Goal: Task Accomplishment & Management: Use online tool/utility

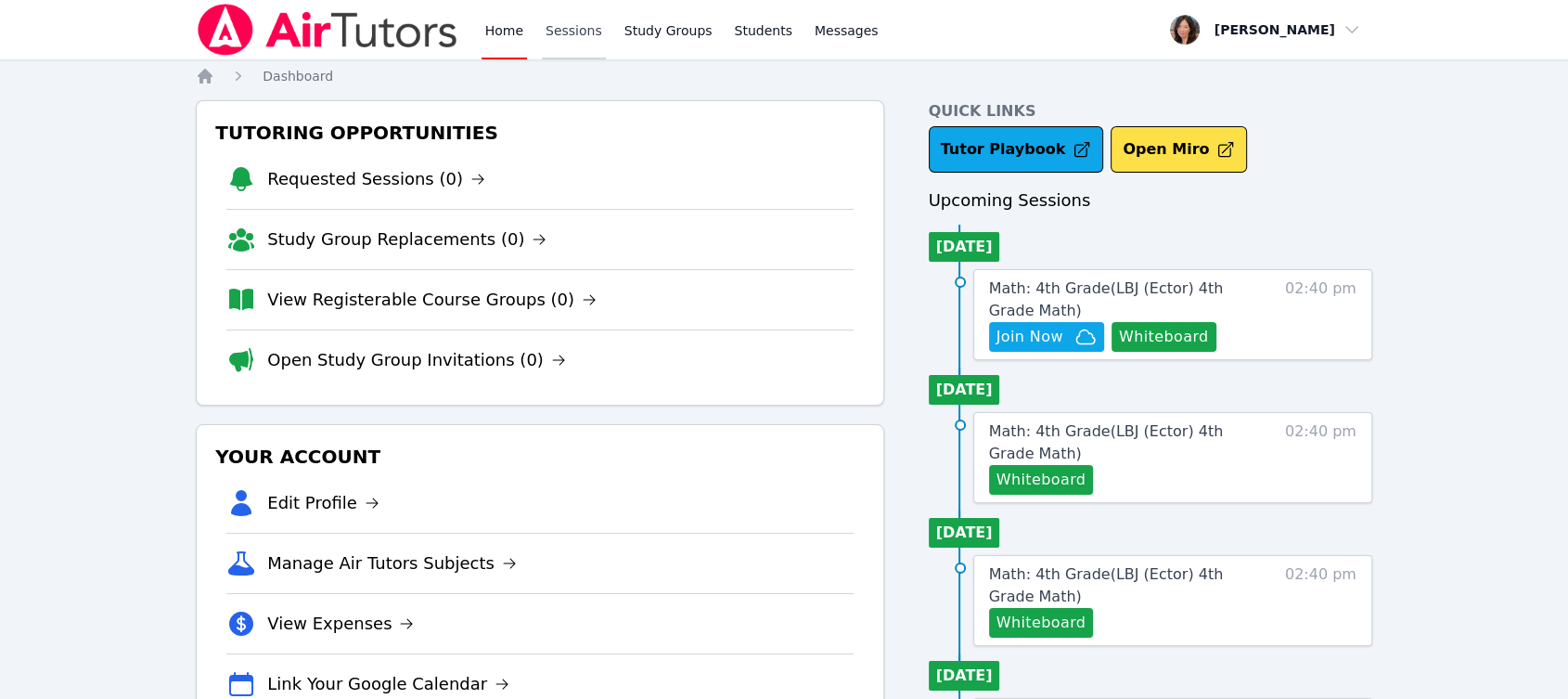
click at [558, 27] on link "Sessions" at bounding box center [573, 29] width 64 height 60
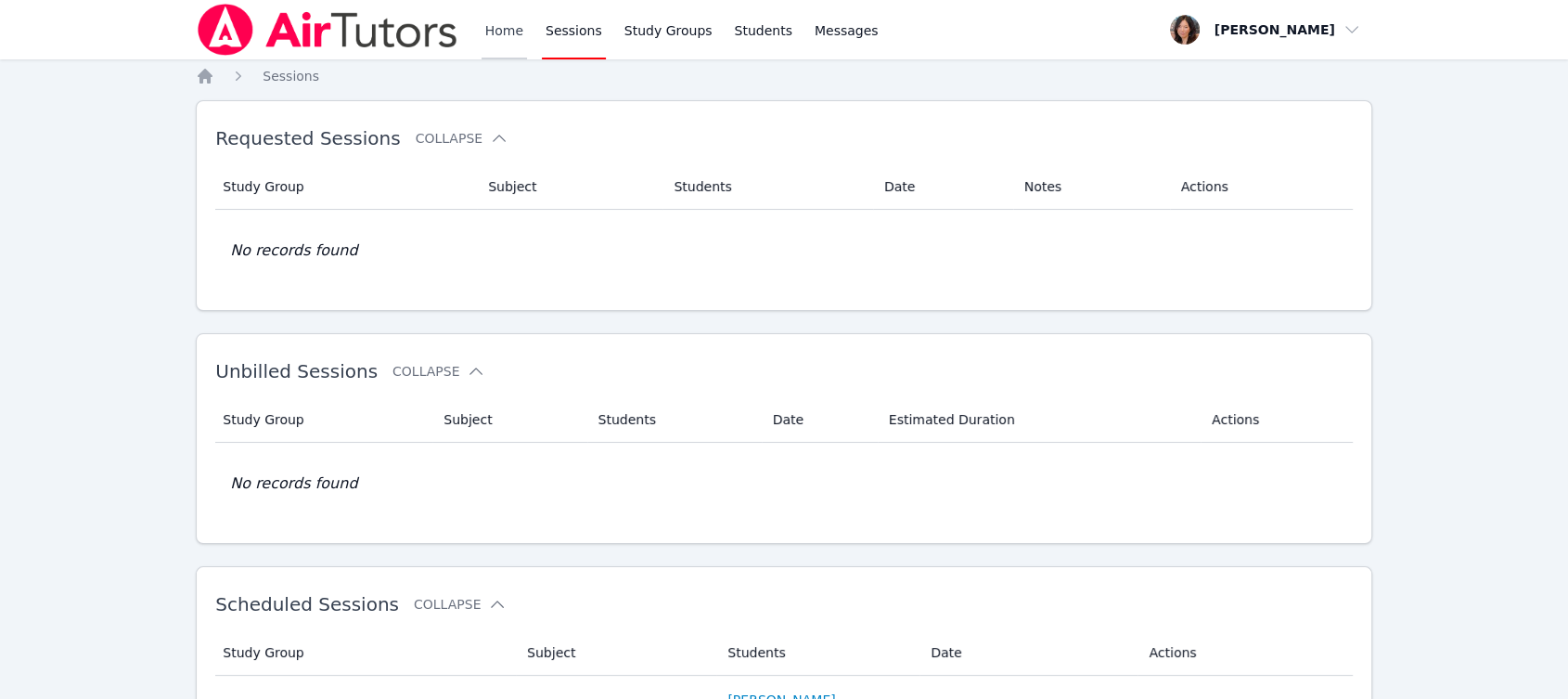
click at [488, 22] on link "Home" at bounding box center [504, 29] width 45 height 60
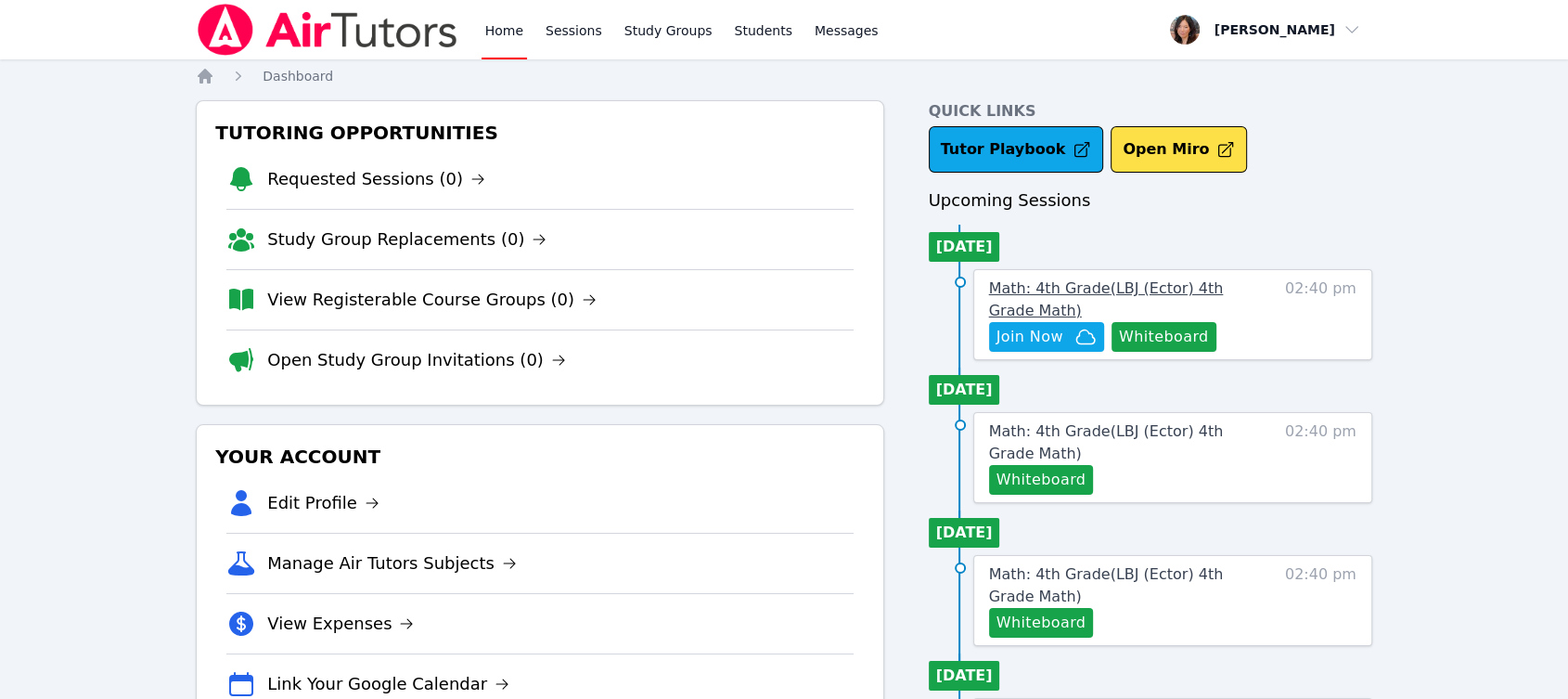
click at [1039, 291] on span "Math: 4th Grade ( LBJ (Ector) 4th Grade Math )" at bounding box center [1106, 299] width 235 height 40
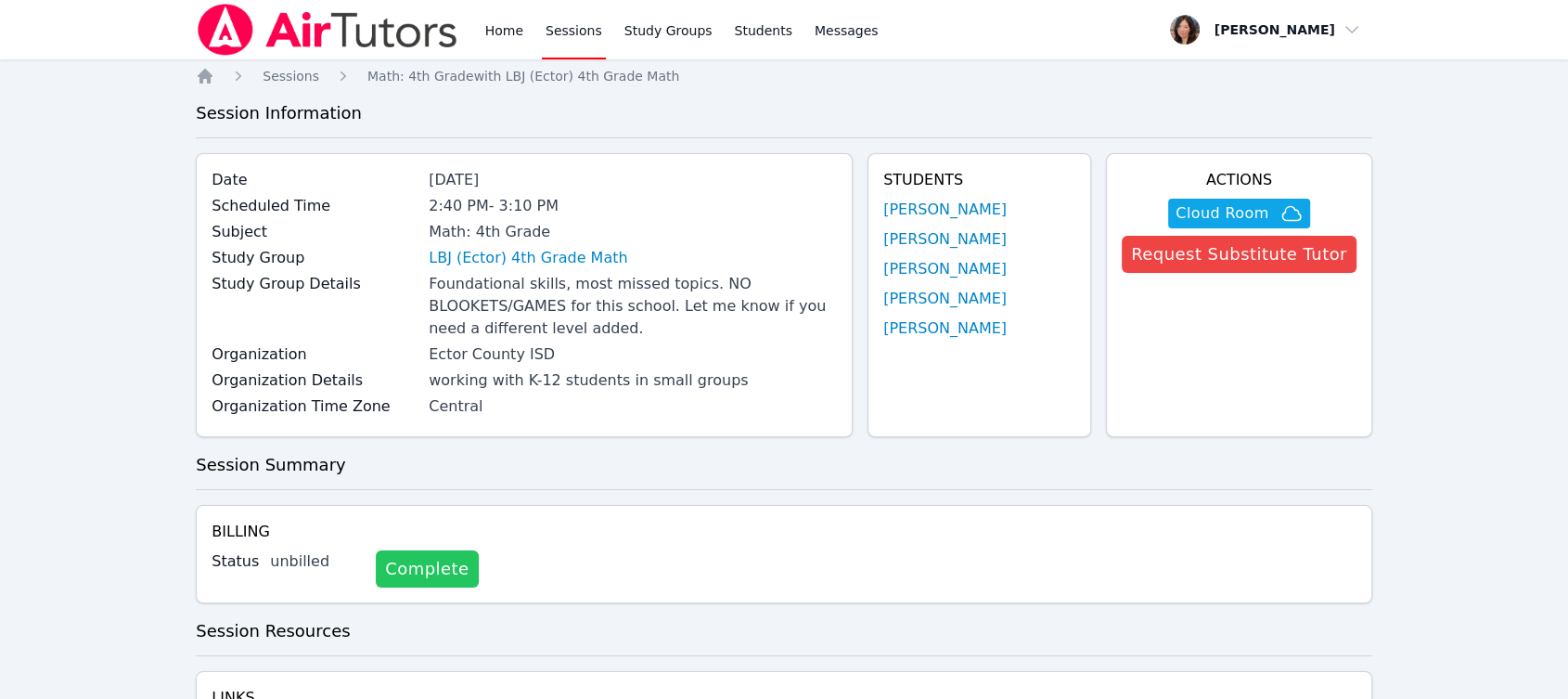
scroll to position [103, 0]
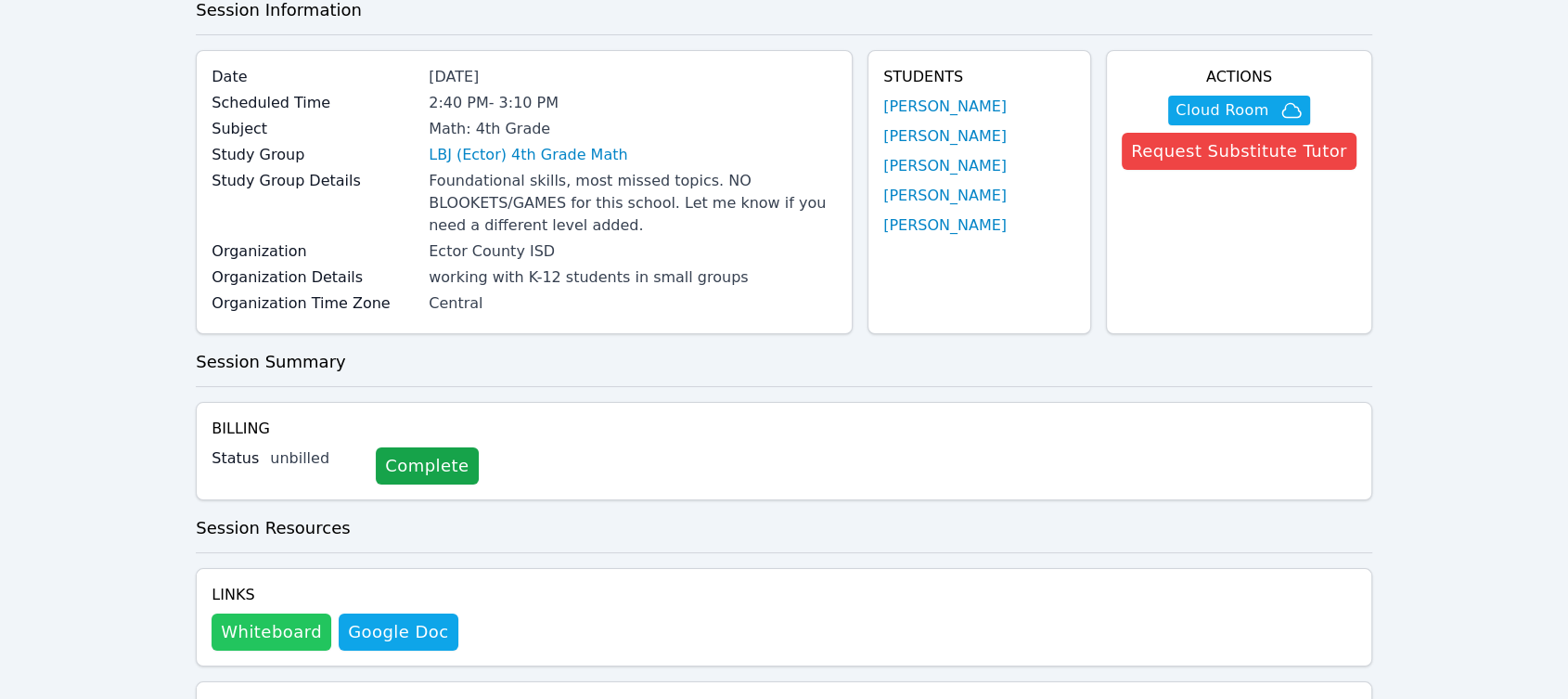
click at [270, 622] on button "Whiteboard" at bounding box center [271, 632] width 120 height 37
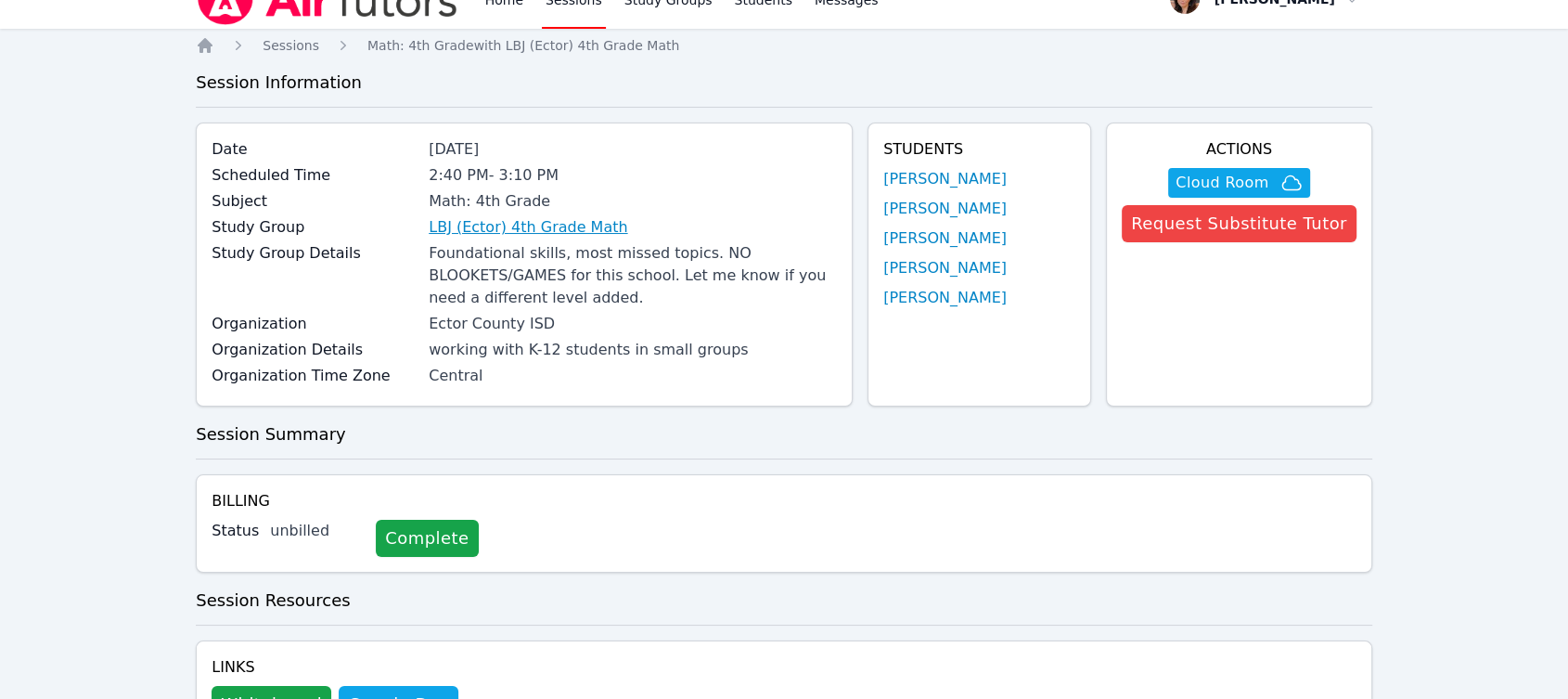
scroll to position [0, 0]
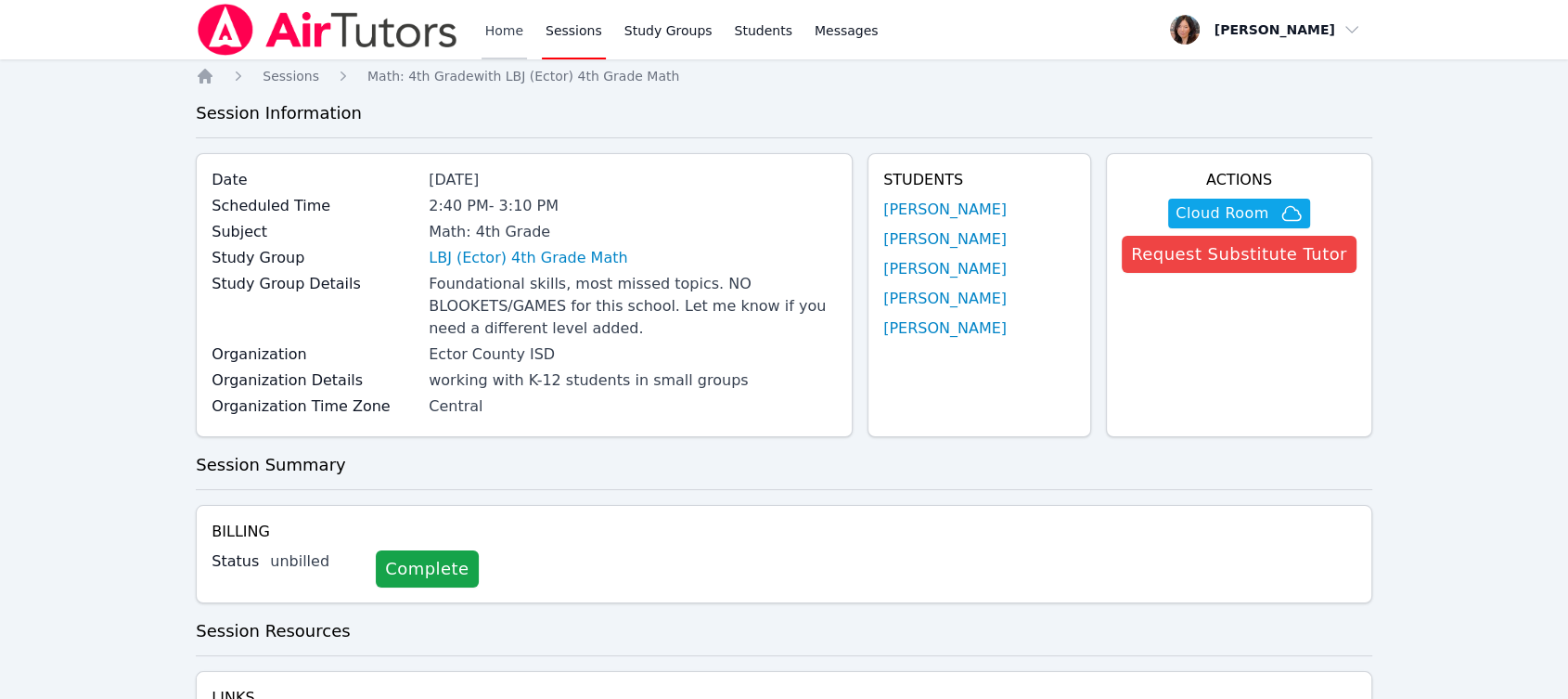
click at [513, 29] on link "Home" at bounding box center [504, 29] width 45 height 60
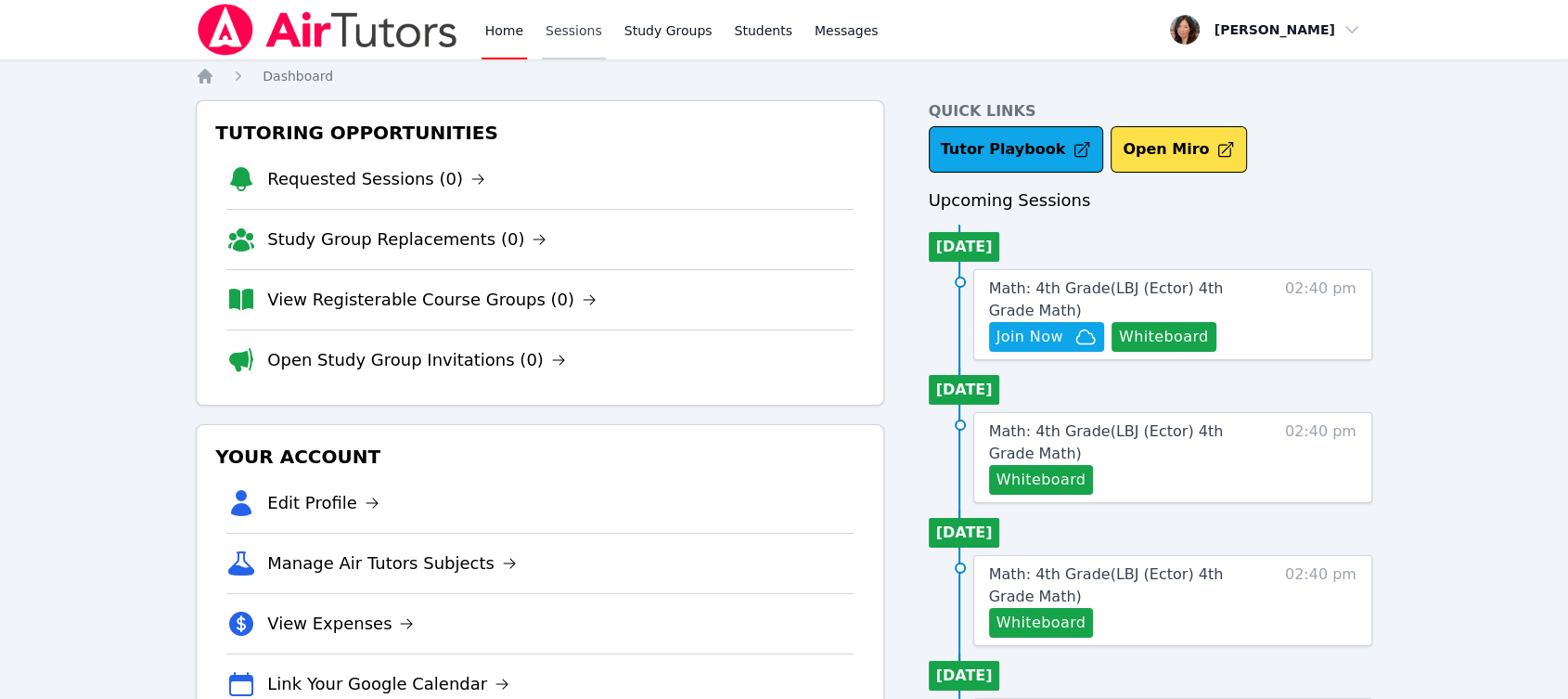
click at [566, 31] on link "Sessions" at bounding box center [573, 29] width 64 height 60
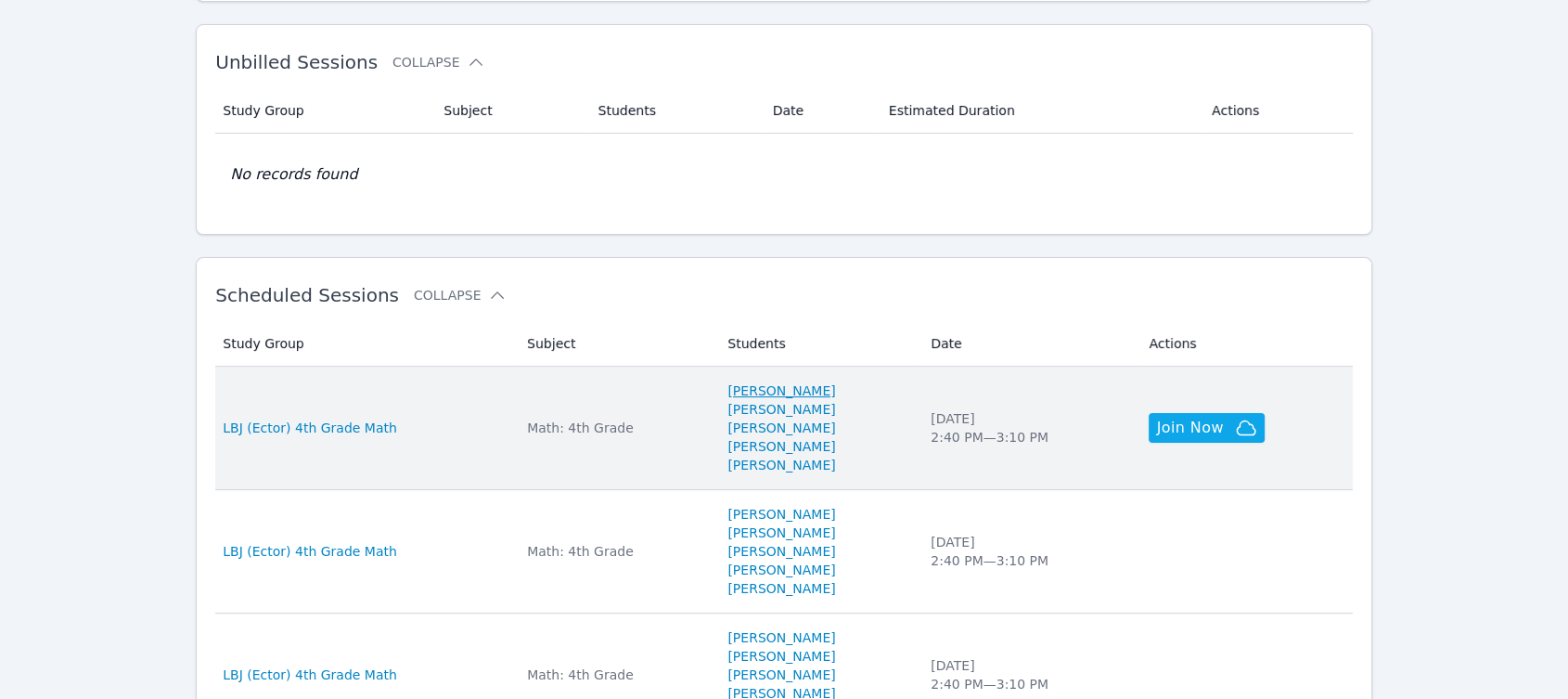
scroll to position [412, 0]
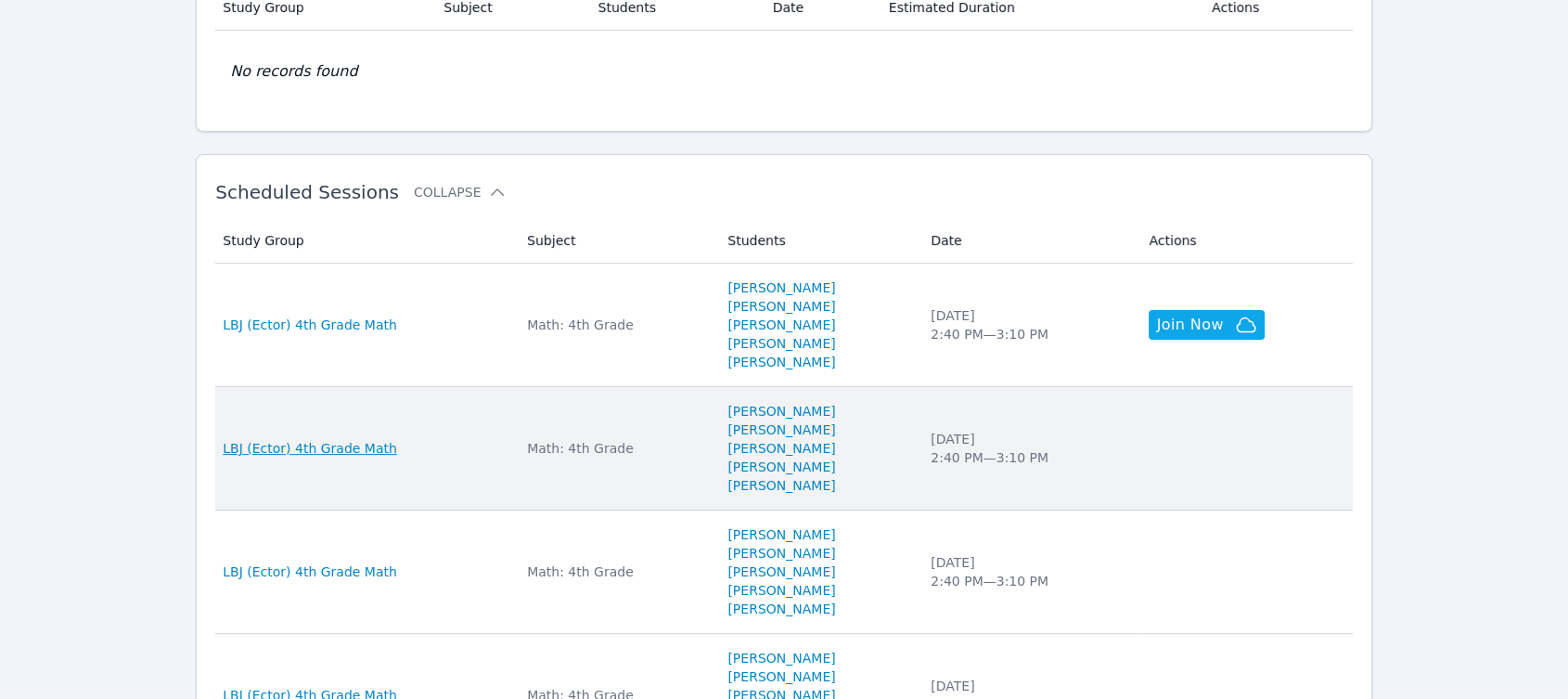
click at [341, 455] on span "LBJ (Ector) 4th Grade Math" at bounding box center [310, 448] width 174 height 19
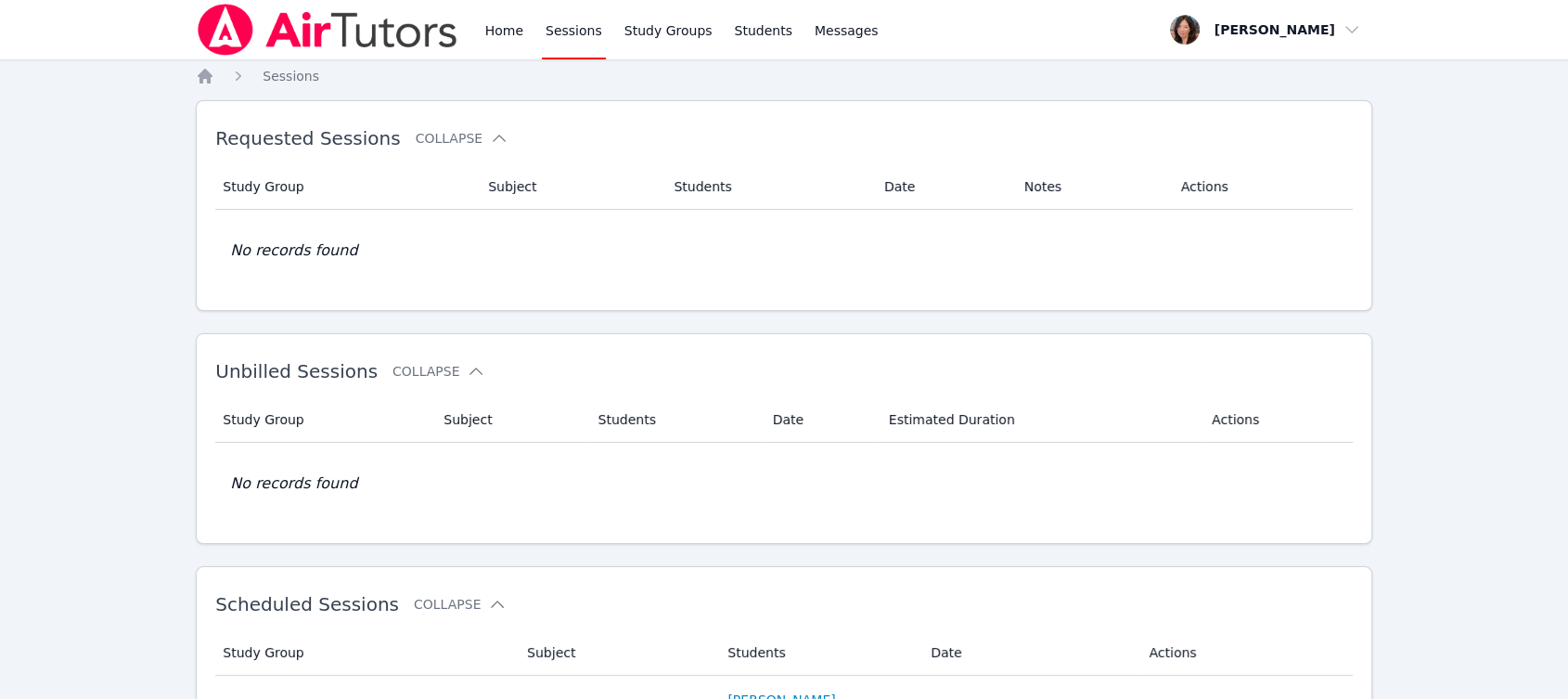
scroll to position [412, 0]
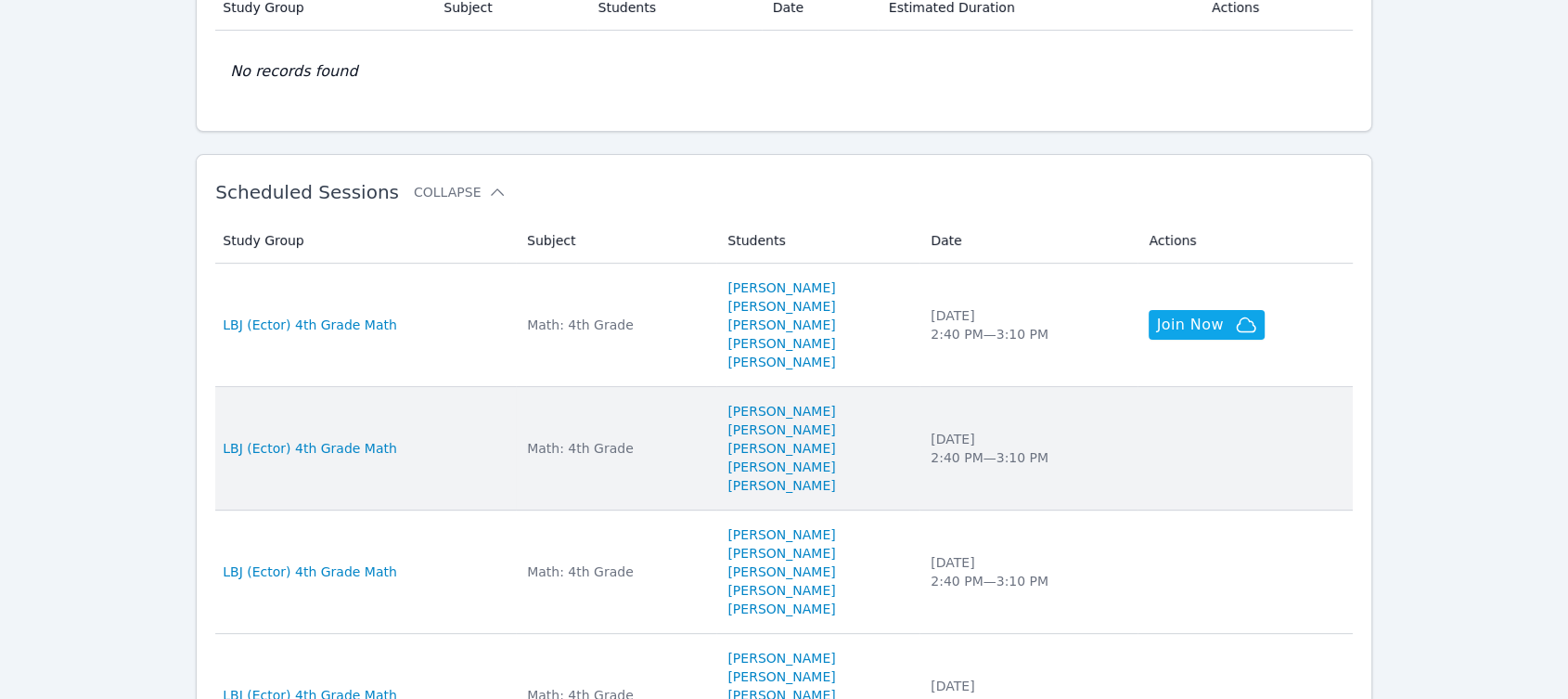
click at [1032, 444] on div "Tue Sep 23 2:40 PM — 3:10 PM" at bounding box center [1029, 448] width 196 height 37
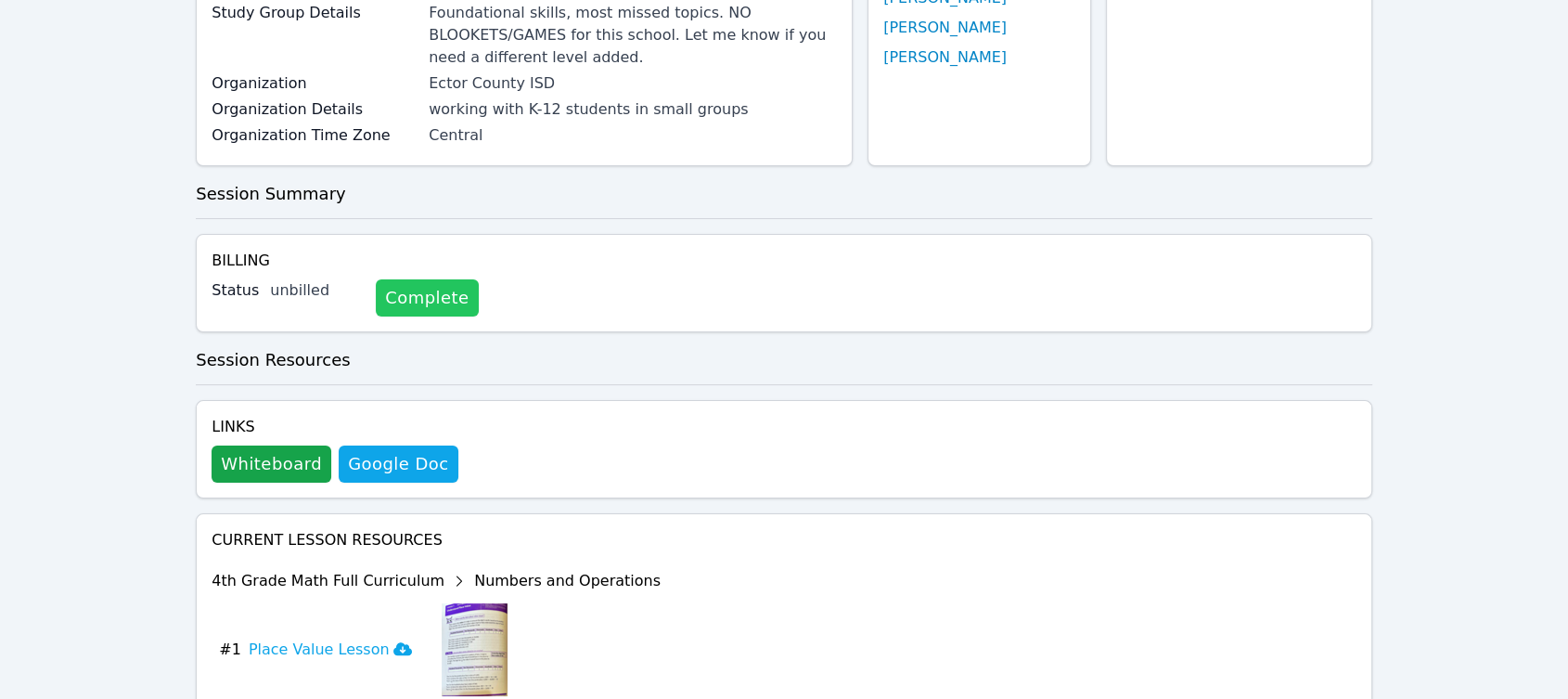
scroll to position [309, 0]
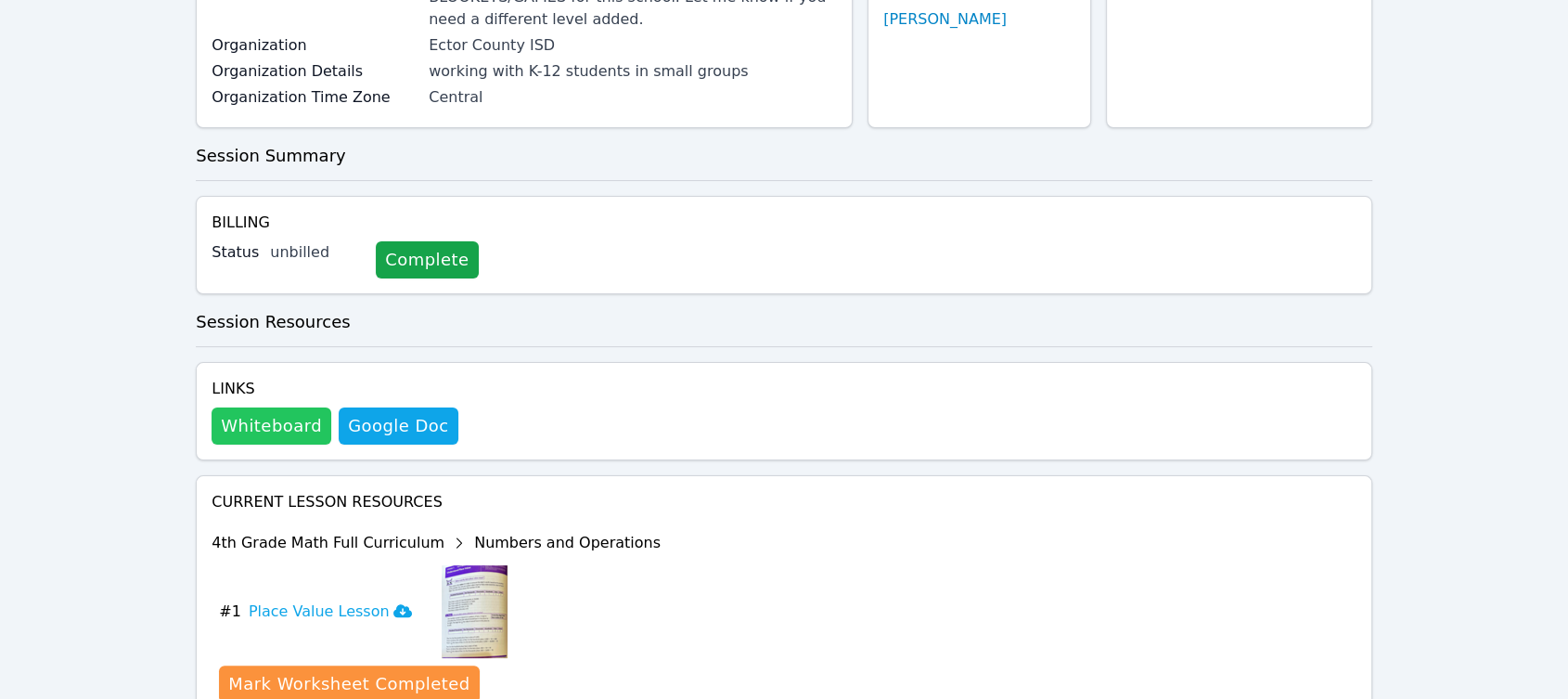
click at [258, 423] on button "Whiteboard" at bounding box center [271, 426] width 120 height 37
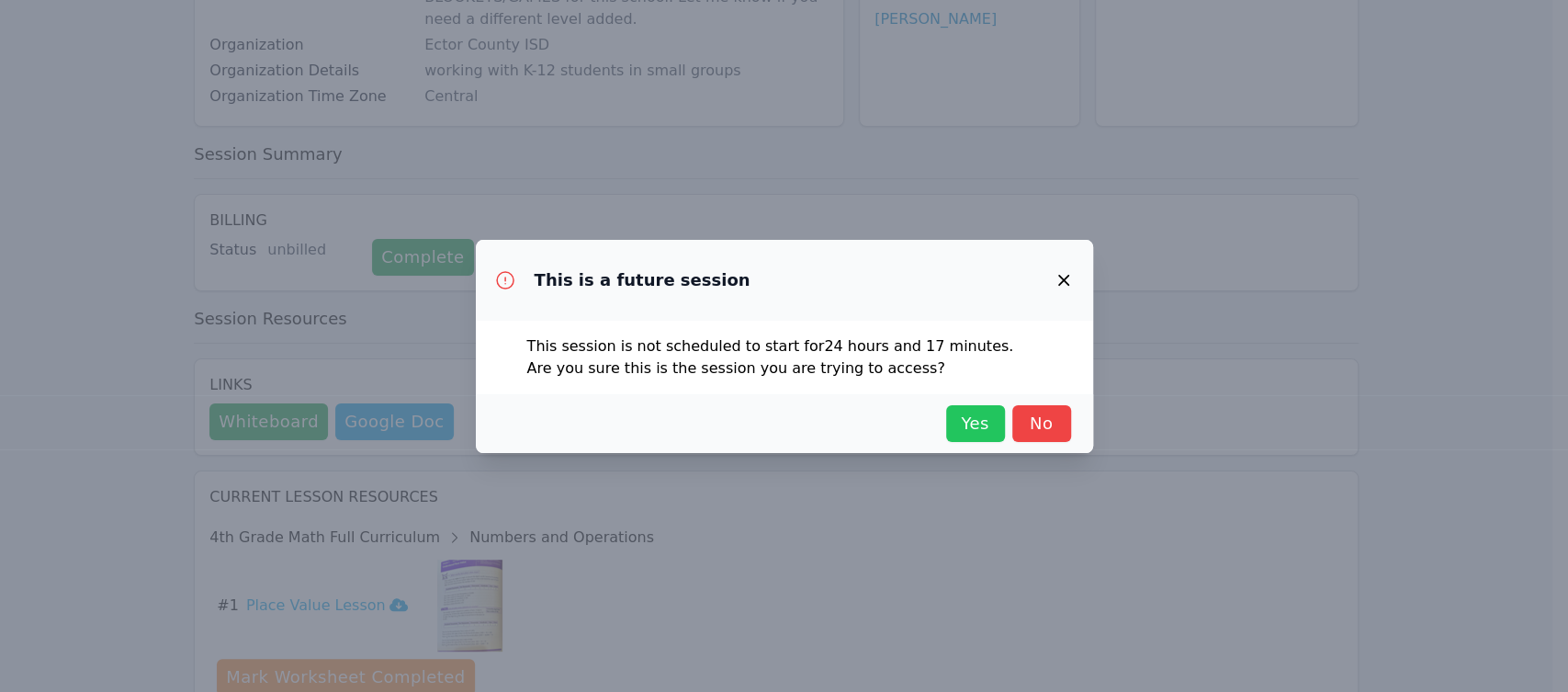
click at [982, 424] on span "Yes" at bounding box center [976, 423] width 41 height 26
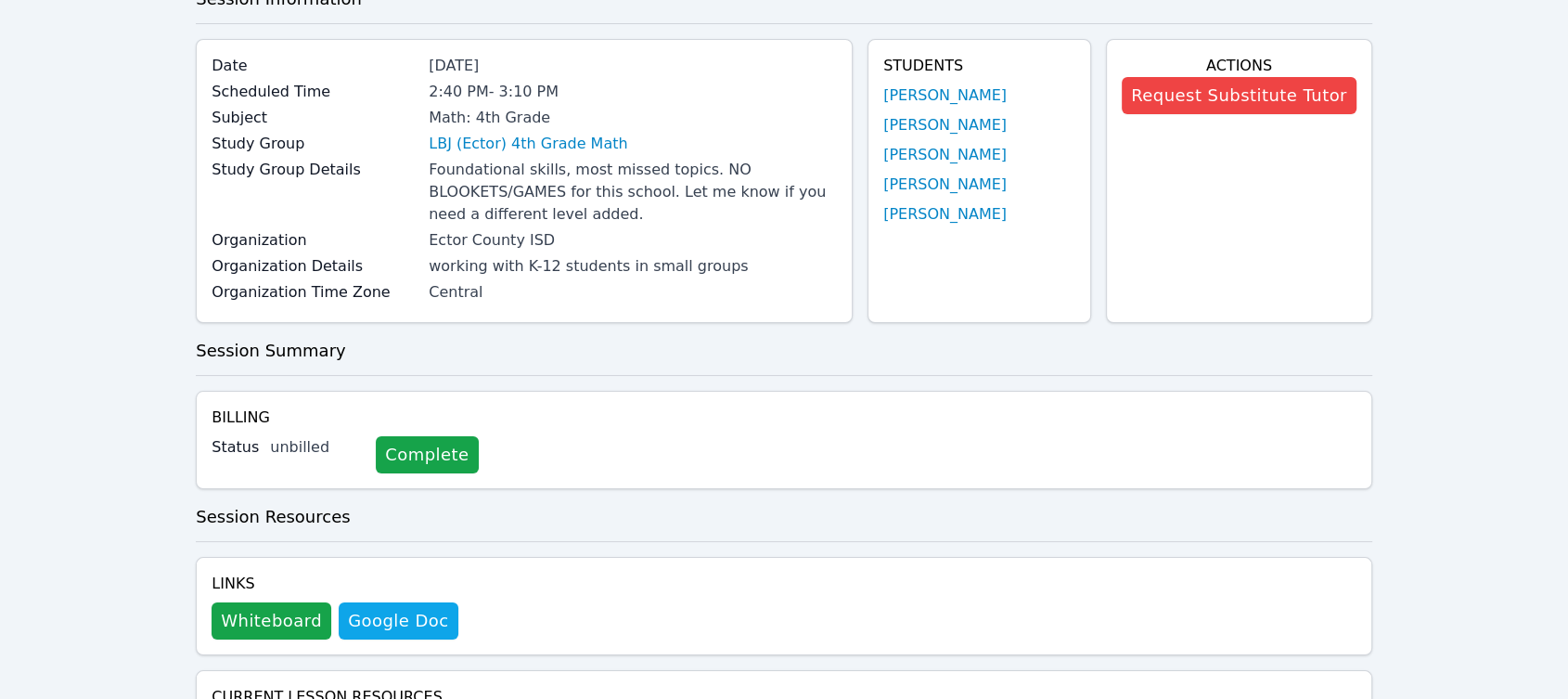
scroll to position [0, 0]
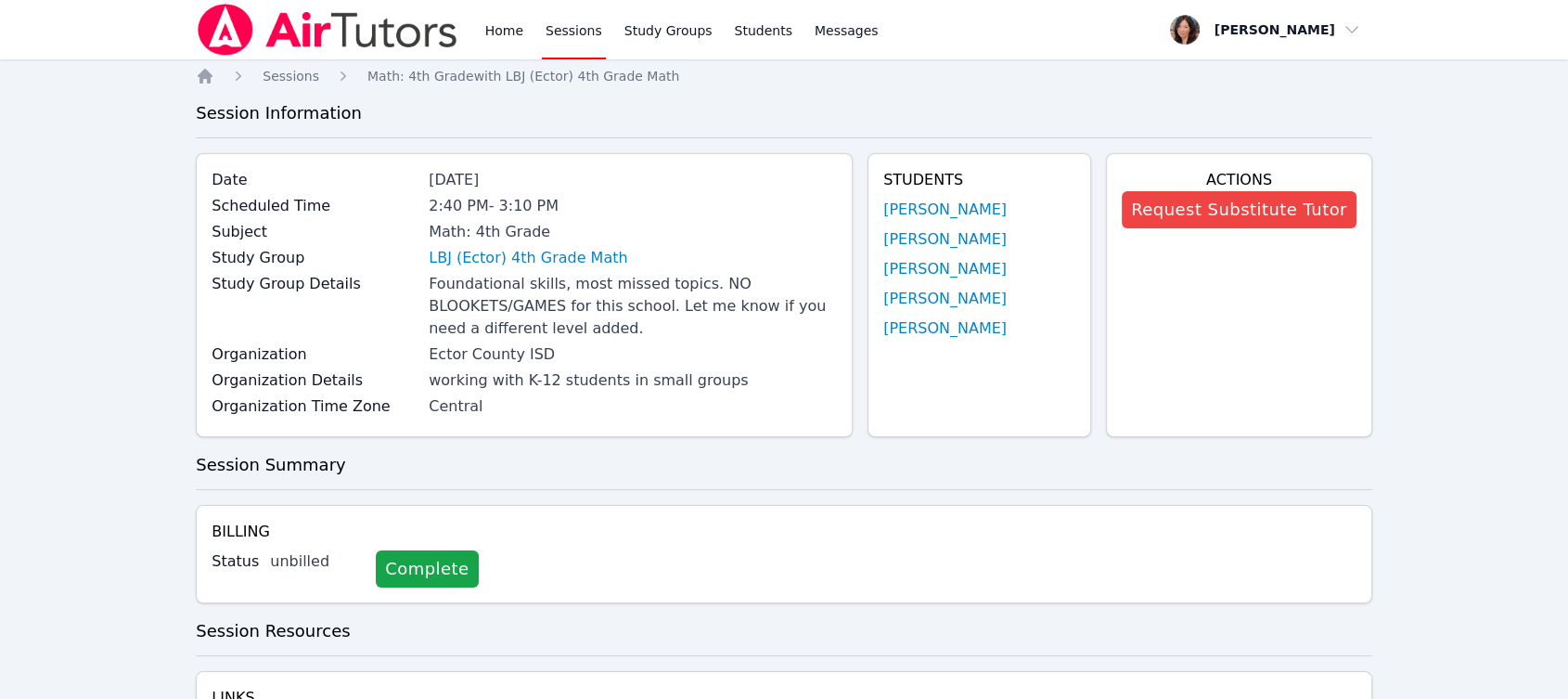
click at [526, 33] on div "Home Sessions Study Groups Students Messages" at bounding box center [681, 29] width 401 height 60
click at [514, 32] on link "Home" at bounding box center [504, 29] width 45 height 60
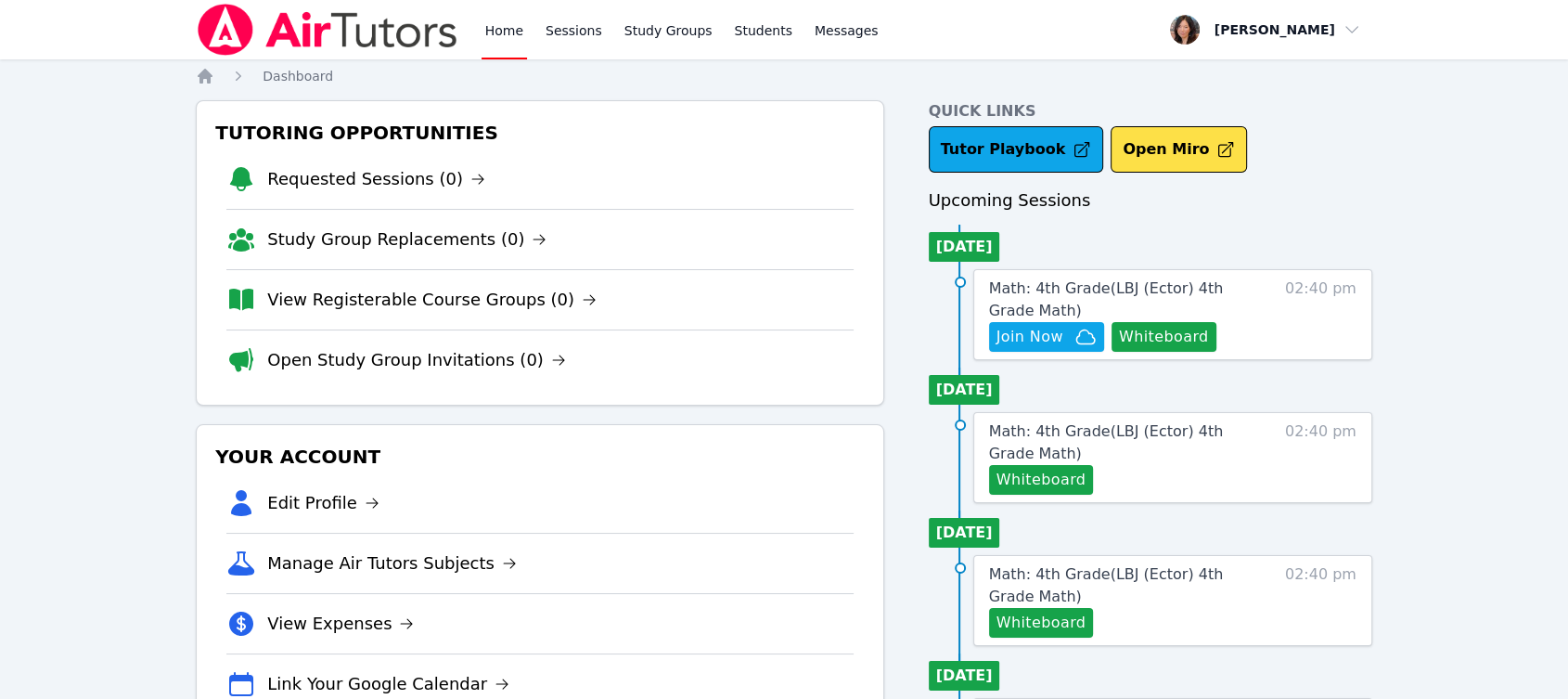
click at [505, 44] on link "Home" at bounding box center [504, 29] width 45 height 60
click at [566, 37] on link "Sessions" at bounding box center [573, 29] width 64 height 60
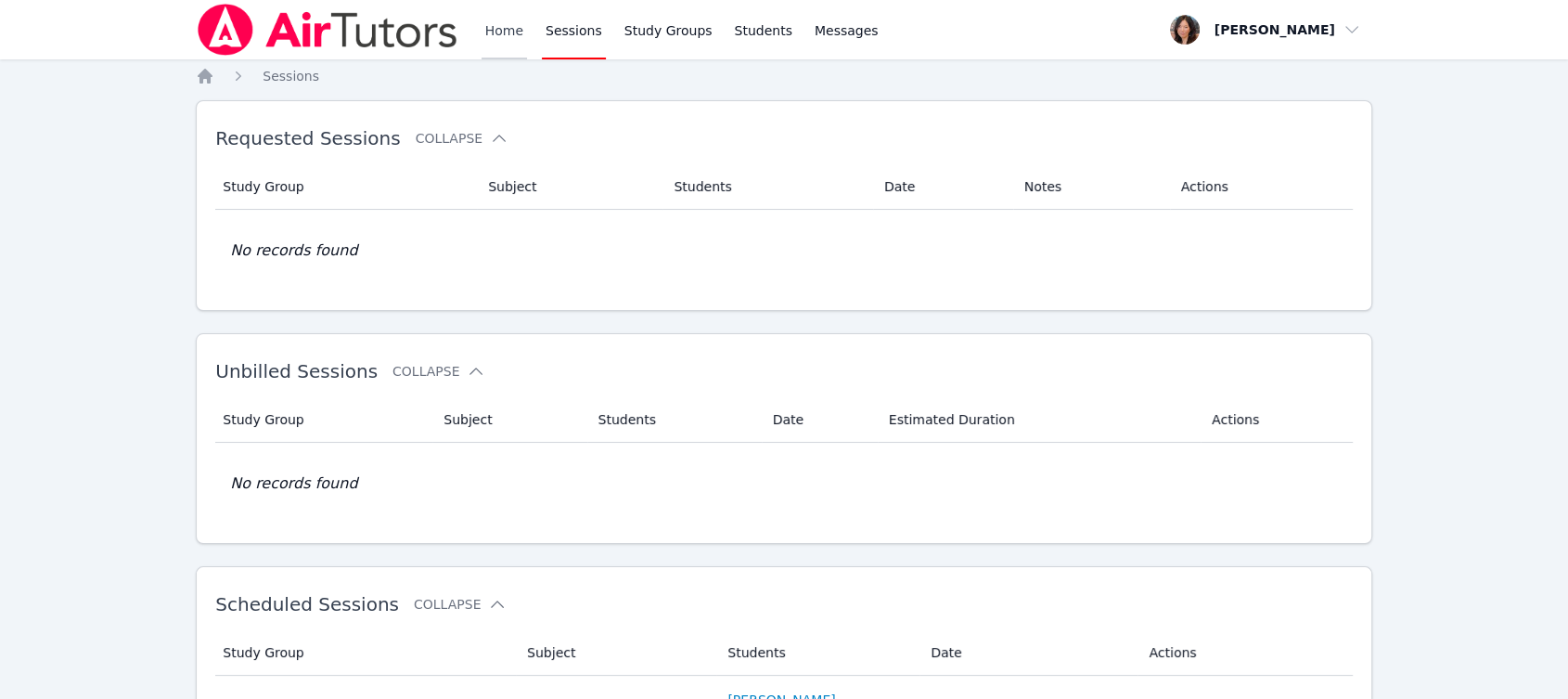
click at [512, 27] on link "Home" at bounding box center [504, 29] width 45 height 60
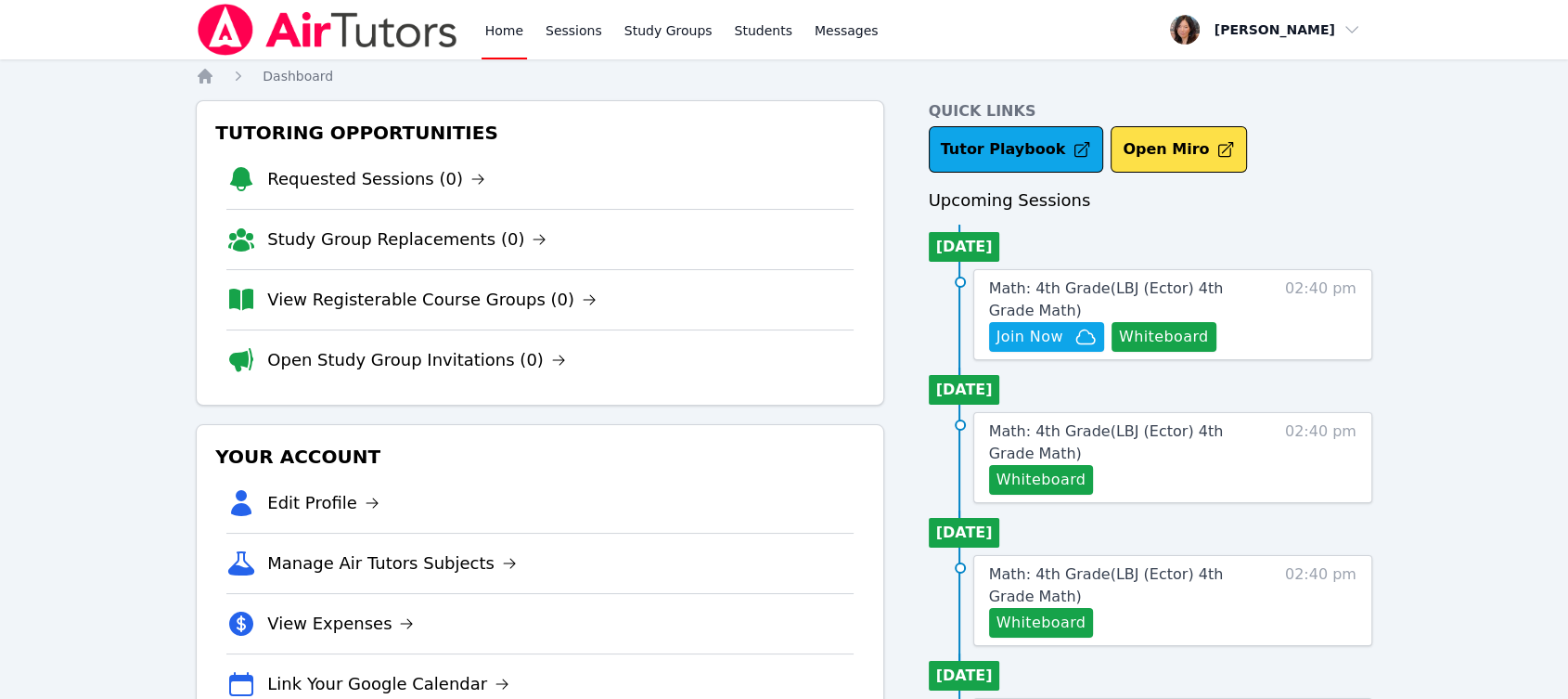
click at [1285, 317] on div "Math: 4th Grade ( LBJ (Ector) 4th Grade Math ) Hidden Join Now Whiteboard 02:40…" at bounding box center [1172, 315] width 399 height 91
click at [1007, 306] on span "Math: 4th Grade ( LBJ (Ector) 4th Grade Math )" at bounding box center [1106, 299] width 235 height 40
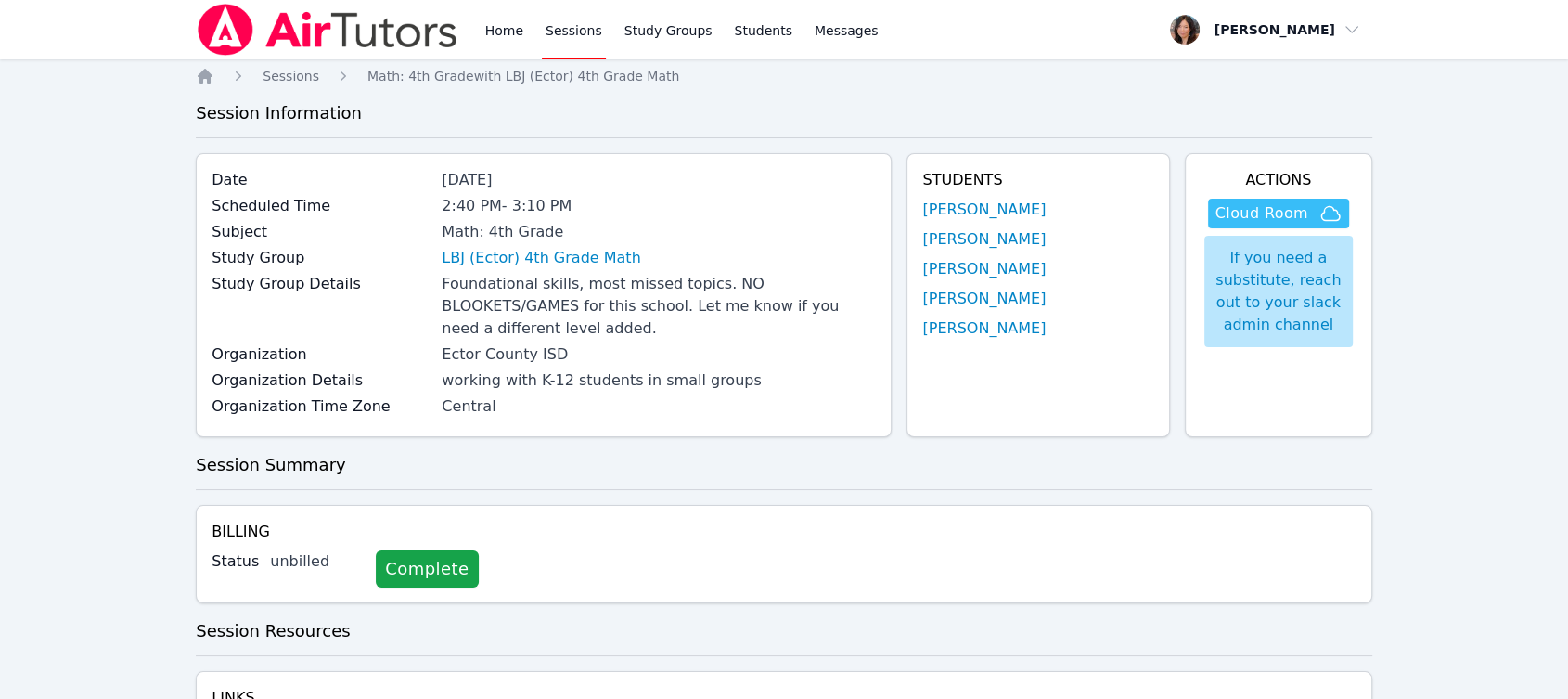
click at [1263, 207] on span "Cloud Room" at bounding box center [1261, 213] width 93 height 23
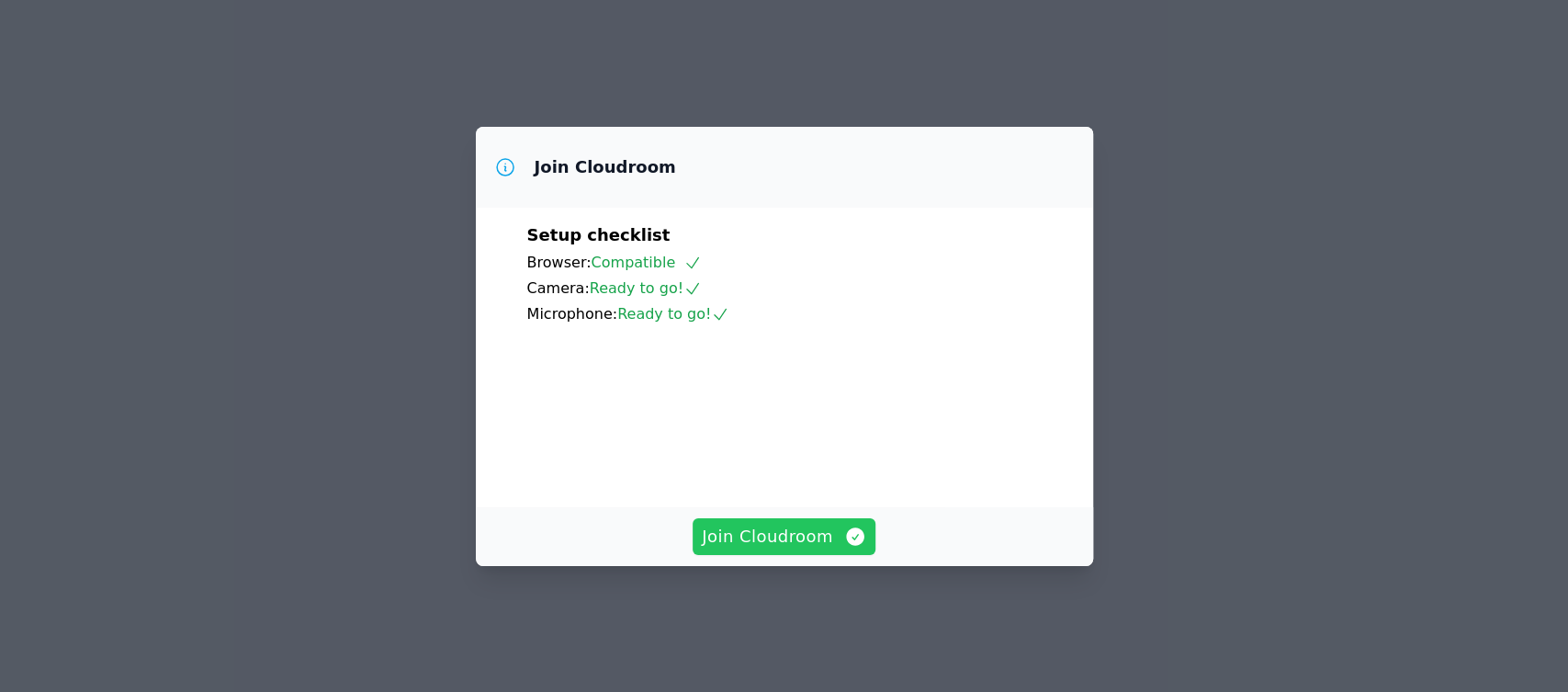
click at [786, 549] on span "Join Cloudroom" at bounding box center [784, 537] width 165 height 26
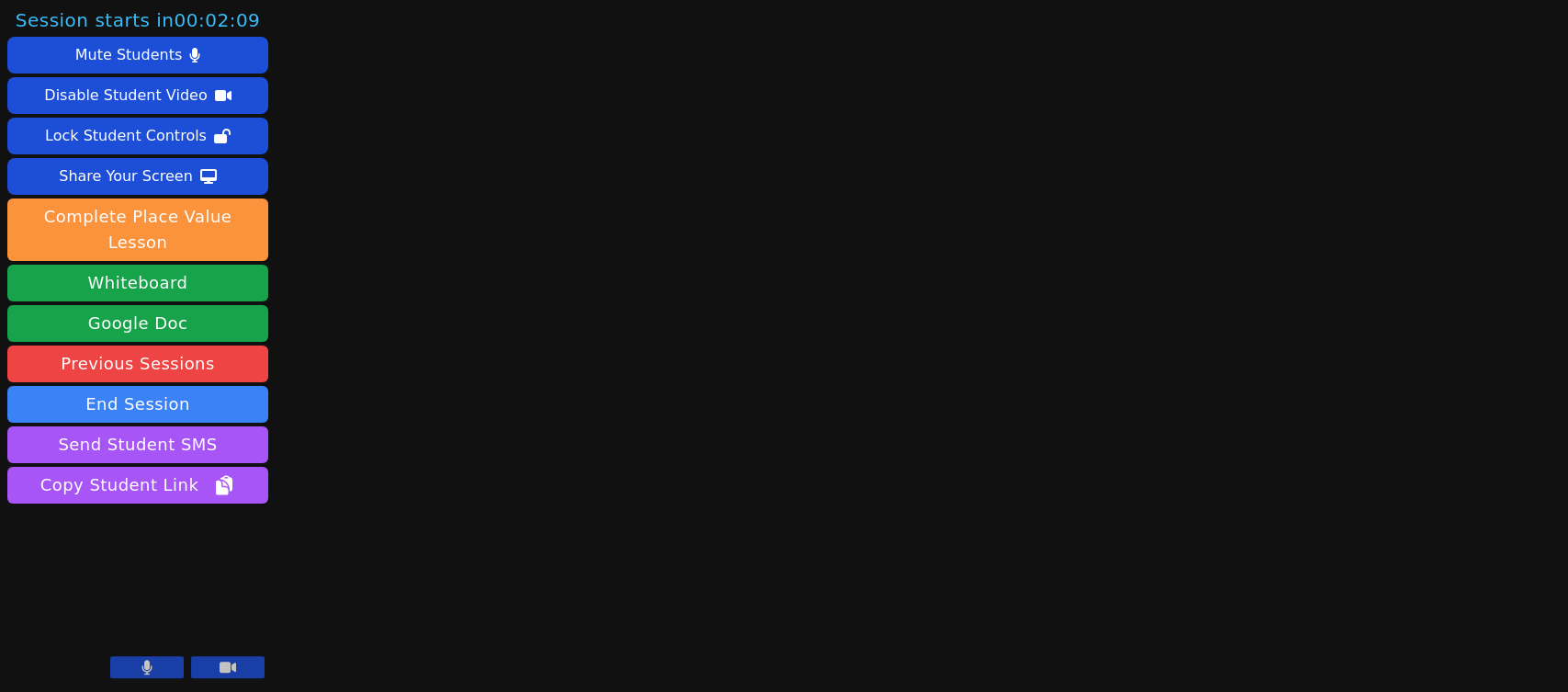
click at [142, 674] on icon at bounding box center [147, 667] width 11 height 15
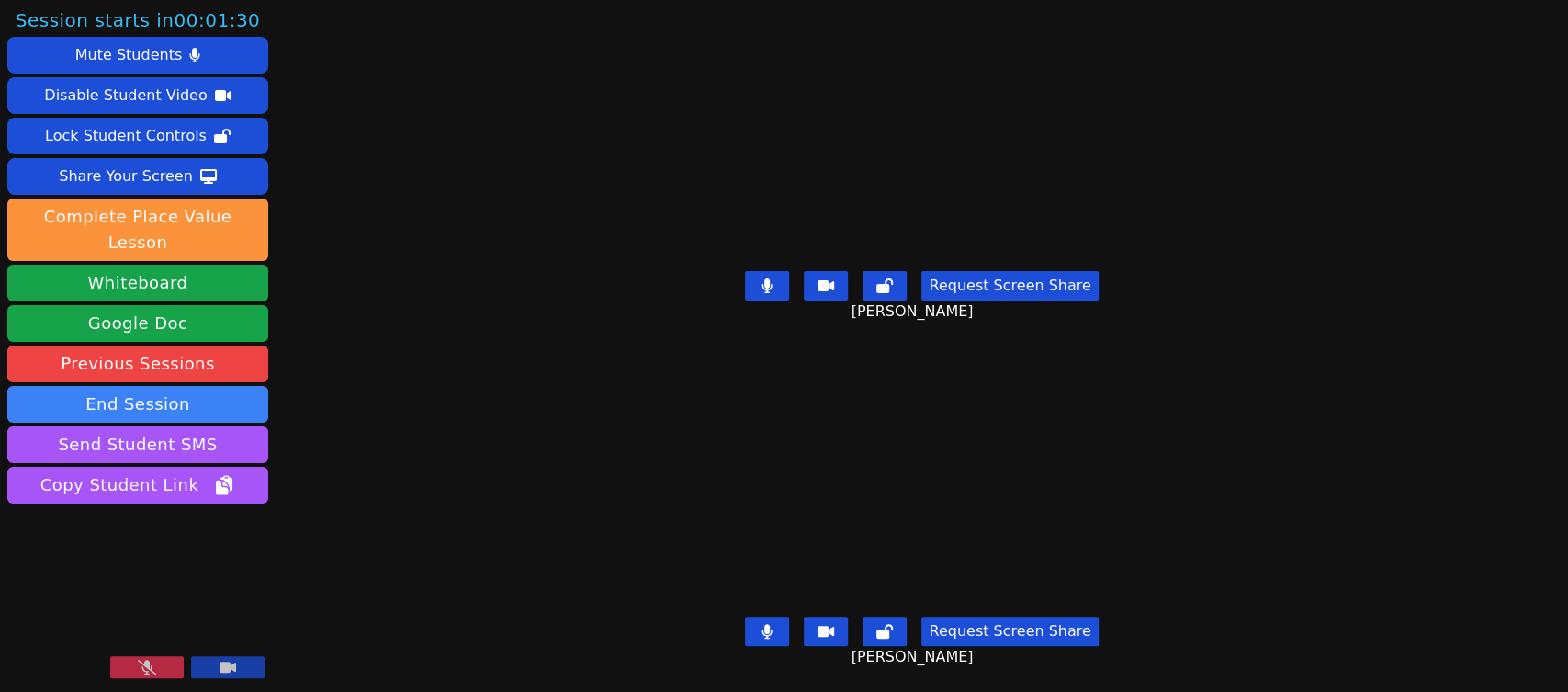
click at [165, 667] on button at bounding box center [147, 667] width 74 height 22
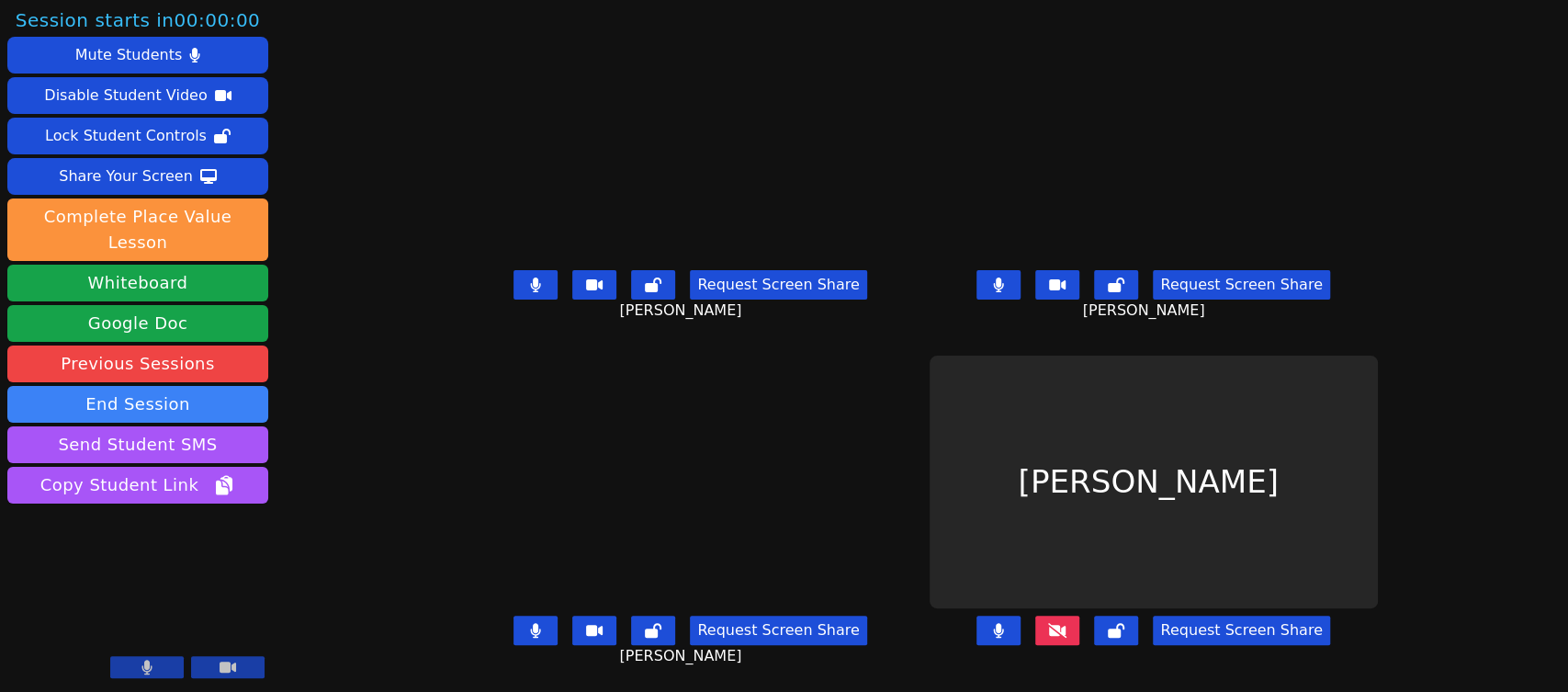
scroll to position [15, 0]
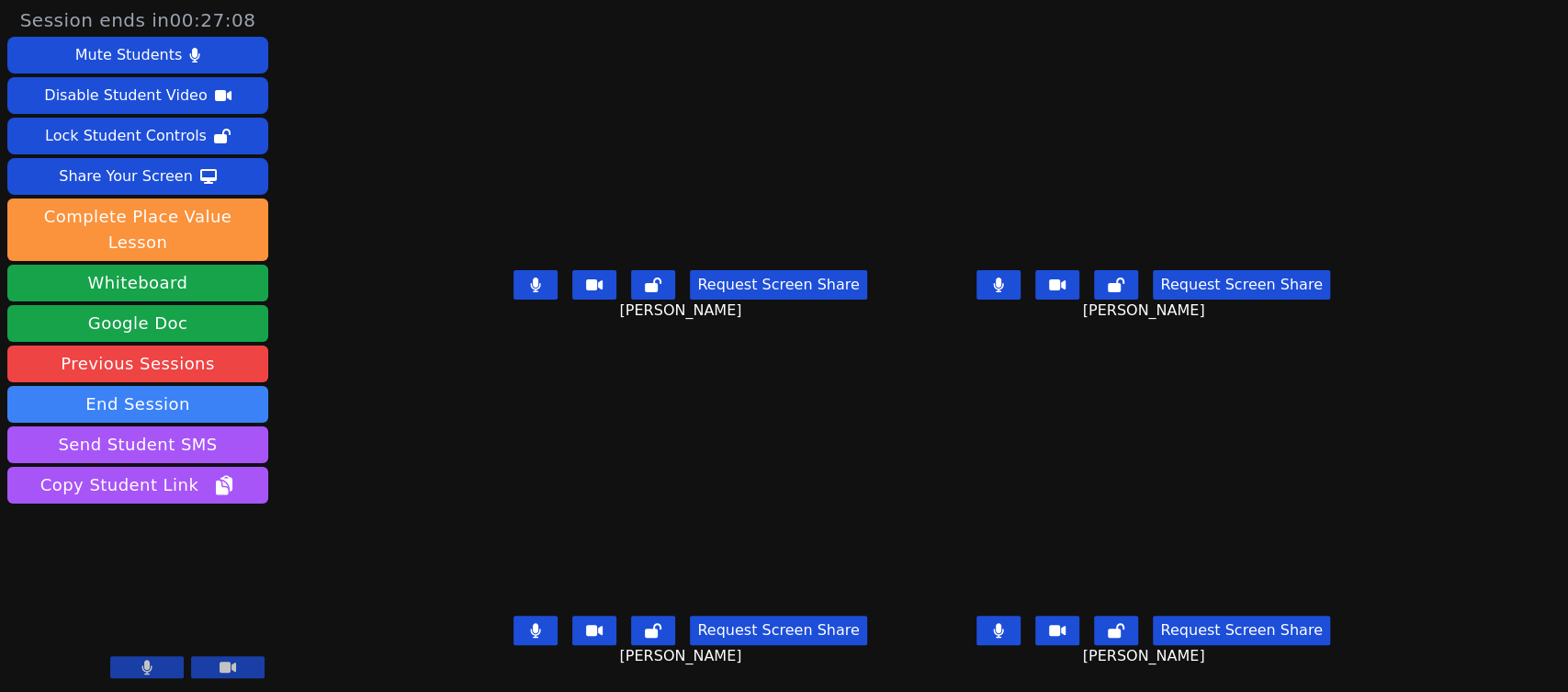
click at [513, 270] on button at bounding box center [535, 284] width 44 height 29
click at [530, 623] on icon at bounding box center [535, 630] width 11 height 15
click at [1021, 621] on button at bounding box center [998, 630] width 44 height 29
click at [531, 623] on icon at bounding box center [536, 630] width 10 height 15
click at [1008, 623] on icon at bounding box center [998, 630] width 18 height 15
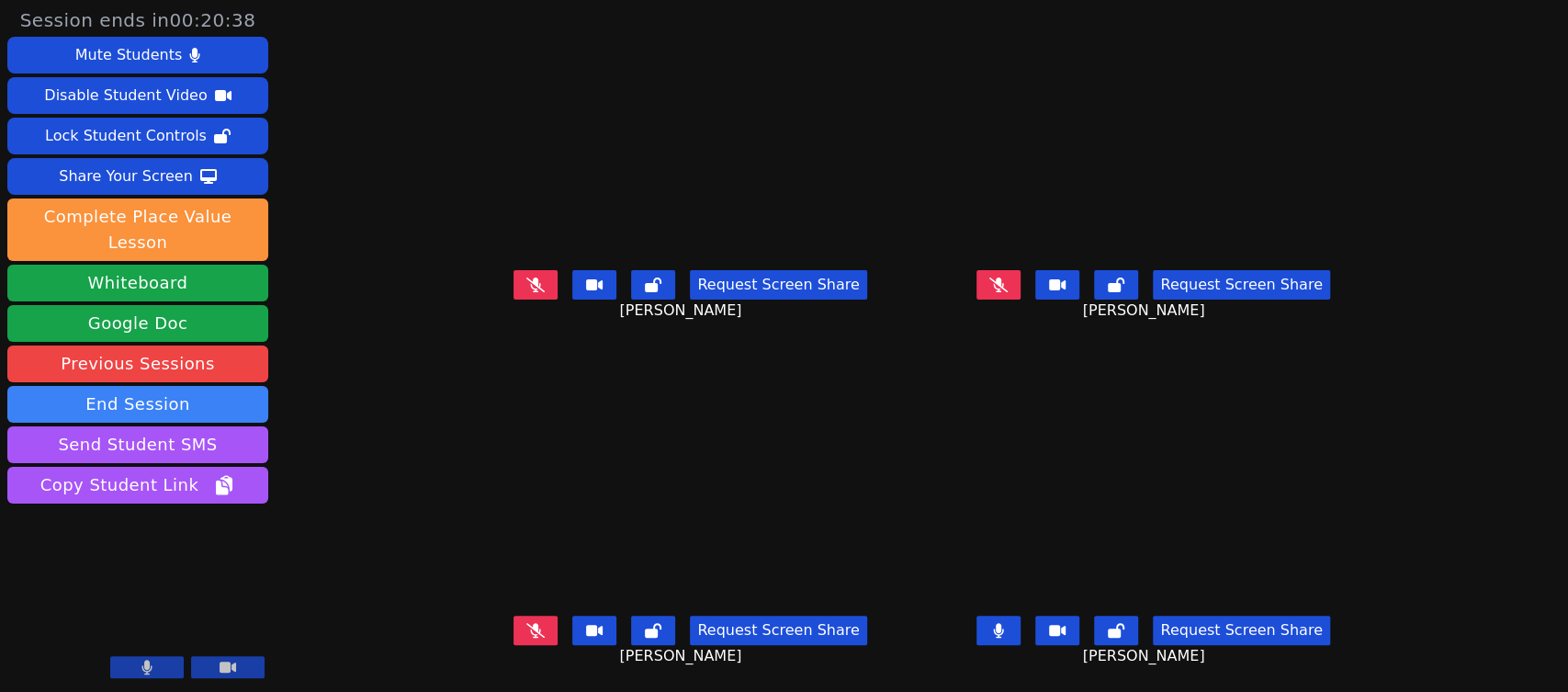
scroll to position [0, 0]
click at [1021, 282] on button at bounding box center [998, 284] width 44 height 29
click at [1021, 275] on button at bounding box center [998, 284] width 44 height 29
click at [513, 615] on button at bounding box center [535, 630] width 44 height 29
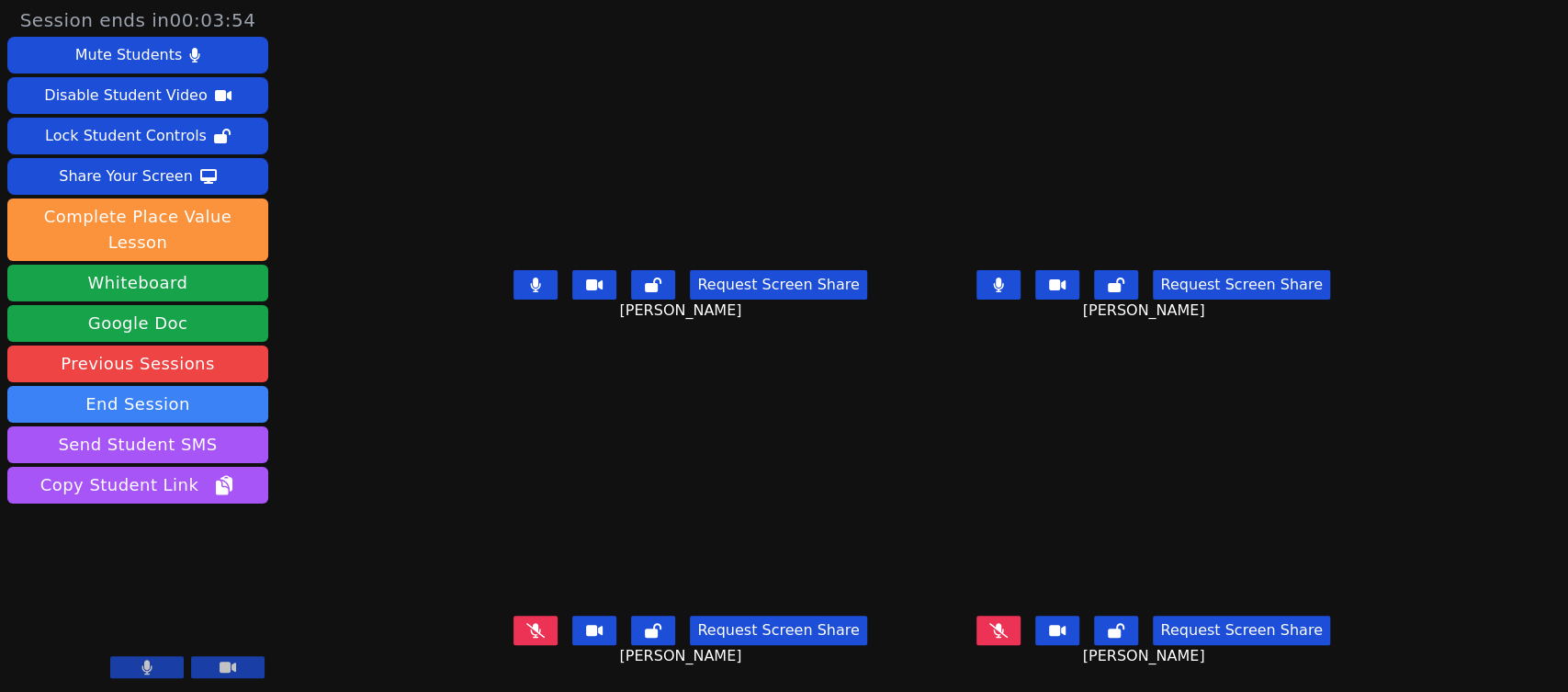
click at [527, 623] on icon at bounding box center [536, 630] width 18 height 15
click at [1008, 623] on icon at bounding box center [998, 630] width 18 height 15
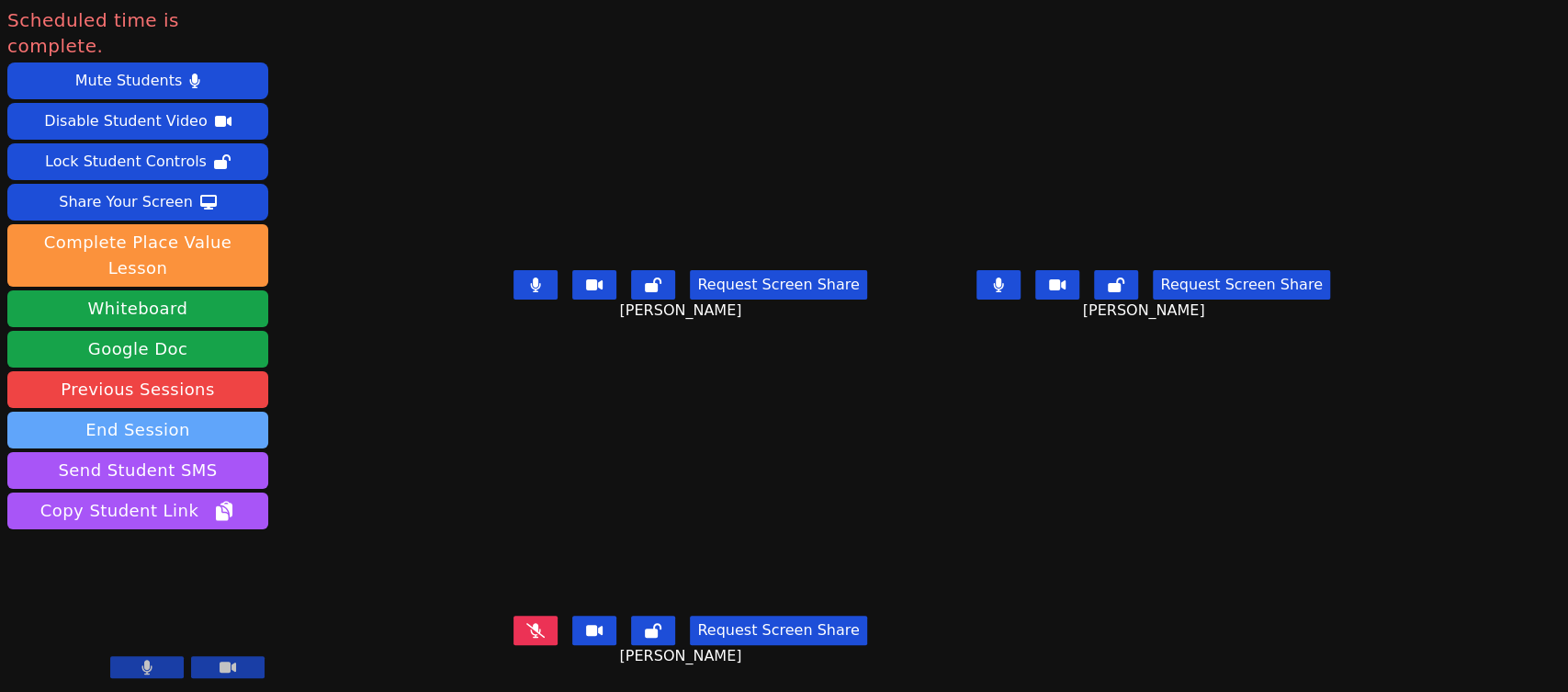
click at [166, 412] on button "End Session" at bounding box center [138, 430] width 261 height 37
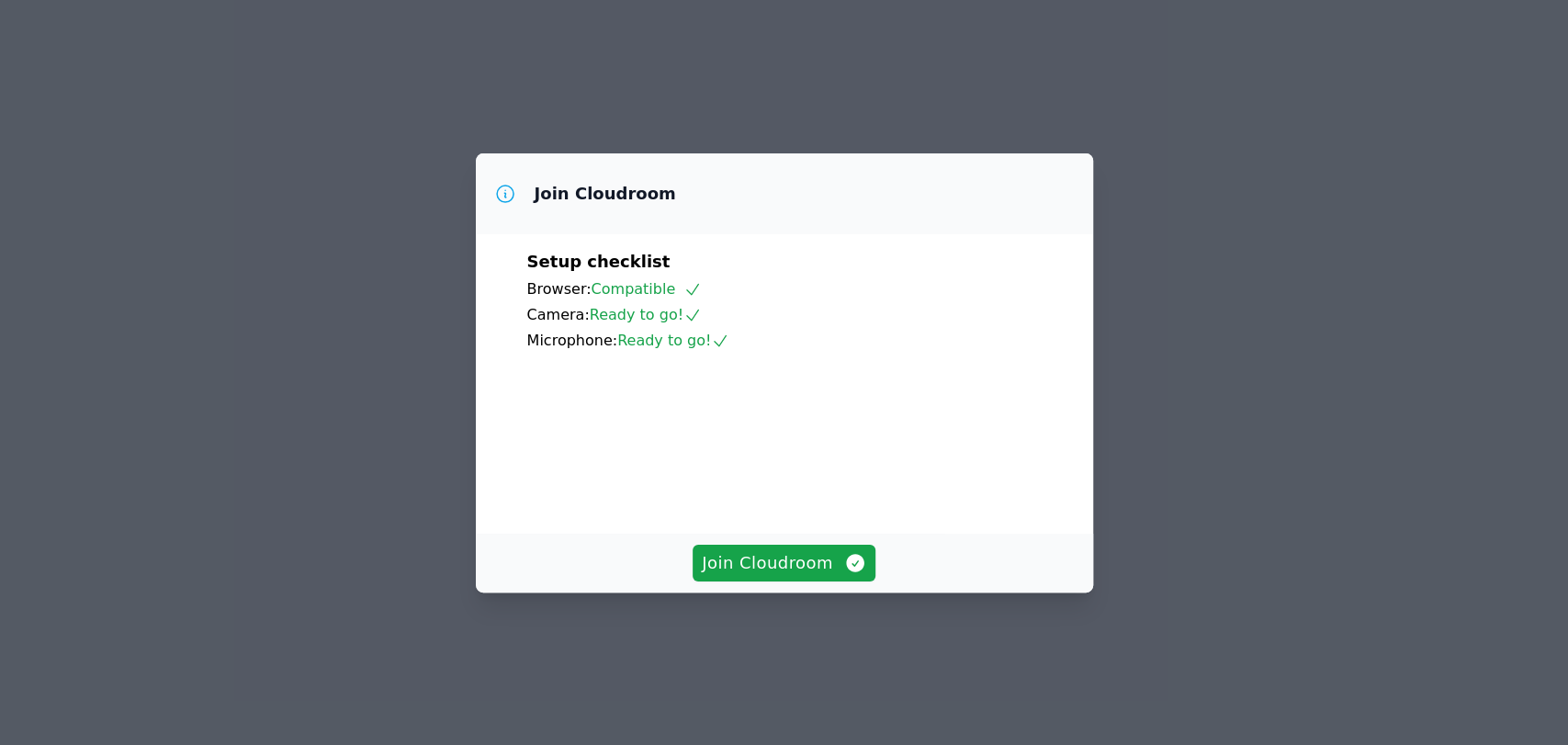
click at [1176, 279] on div "Join Cloudroom Setup checklist Browser: Compatible Camera: Ready to go! Microph…" at bounding box center [784, 372] width 1568 height 745
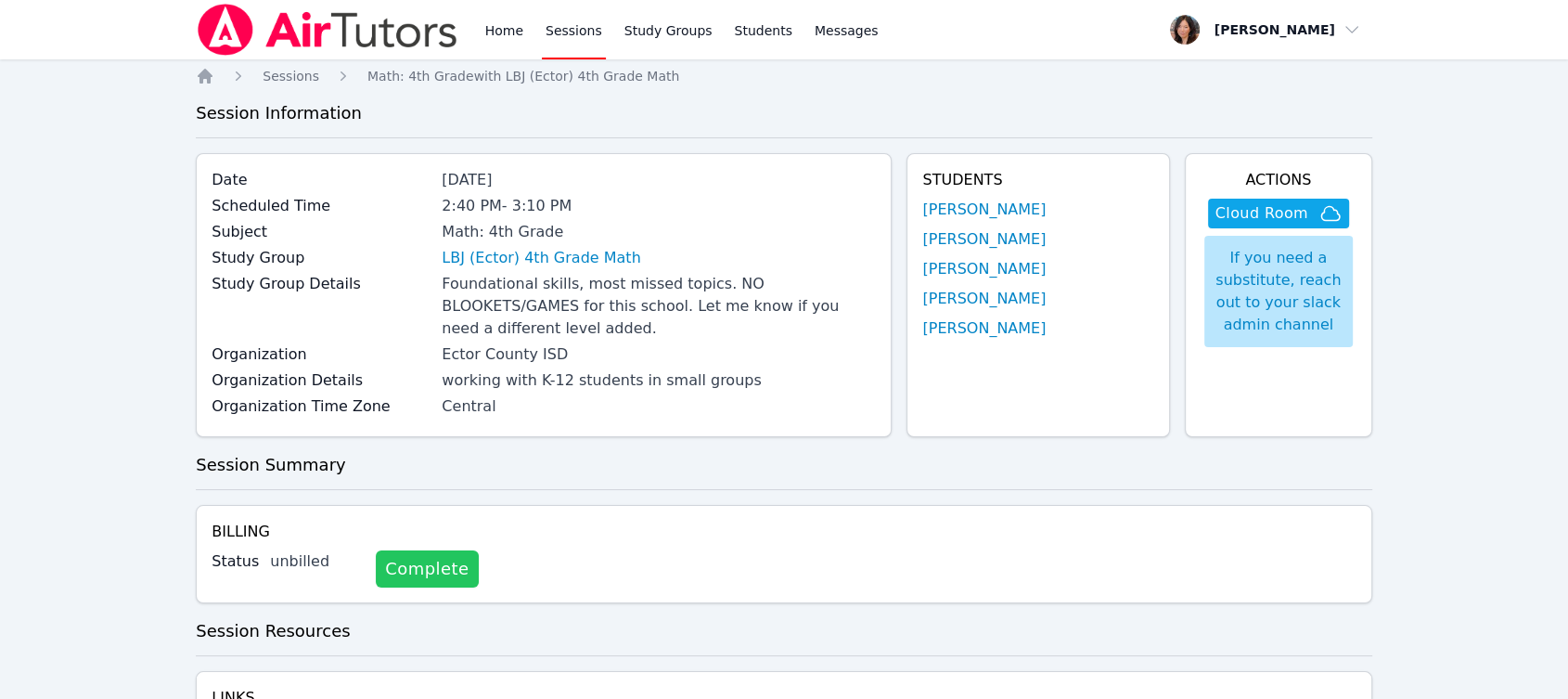
click at [433, 553] on link "Complete" at bounding box center [427, 570] width 102 height 37
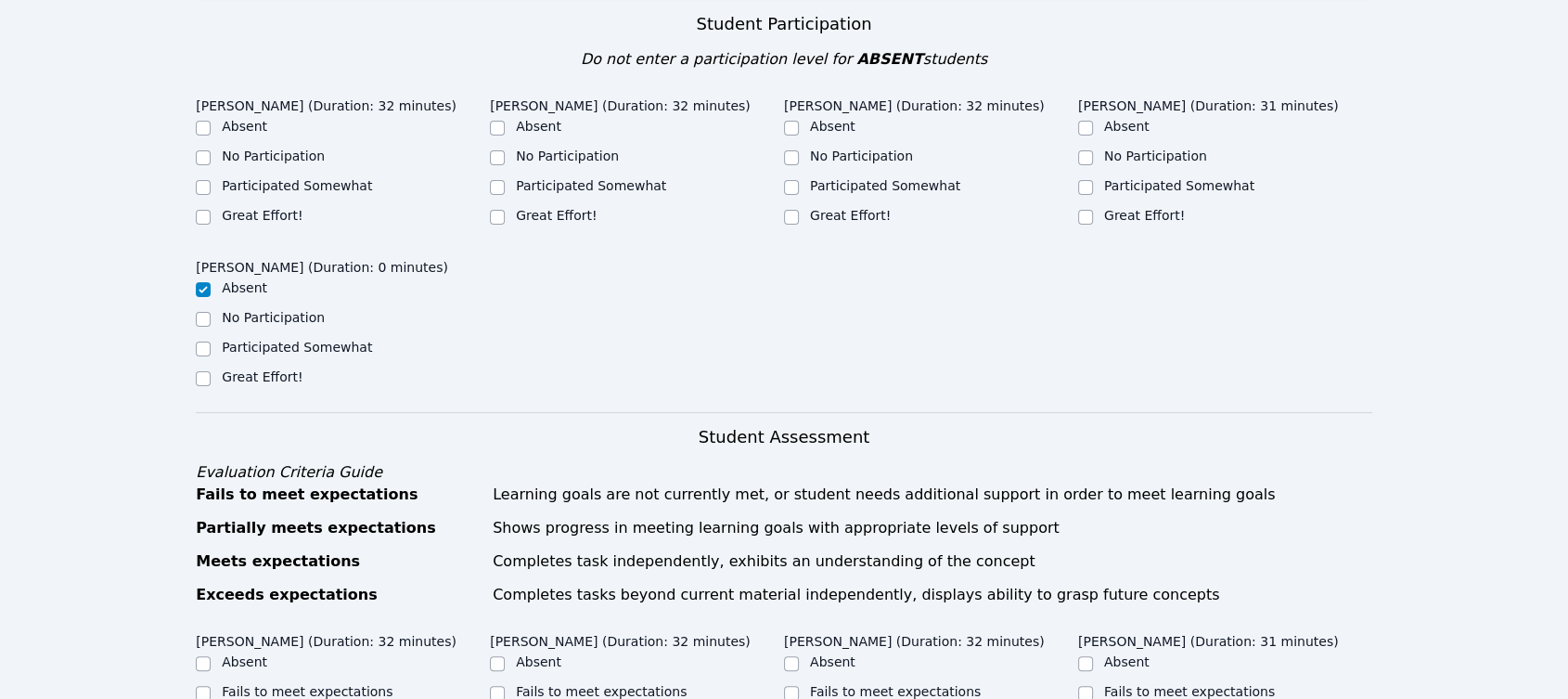
scroll to position [309, 0]
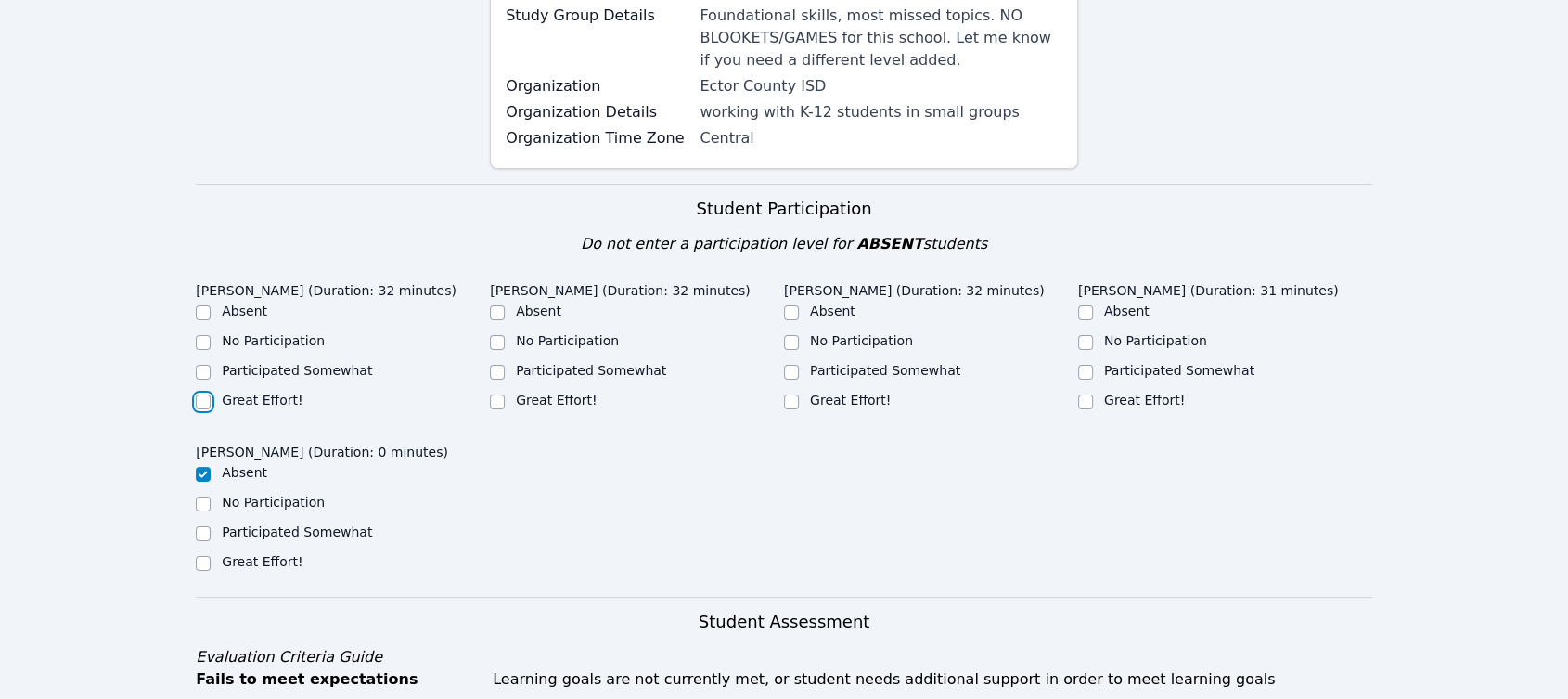
click at [208, 410] on input "Great Effort!" at bounding box center [203, 401] width 15 height 15
checkbox input "true"
click at [491, 404] on input "Great Effort!" at bounding box center [497, 401] width 15 height 15
checkbox input "true"
click at [789, 407] on input "Great Effort!" at bounding box center [791, 401] width 15 height 15
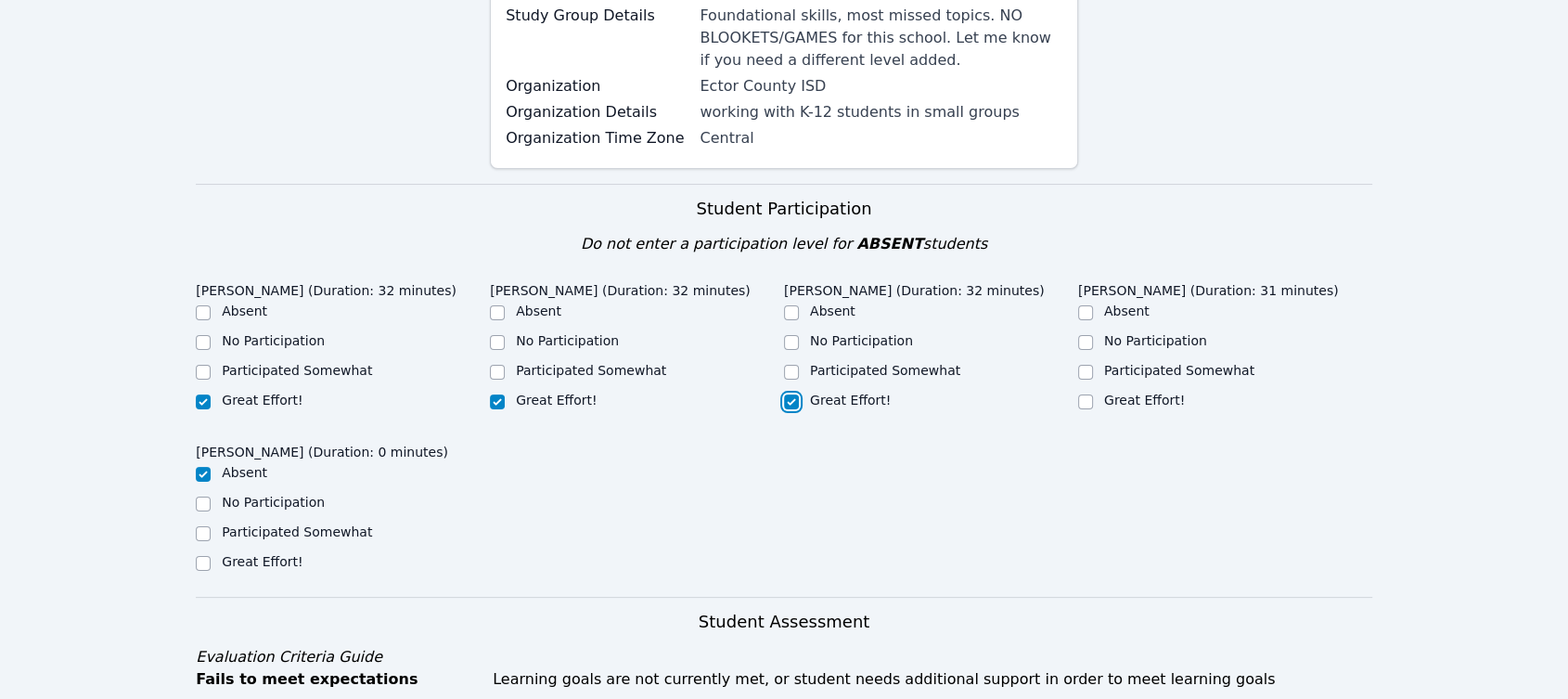
checkbox input "true"
click at [1084, 406] on input "Great Effort!" at bounding box center [1085, 401] width 15 height 15
checkbox input "true"
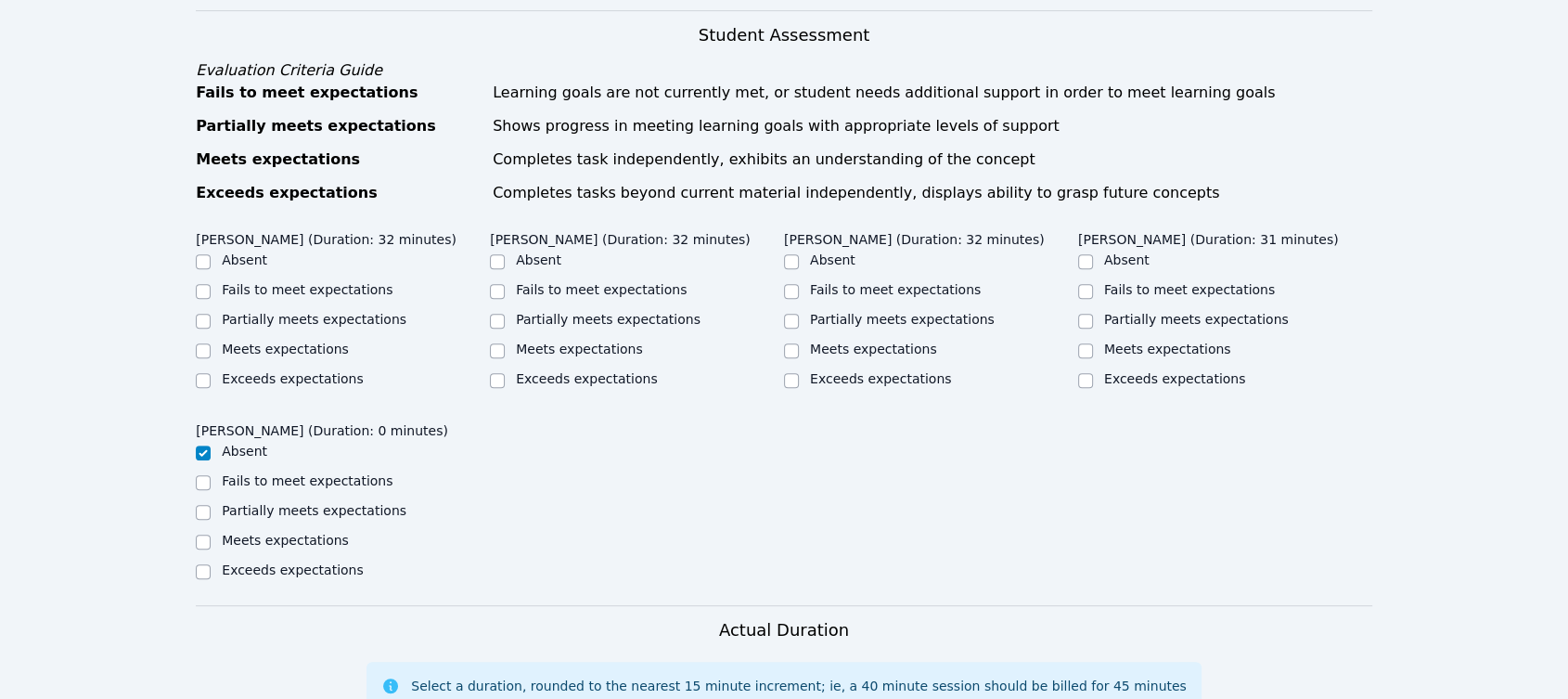
scroll to position [928, 0]
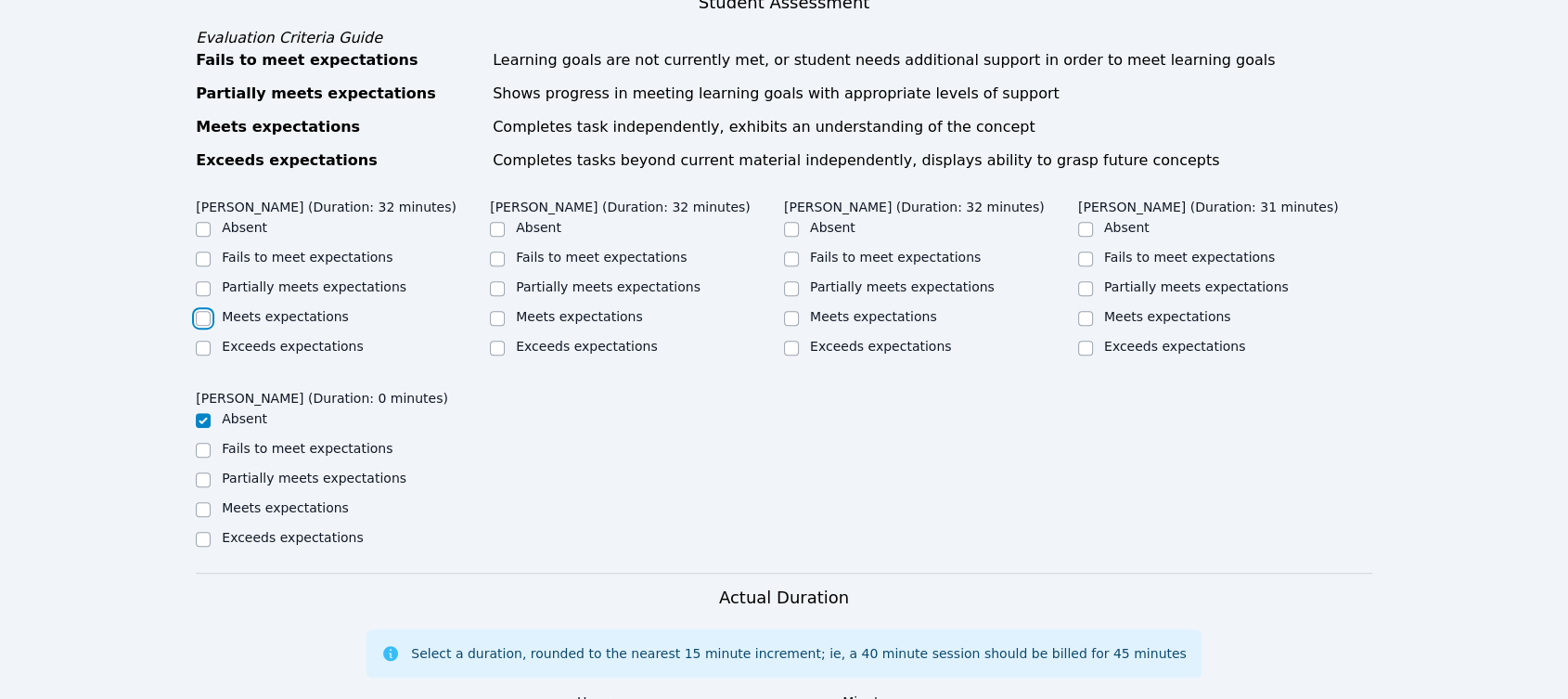
click at [201, 325] on input "Meets expectations" at bounding box center [203, 318] width 15 height 15
checkbox input "true"
click at [502, 325] on input "Meets expectations" at bounding box center [497, 318] width 15 height 15
checkbox input "true"
click at [787, 325] on input "Meets expectations" at bounding box center [791, 318] width 15 height 15
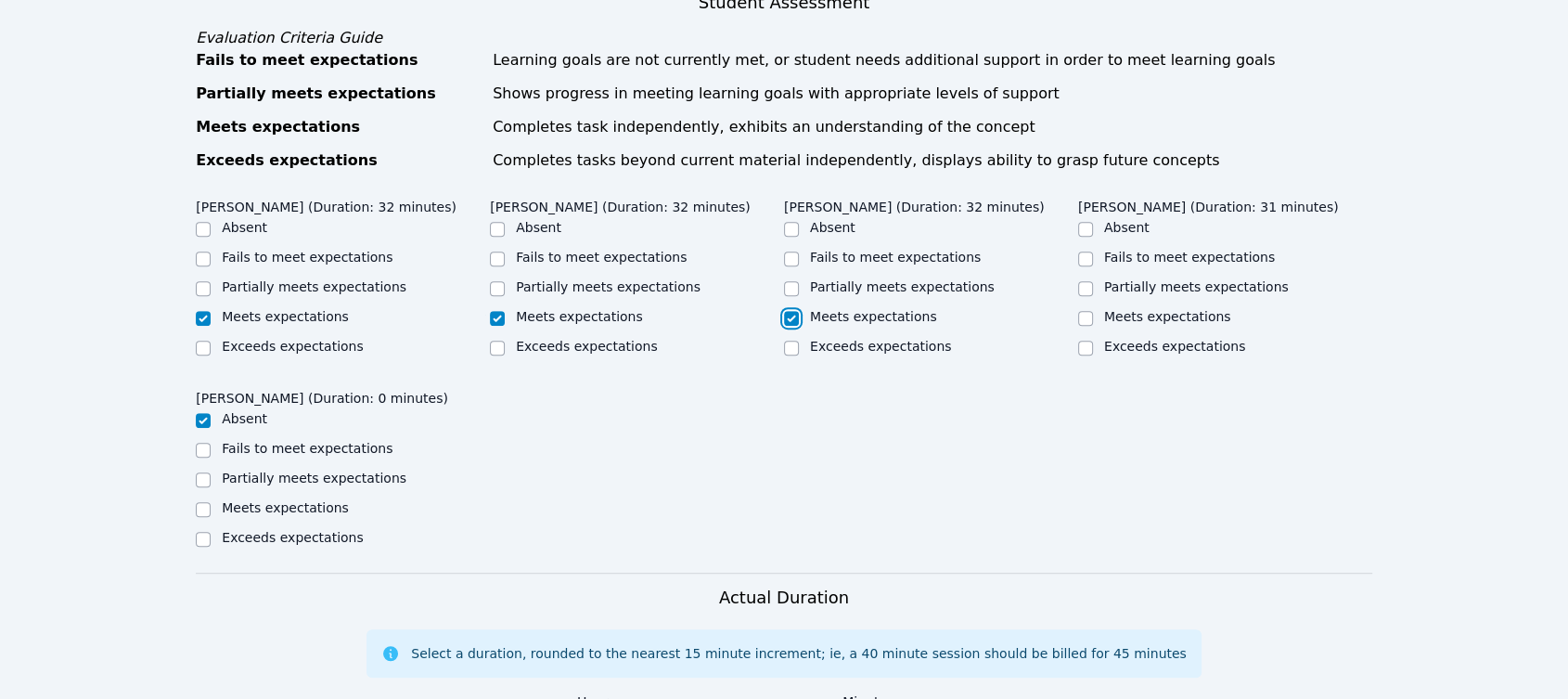
checkbox input "true"
click at [1088, 325] on input "Meets expectations" at bounding box center [1085, 318] width 15 height 15
checkbox input "true"
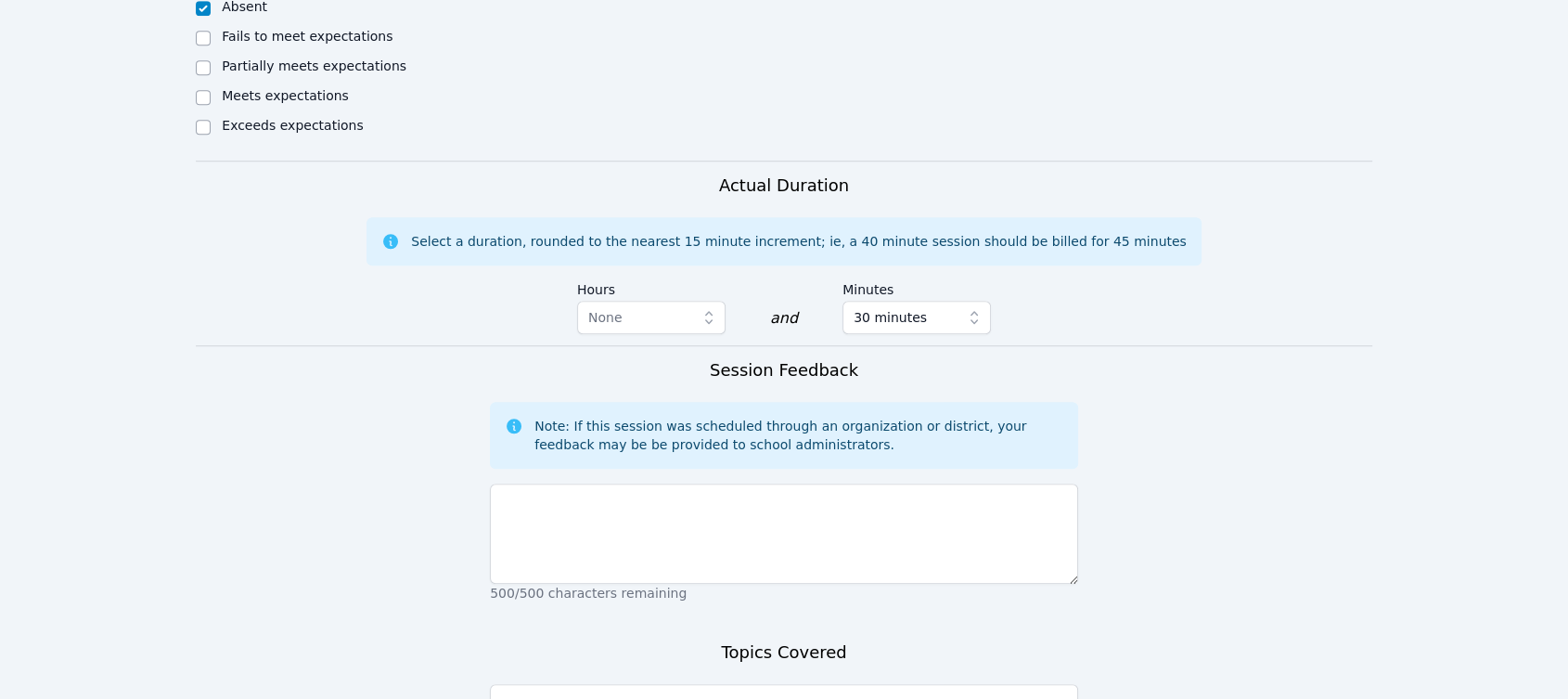
scroll to position [1547, 0]
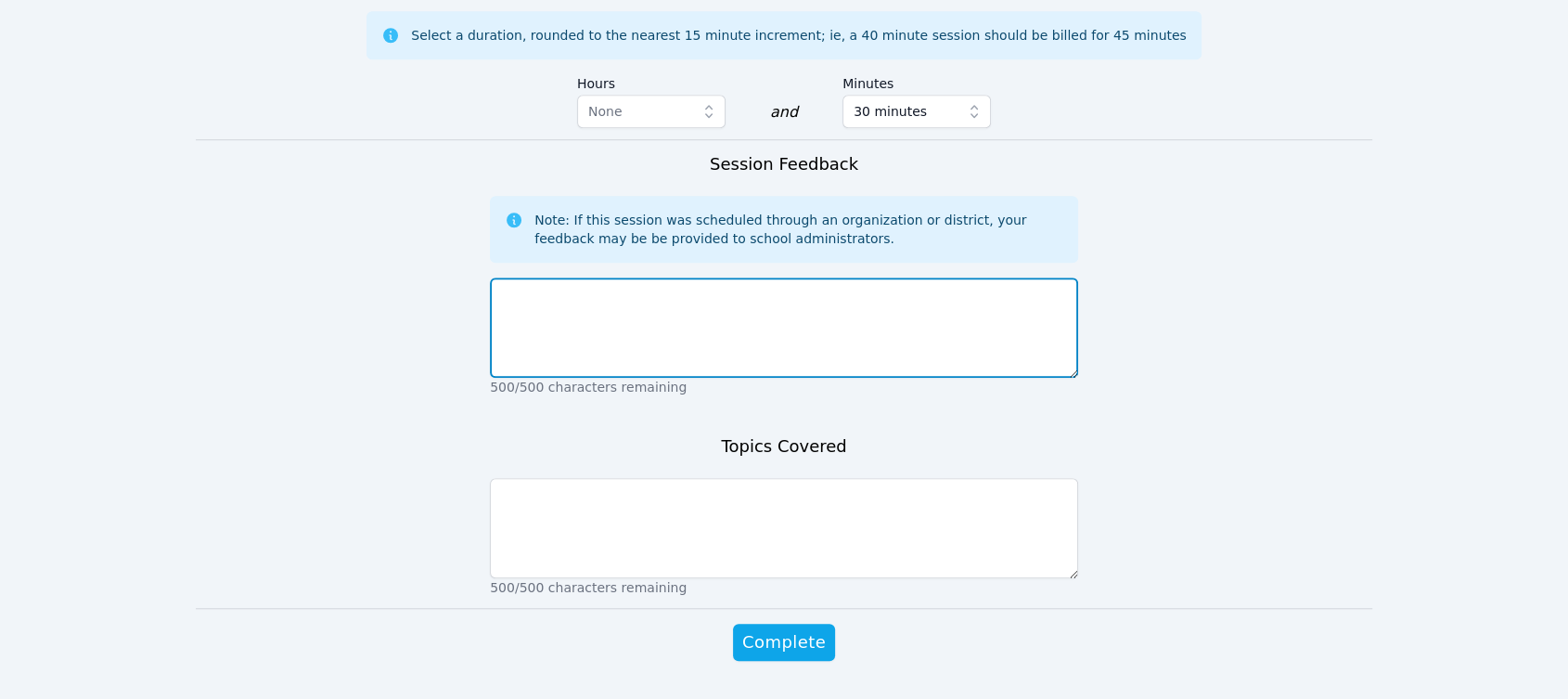
click at [940, 367] on textarea at bounding box center [784, 327] width 588 height 100
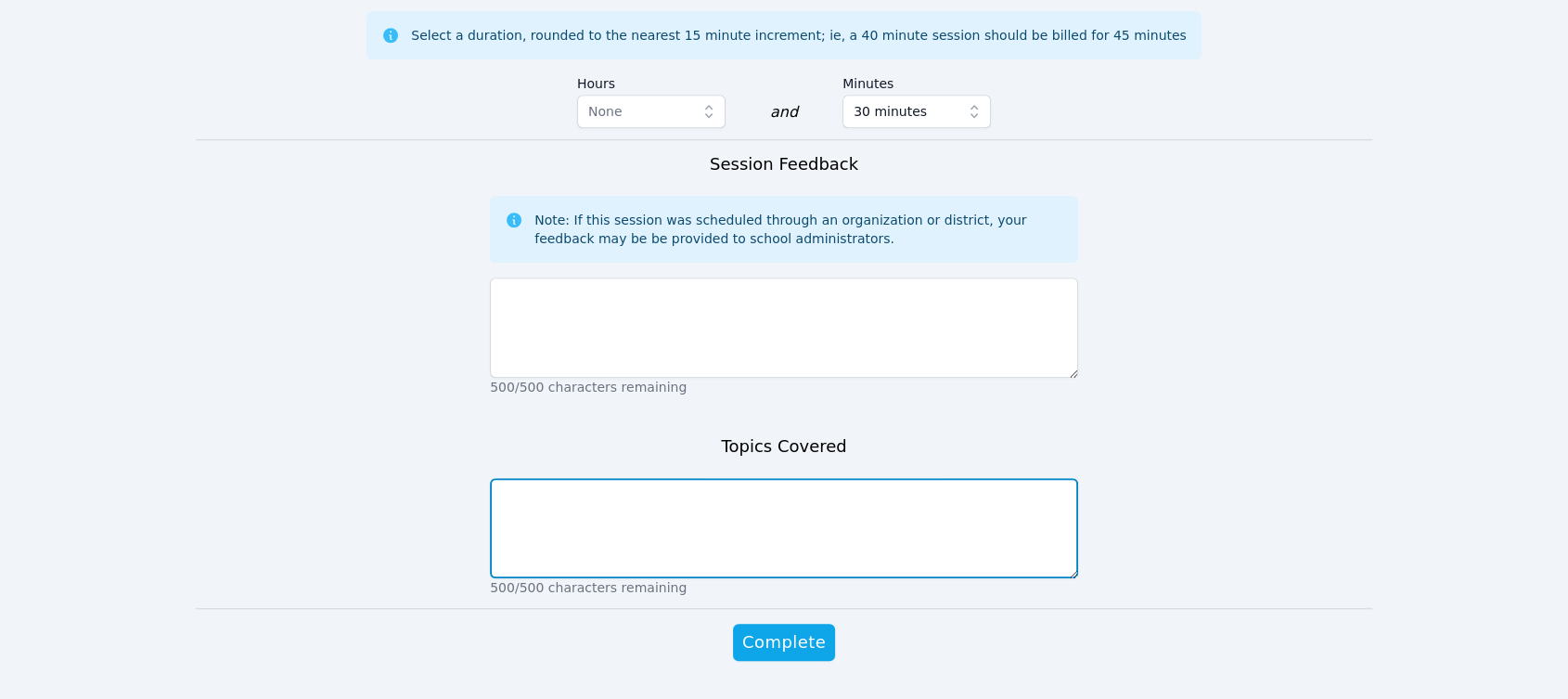
drag, startPoint x: 957, startPoint y: 567, endPoint x: 993, endPoint y: 551, distance: 39.4
click at [956, 561] on textarea at bounding box center [784, 528] width 588 height 100
type textarea "Understanding Place Value"
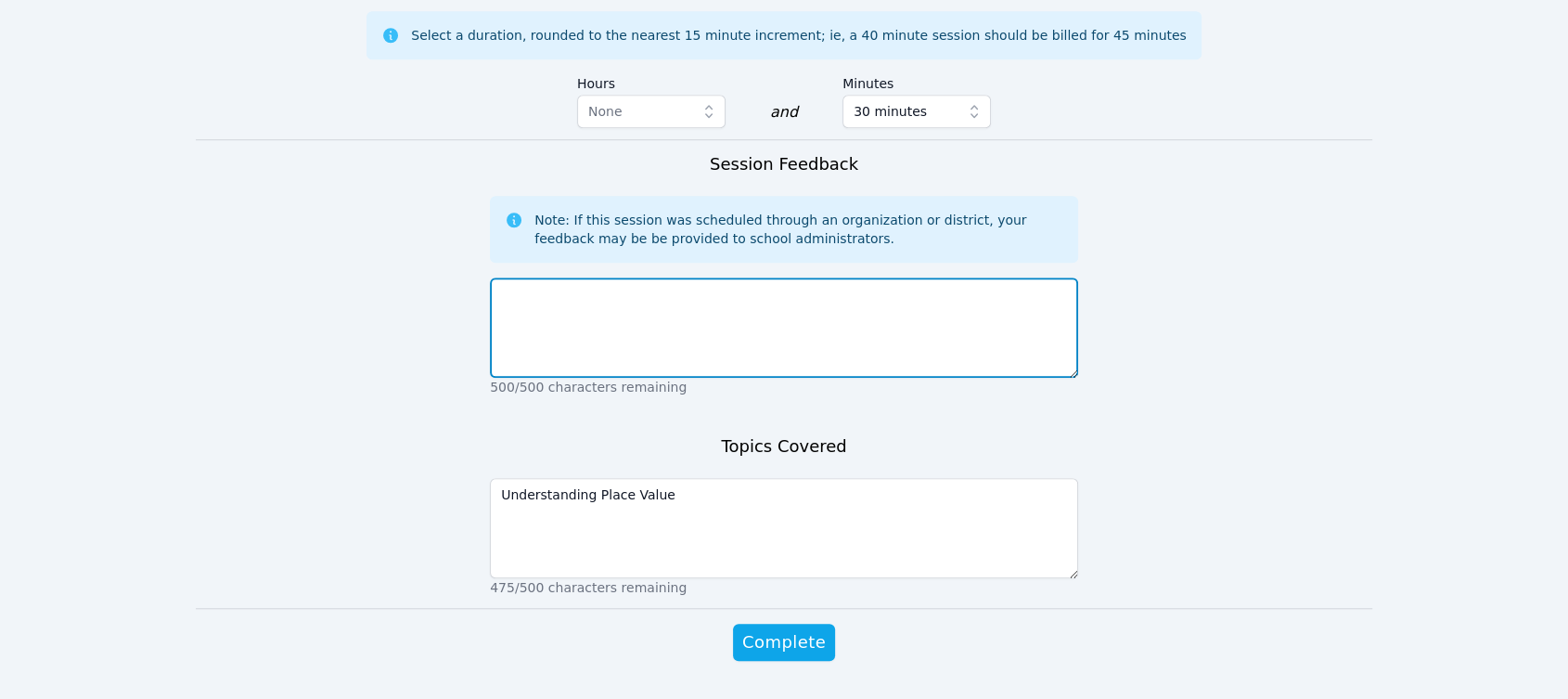
click at [825, 359] on textarea at bounding box center [784, 327] width 588 height 100
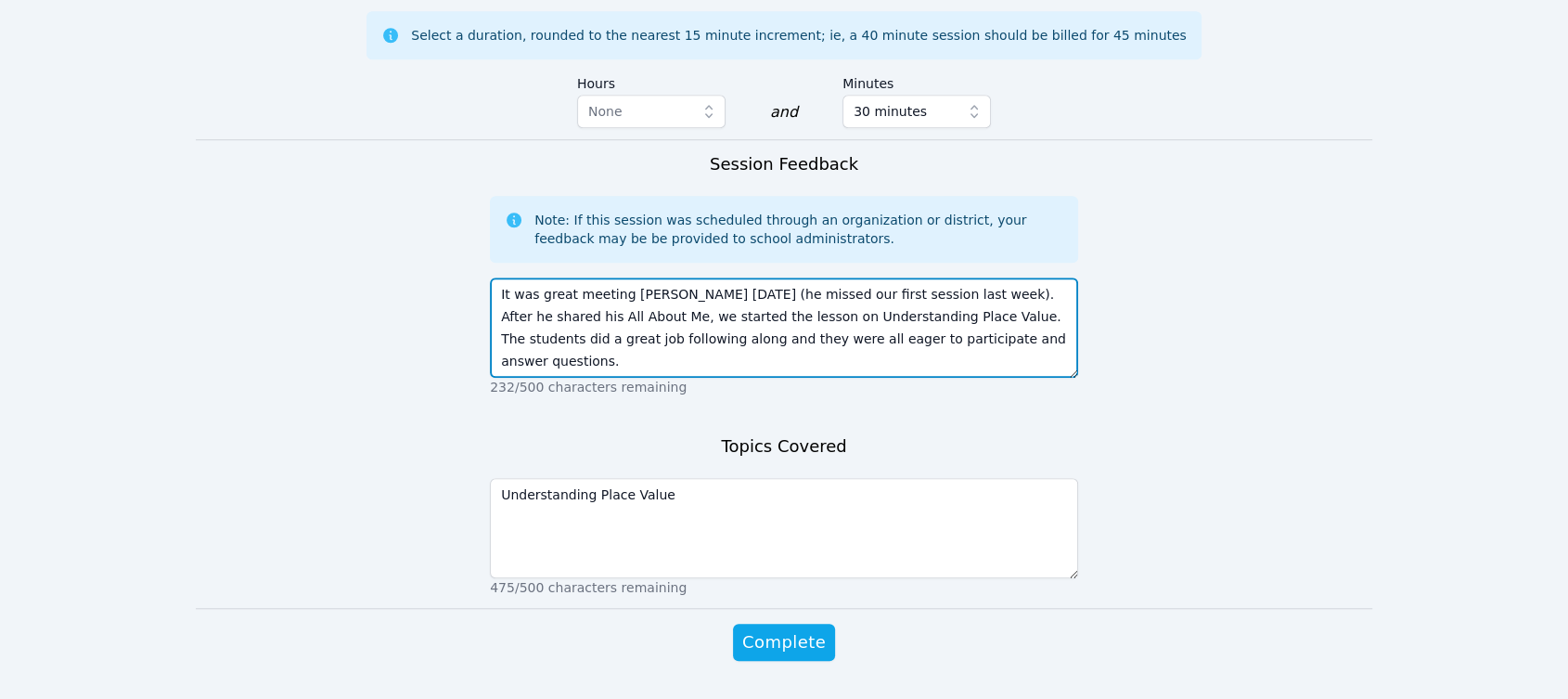
type textarea "It was great meeting David today (he missed our first session last week). After…"
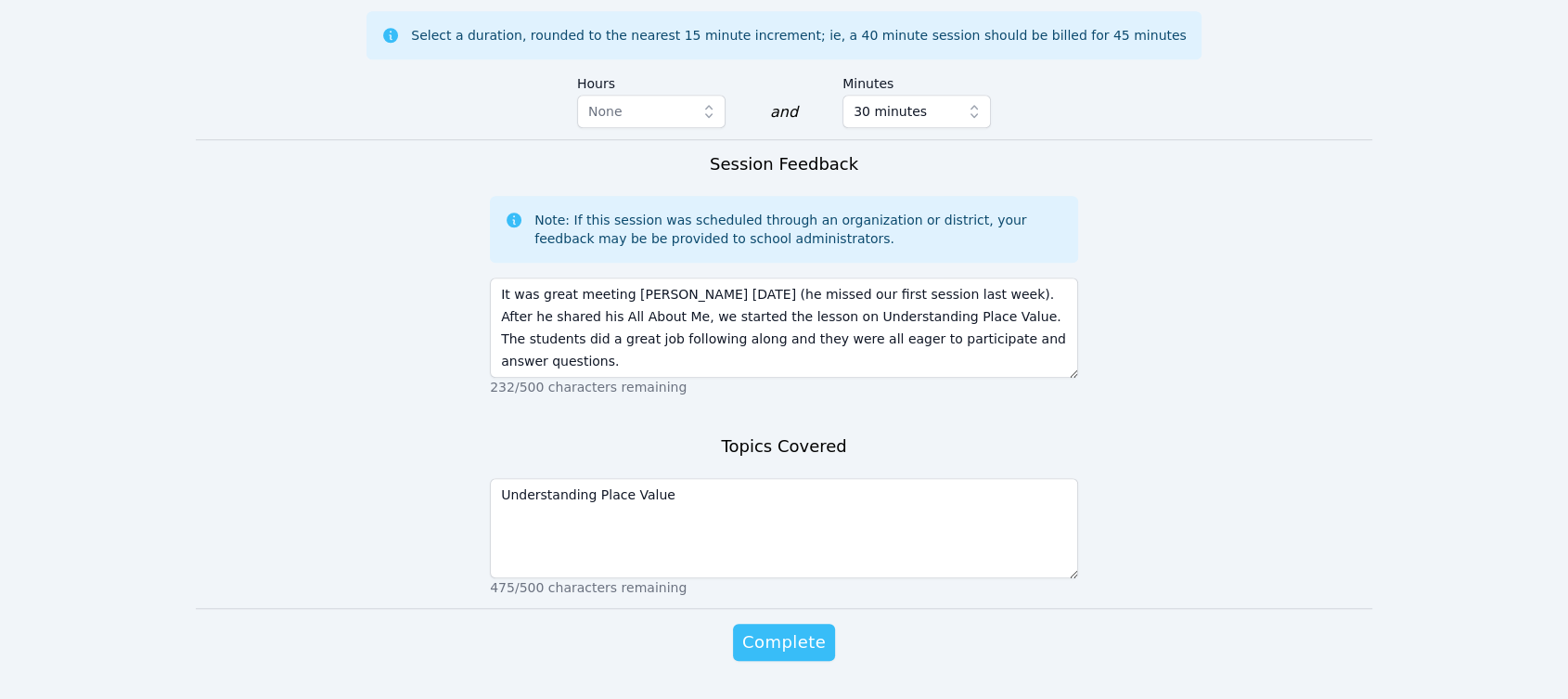
click at [800, 656] on span "Complete" at bounding box center [784, 642] width 83 height 26
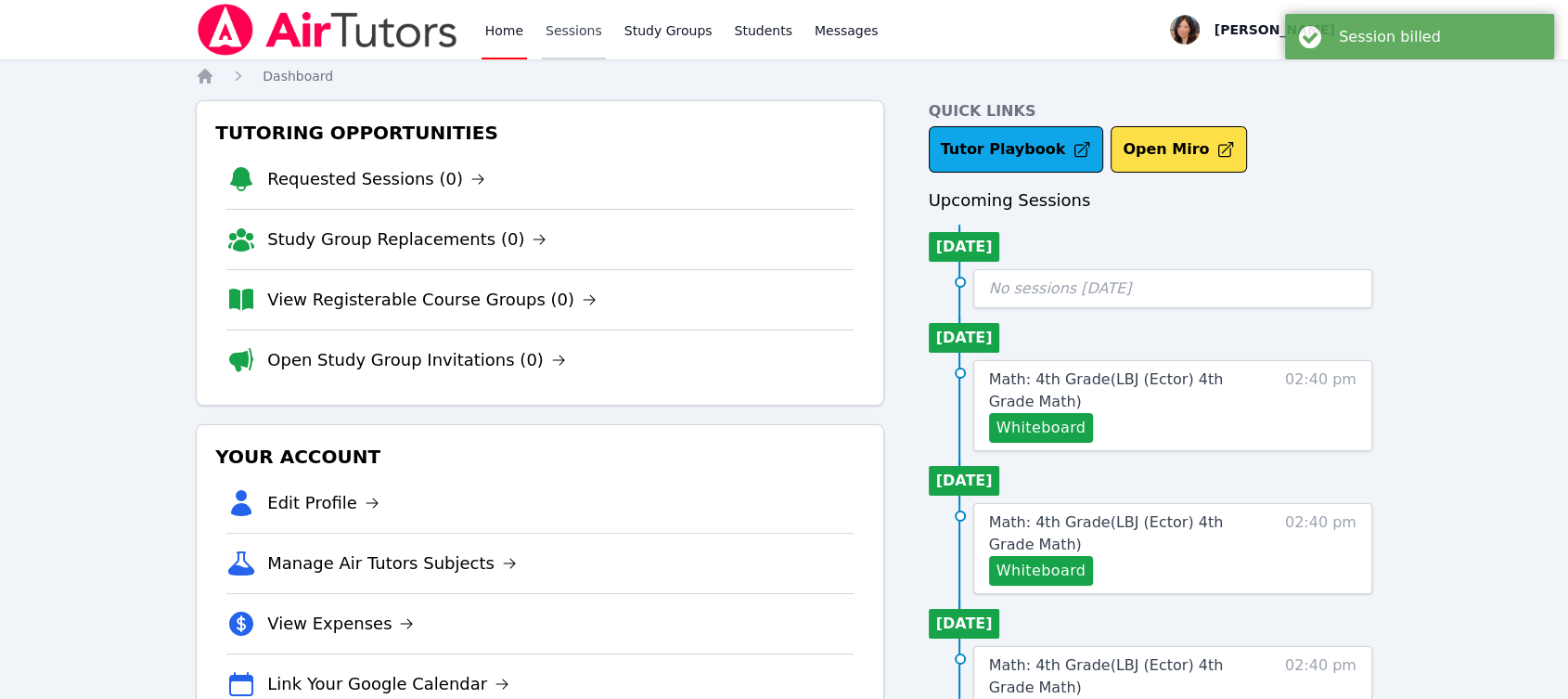
click at [557, 29] on link "Sessions" at bounding box center [573, 29] width 64 height 60
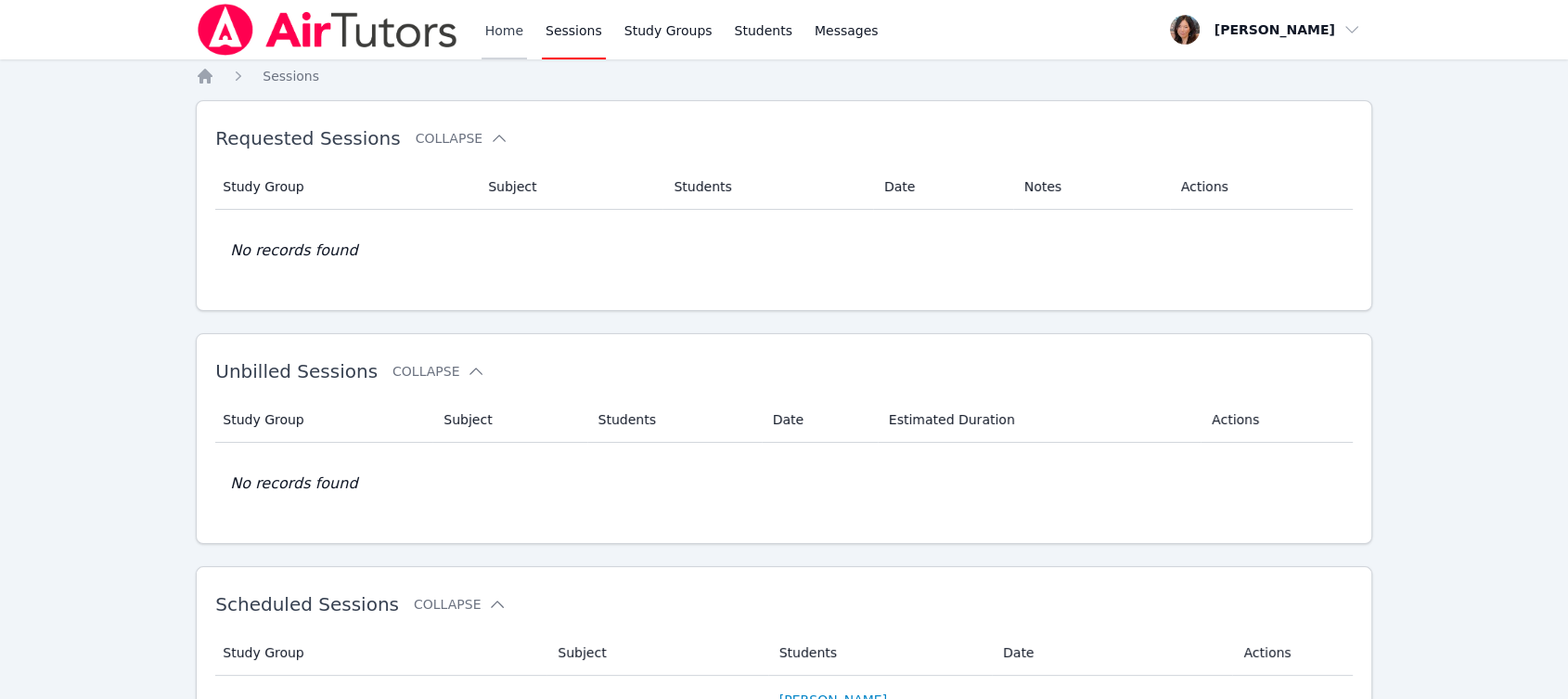
click at [496, 26] on link "Home" at bounding box center [504, 29] width 45 height 60
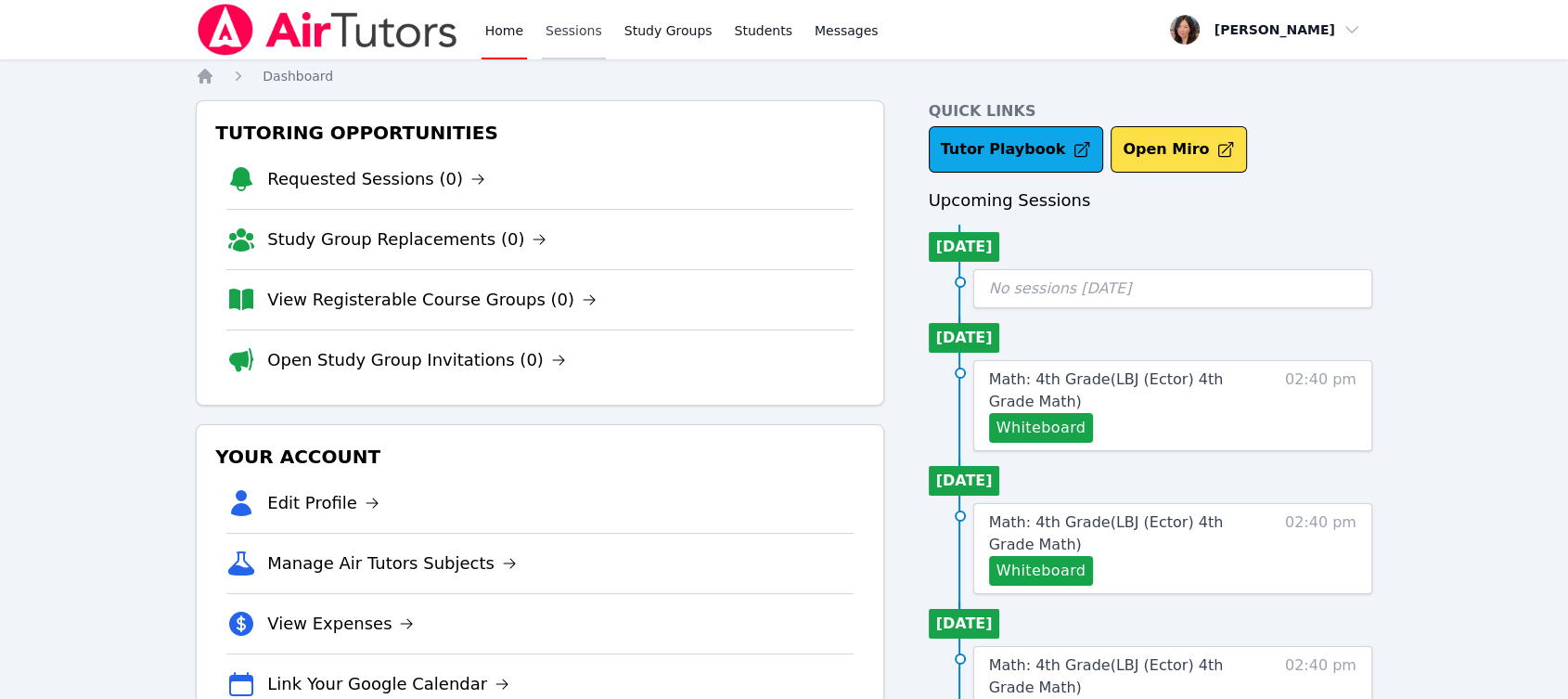
click at [576, 30] on link "Sessions" at bounding box center [573, 29] width 64 height 60
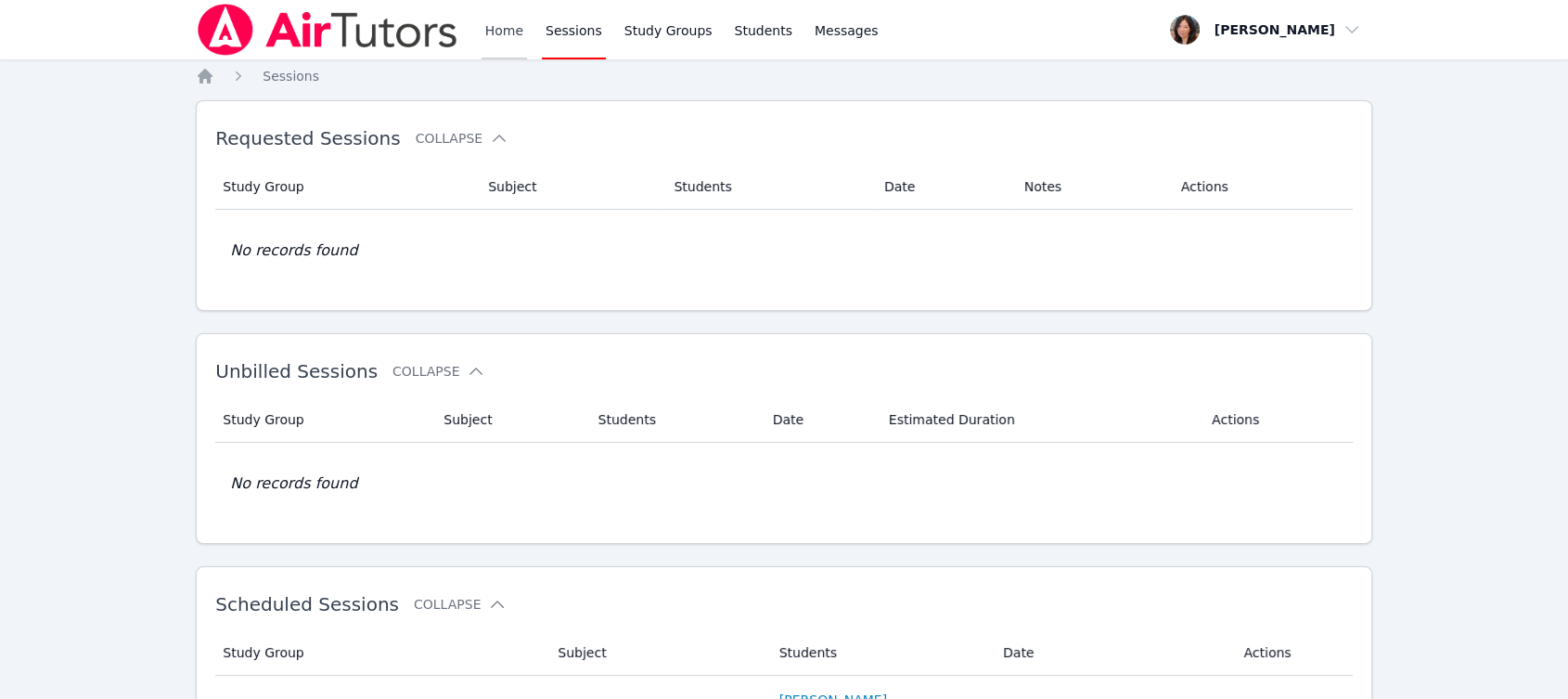
click at [513, 31] on link "Home" at bounding box center [504, 29] width 45 height 60
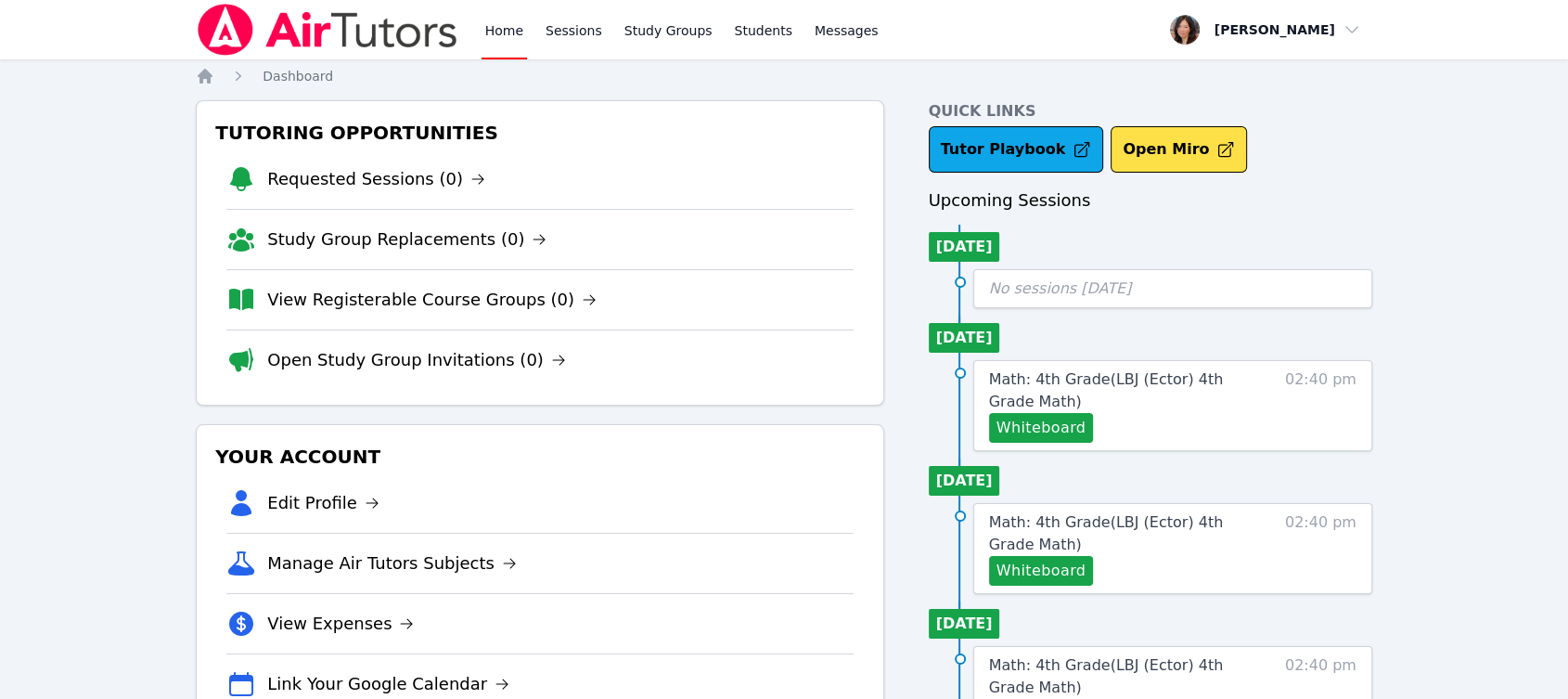
click at [512, 31] on link "Home" at bounding box center [504, 29] width 45 height 60
click at [555, 28] on link "Sessions" at bounding box center [573, 29] width 64 height 60
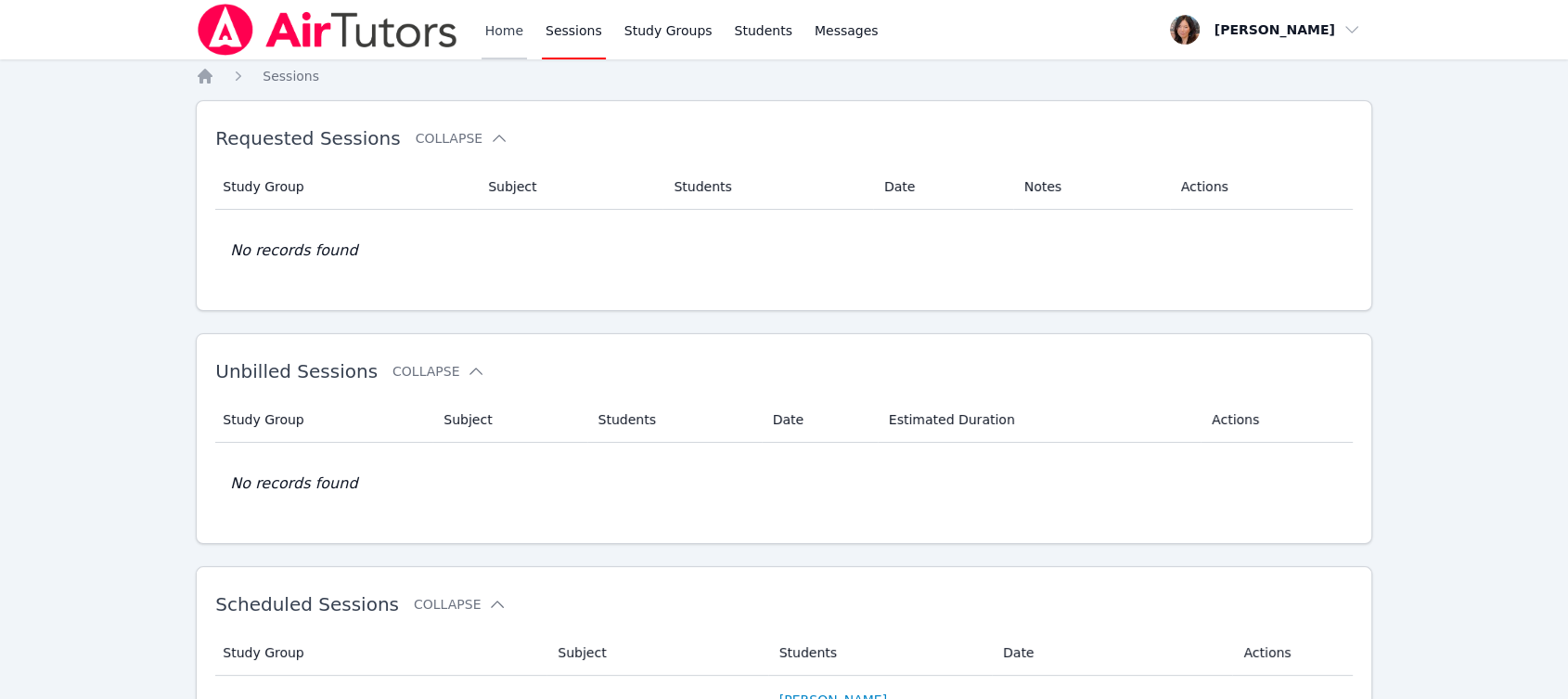
click at [502, 27] on link "Home" at bounding box center [504, 29] width 45 height 60
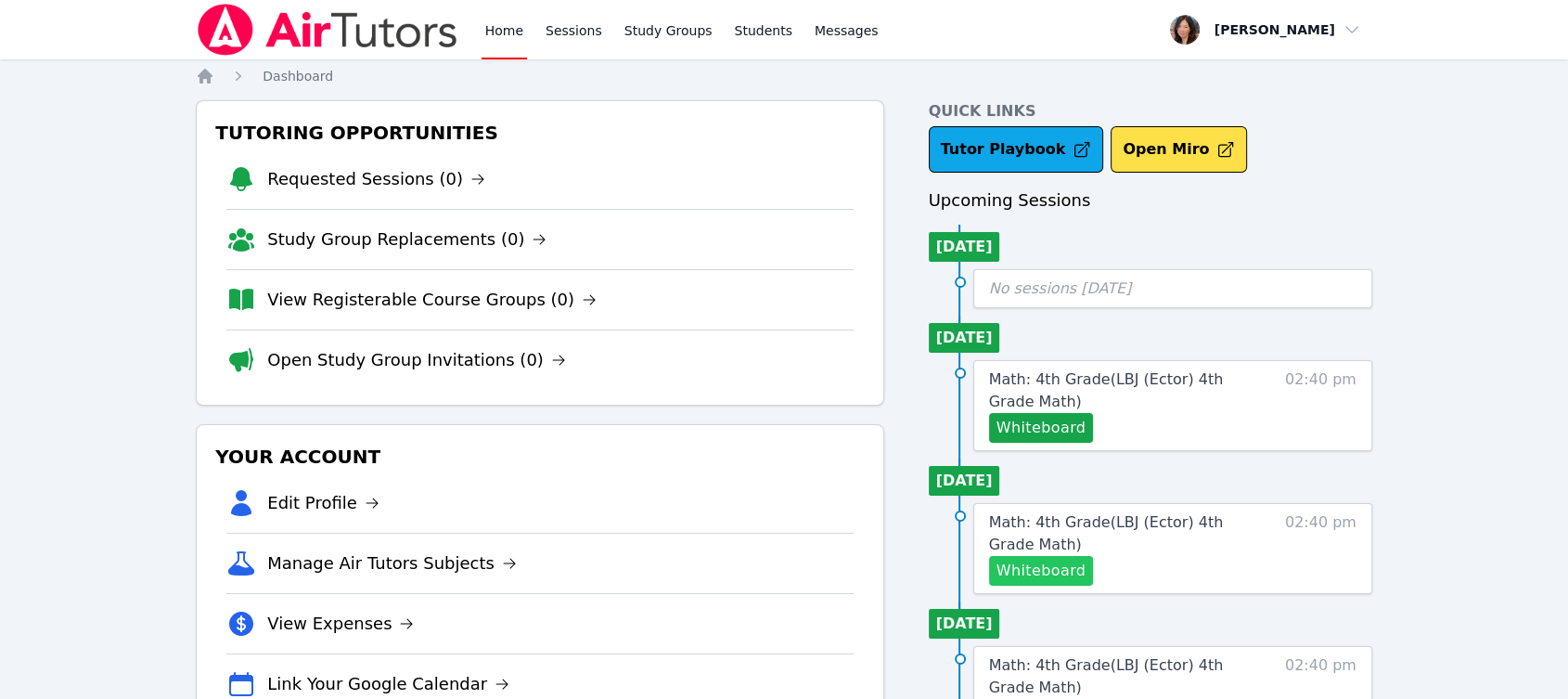
click at [1073, 570] on button "Whiteboard" at bounding box center [1041, 571] width 105 height 29
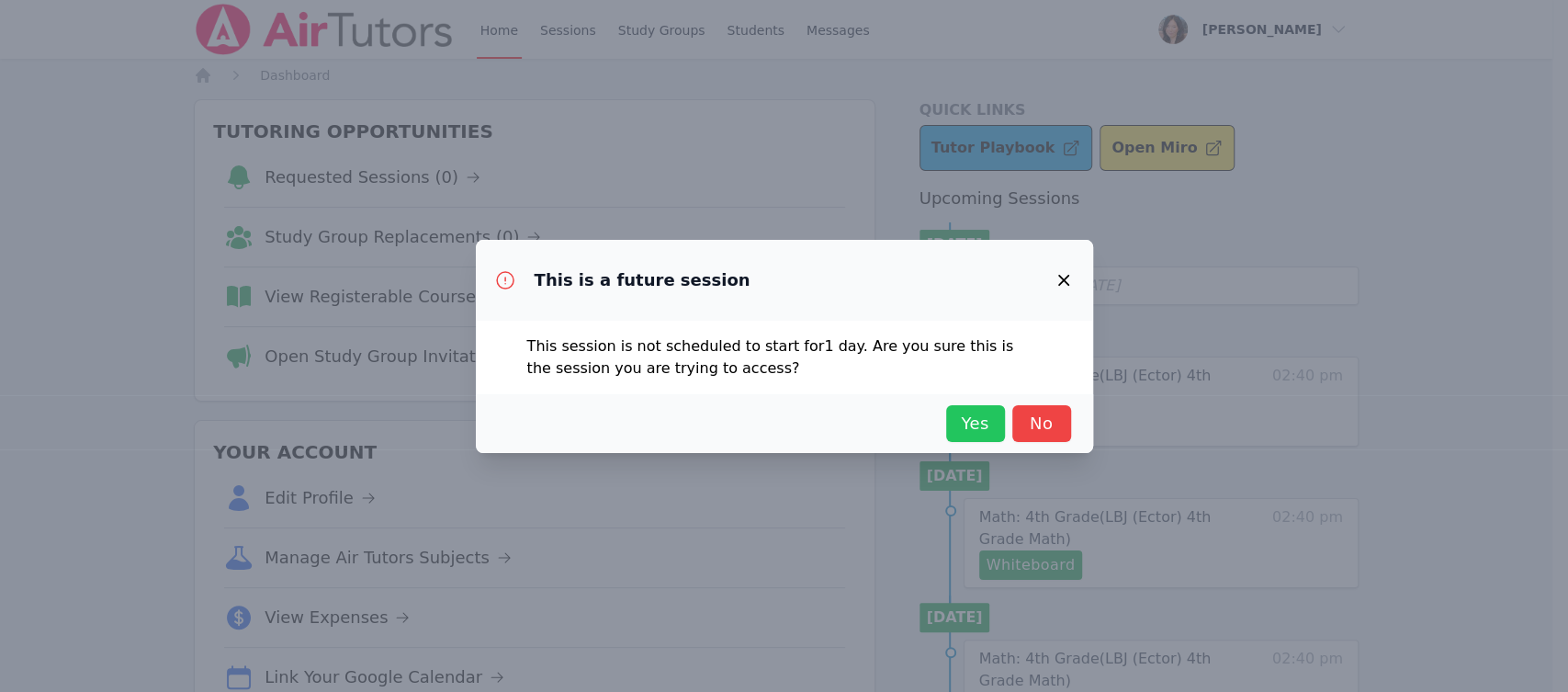
click at [963, 425] on span "Yes" at bounding box center [976, 423] width 41 height 26
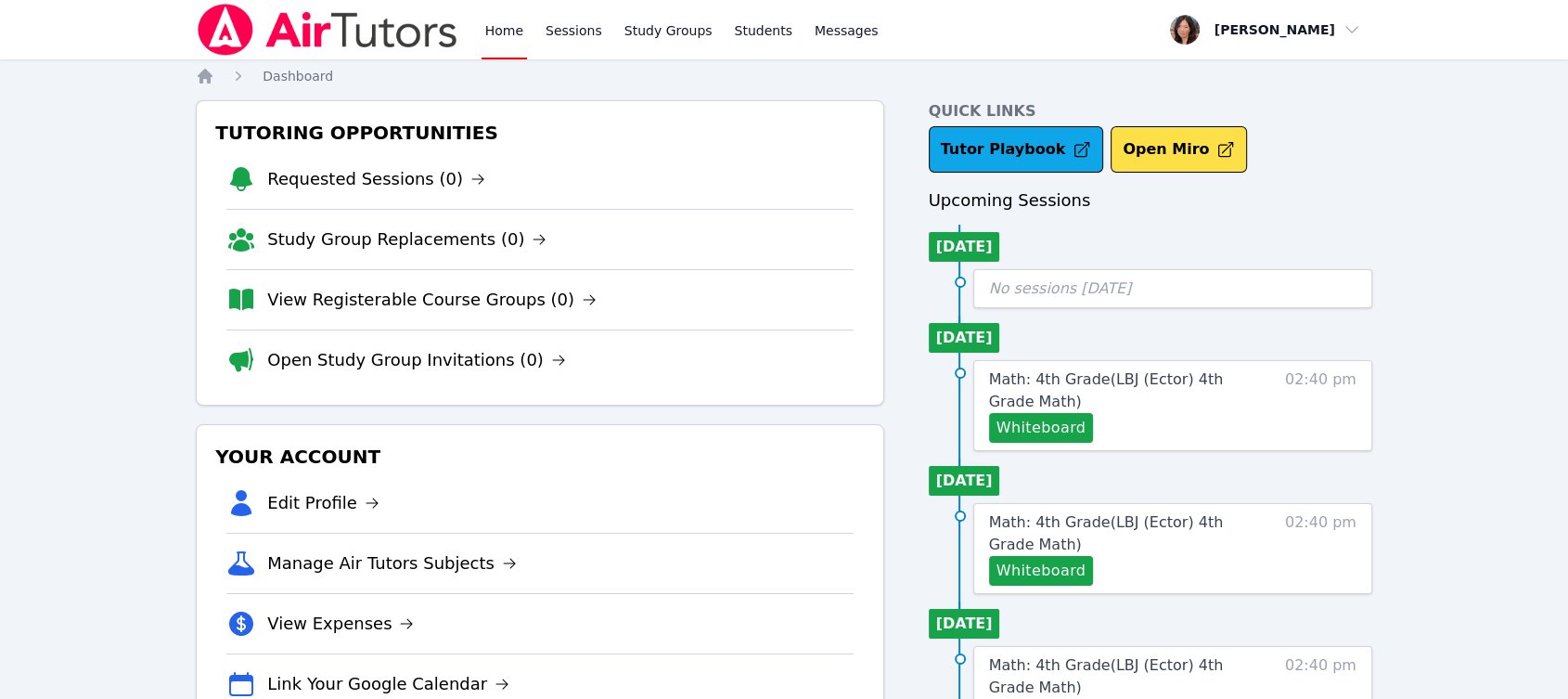
scroll to position [103, 0]
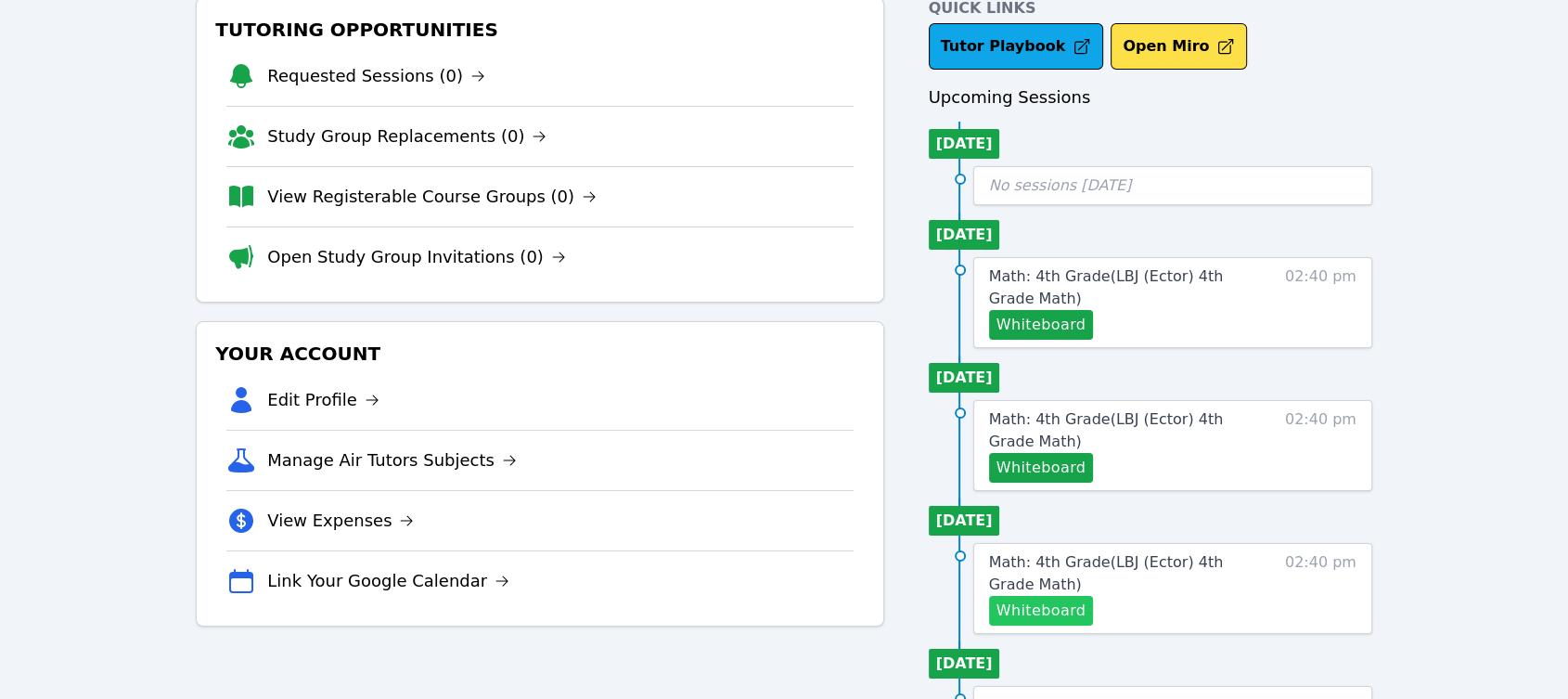
click at [1058, 605] on button "Whiteboard" at bounding box center [1041, 611] width 105 height 29
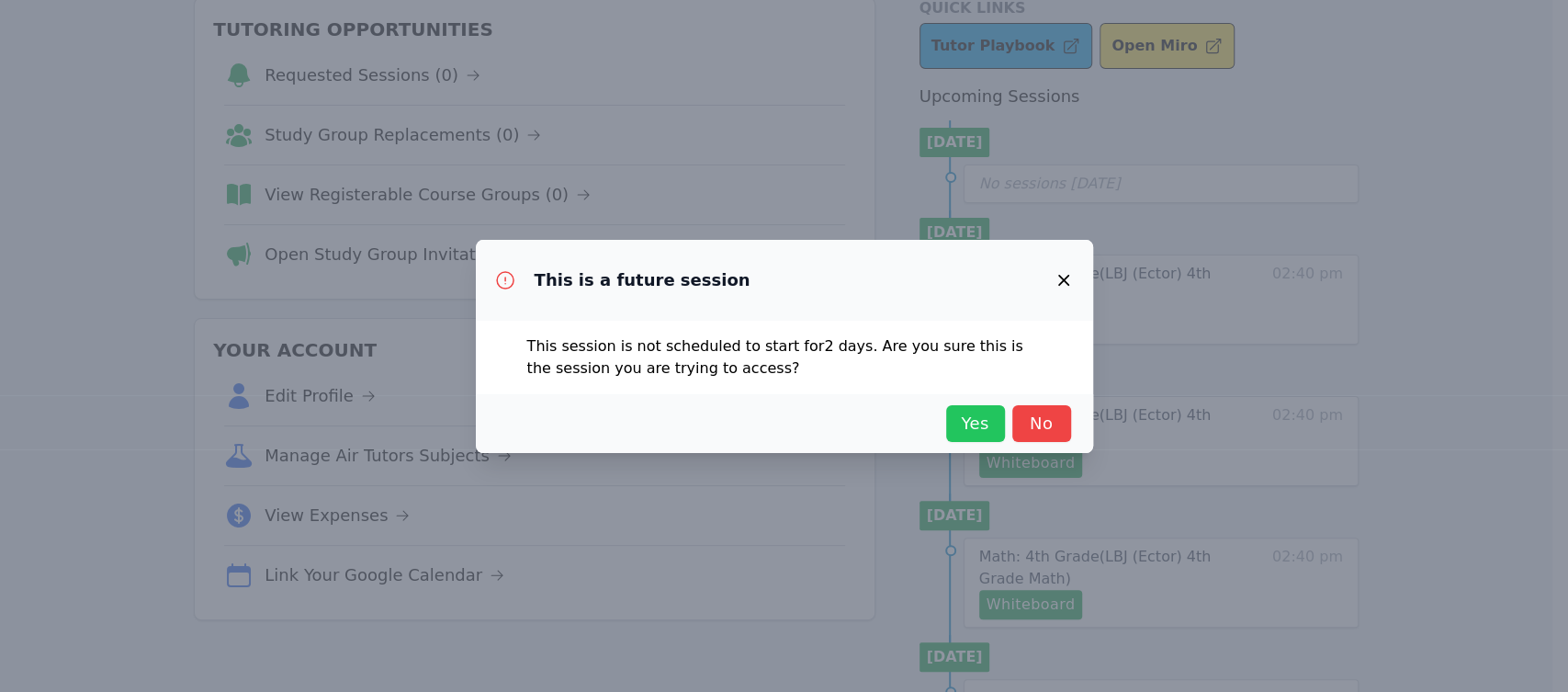
click at [979, 421] on span "Yes" at bounding box center [976, 423] width 41 height 26
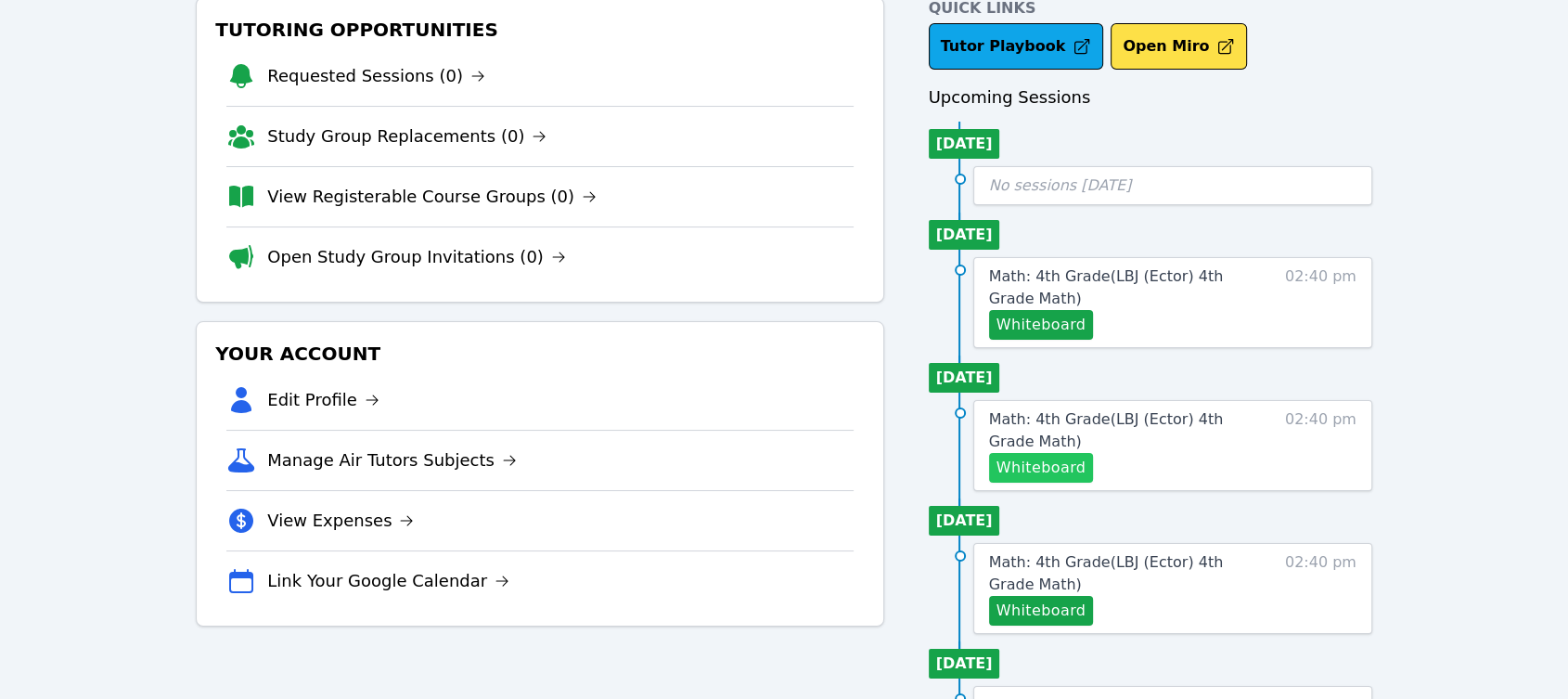
click at [1075, 467] on button "Whiteboard" at bounding box center [1041, 468] width 105 height 29
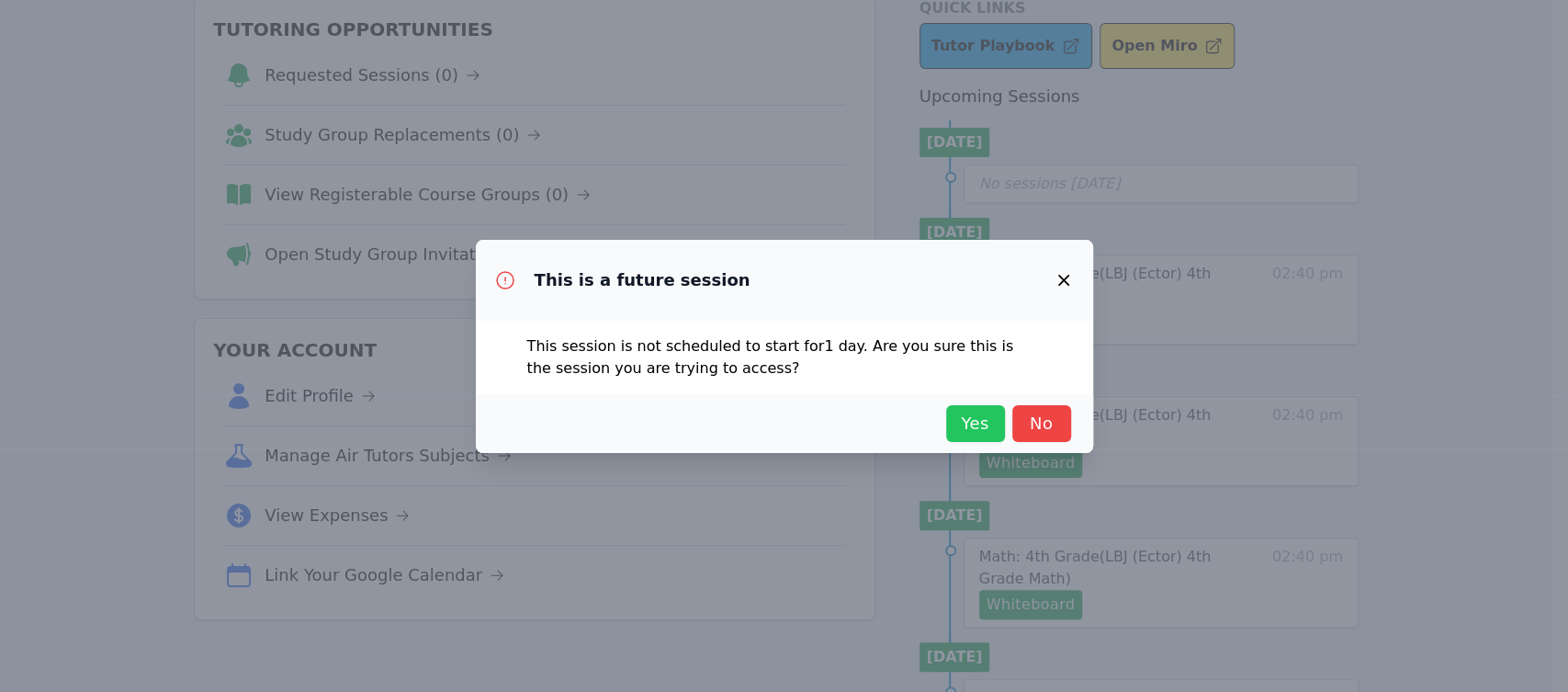
click at [962, 424] on span "Yes" at bounding box center [976, 423] width 41 height 26
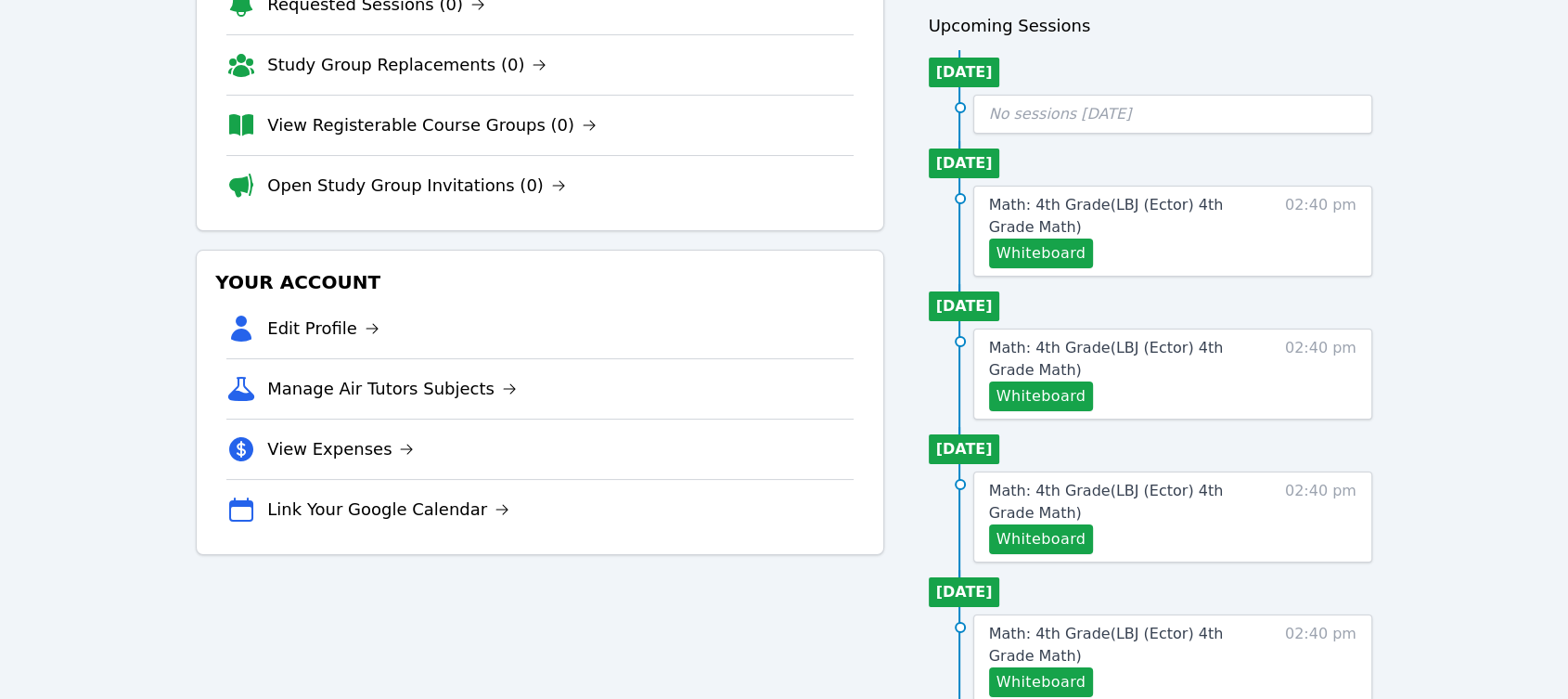
scroll to position [167, 0]
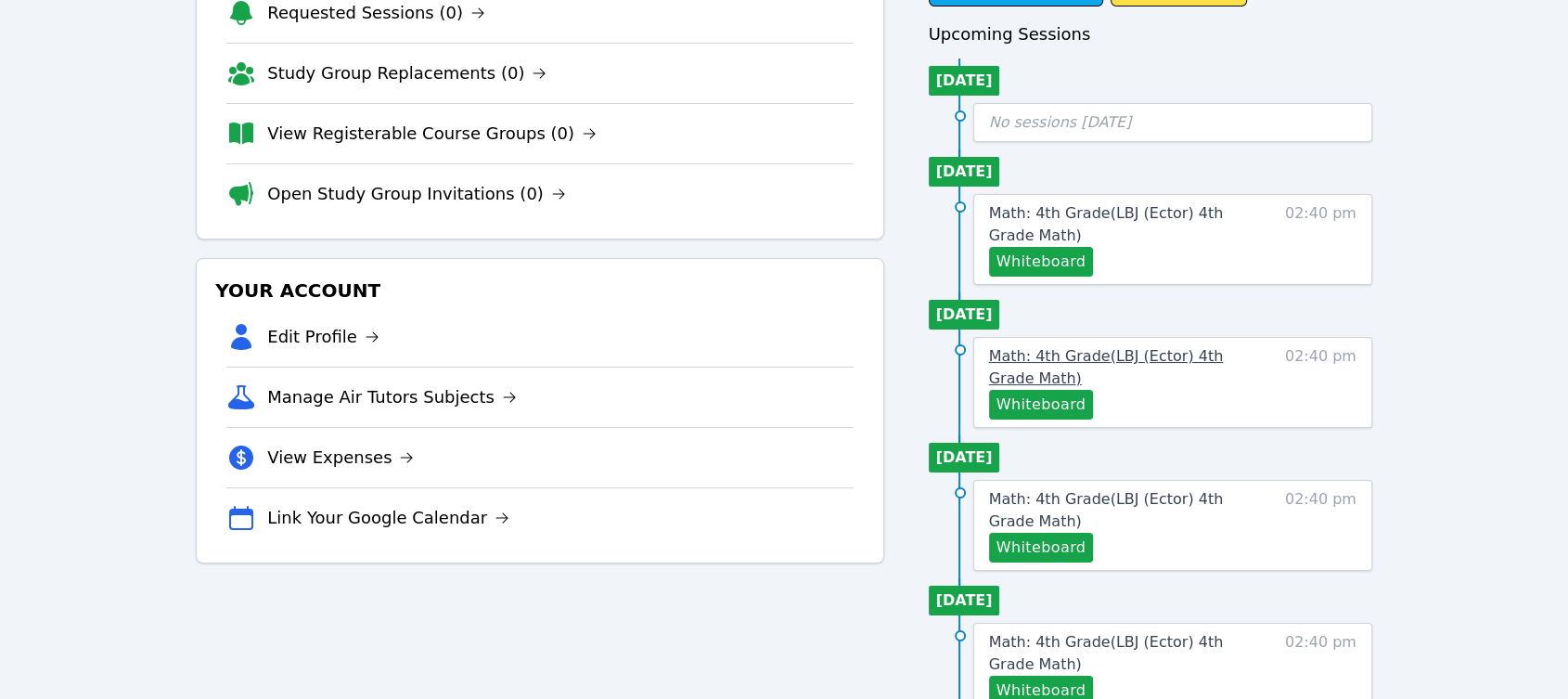
click at [1143, 359] on span "Math: 4th Grade ( LBJ (Ector) 4th Grade Math )" at bounding box center [1106, 367] width 235 height 40
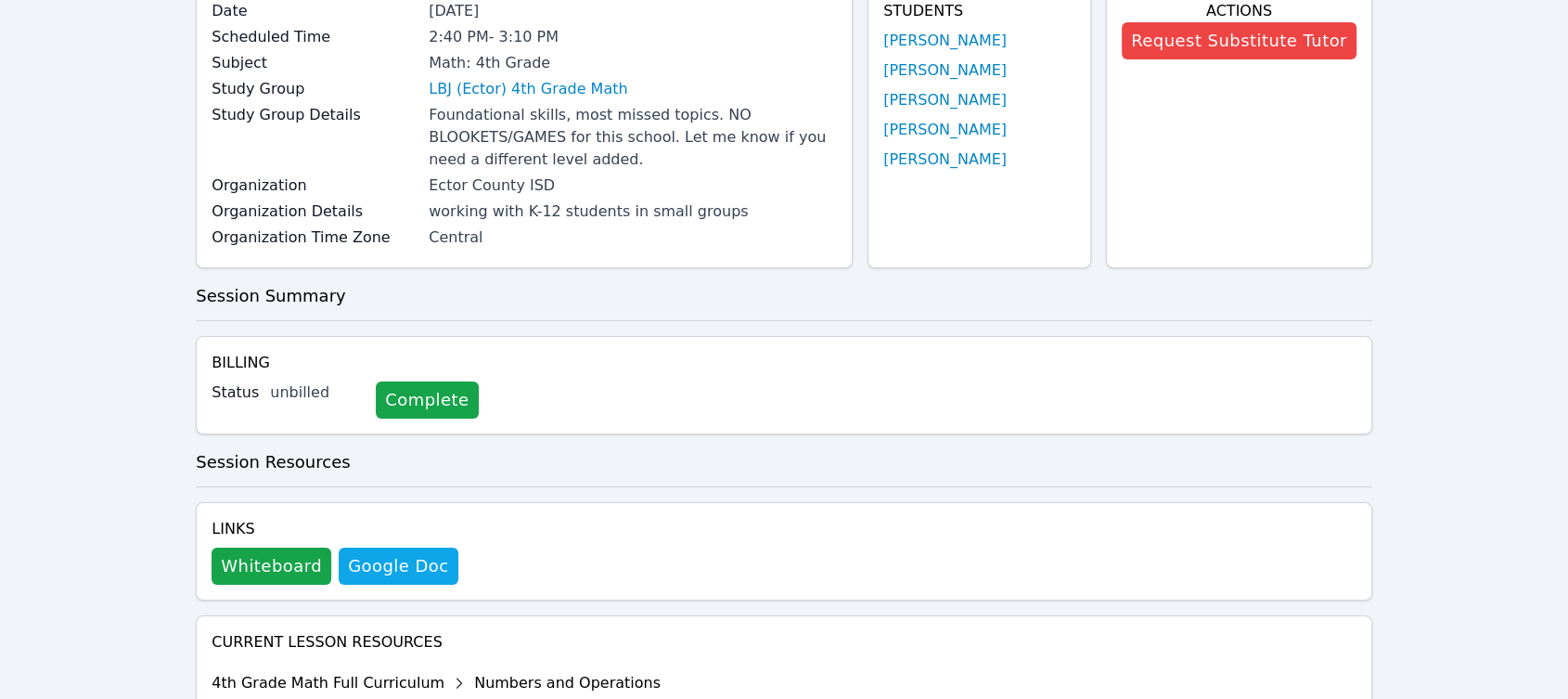
scroll to position [475, 0]
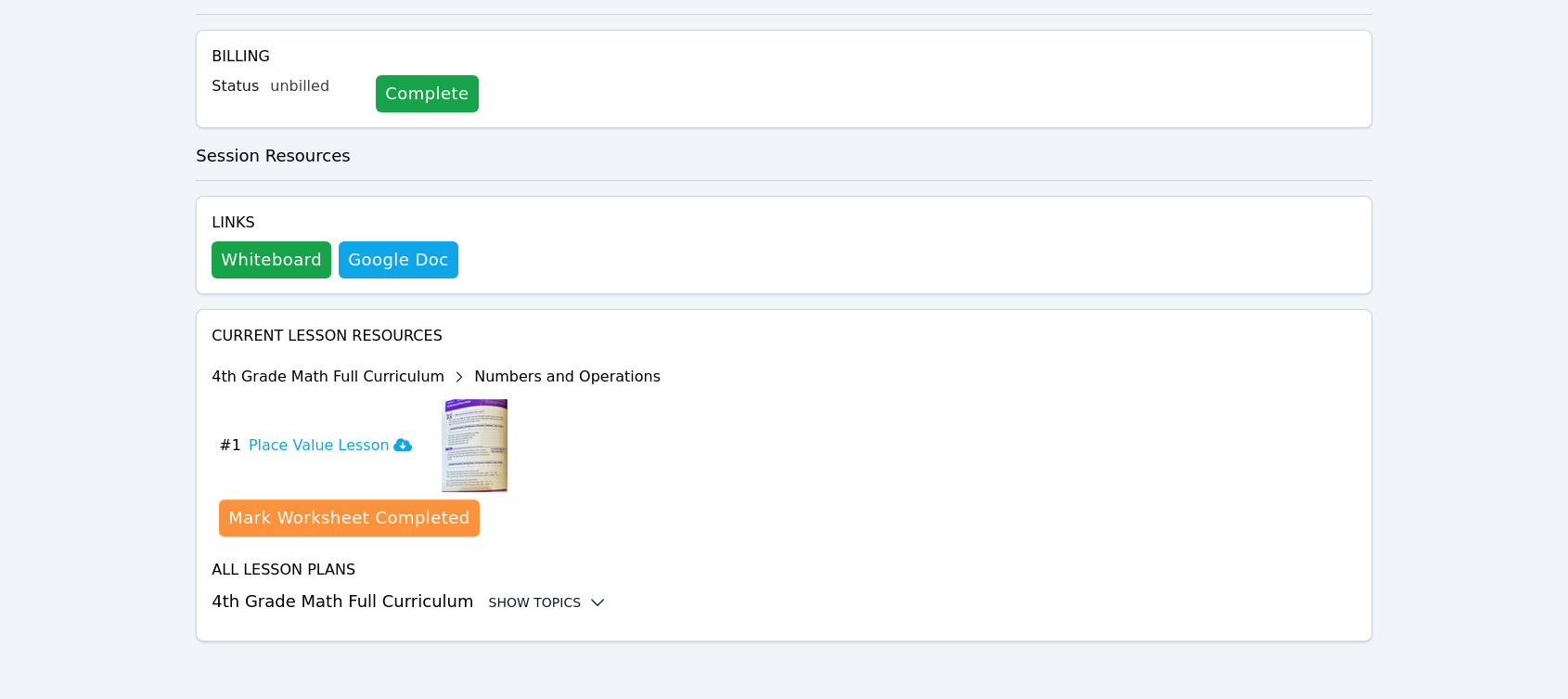
click at [514, 597] on div "Show Topics" at bounding box center [547, 602] width 119 height 19
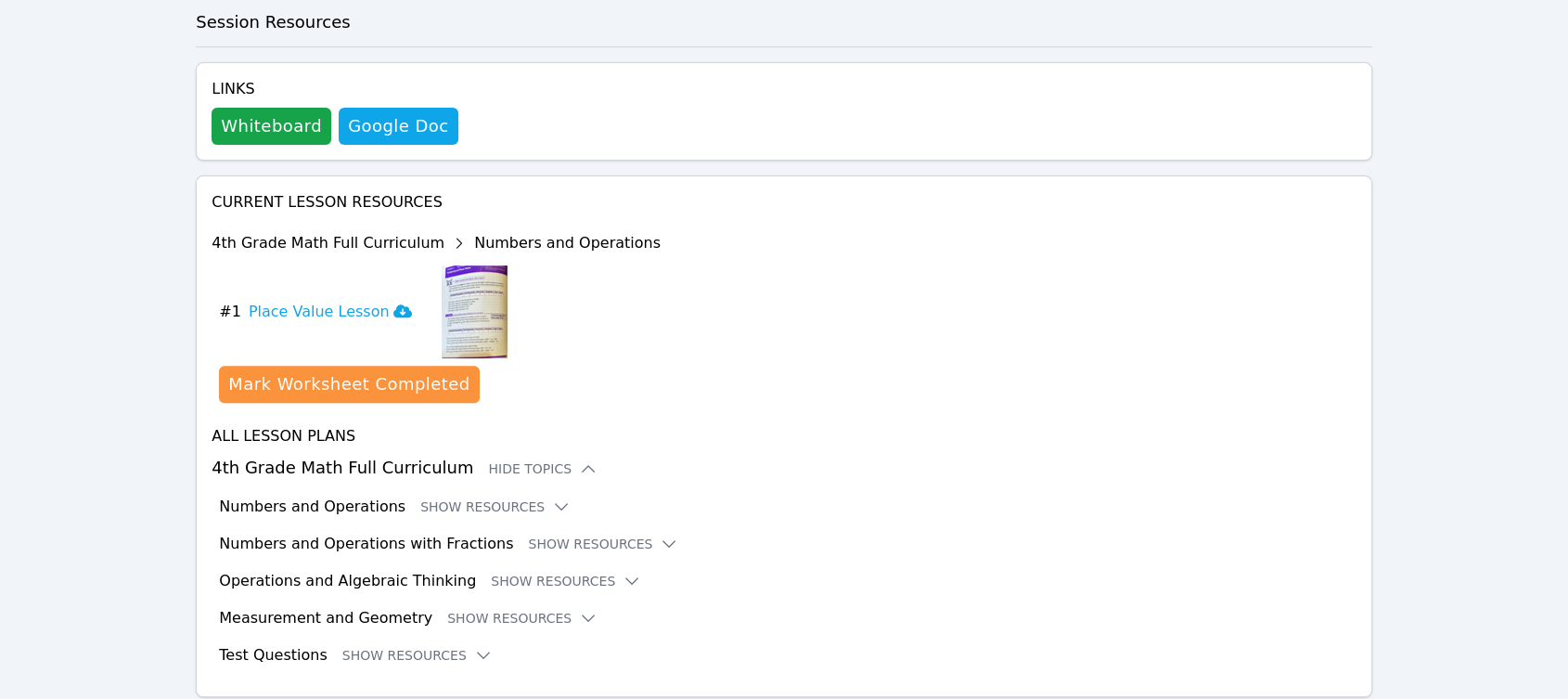
scroll to position [666, 0]
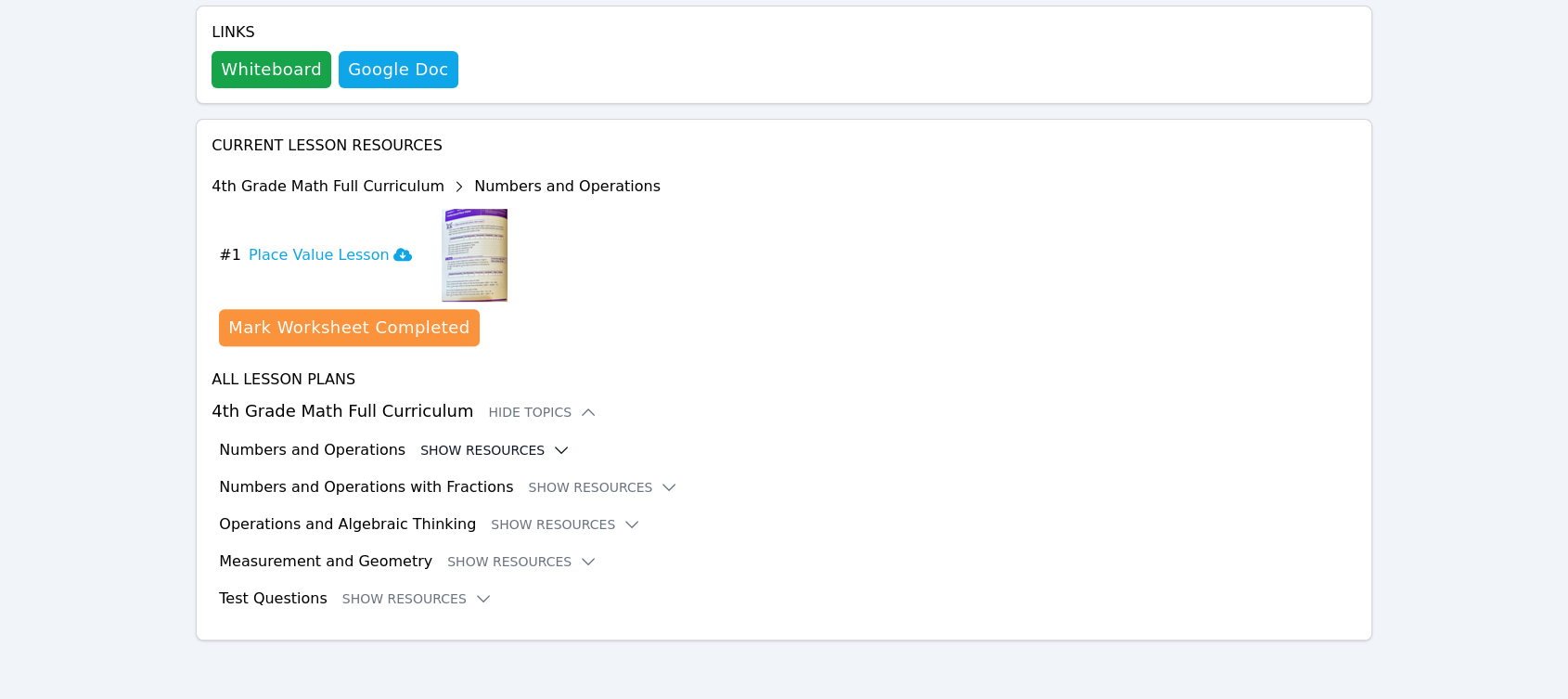
click at [552, 444] on icon at bounding box center [561, 450] width 19 height 19
click at [552, 452] on icon at bounding box center [561, 450] width 19 height 19
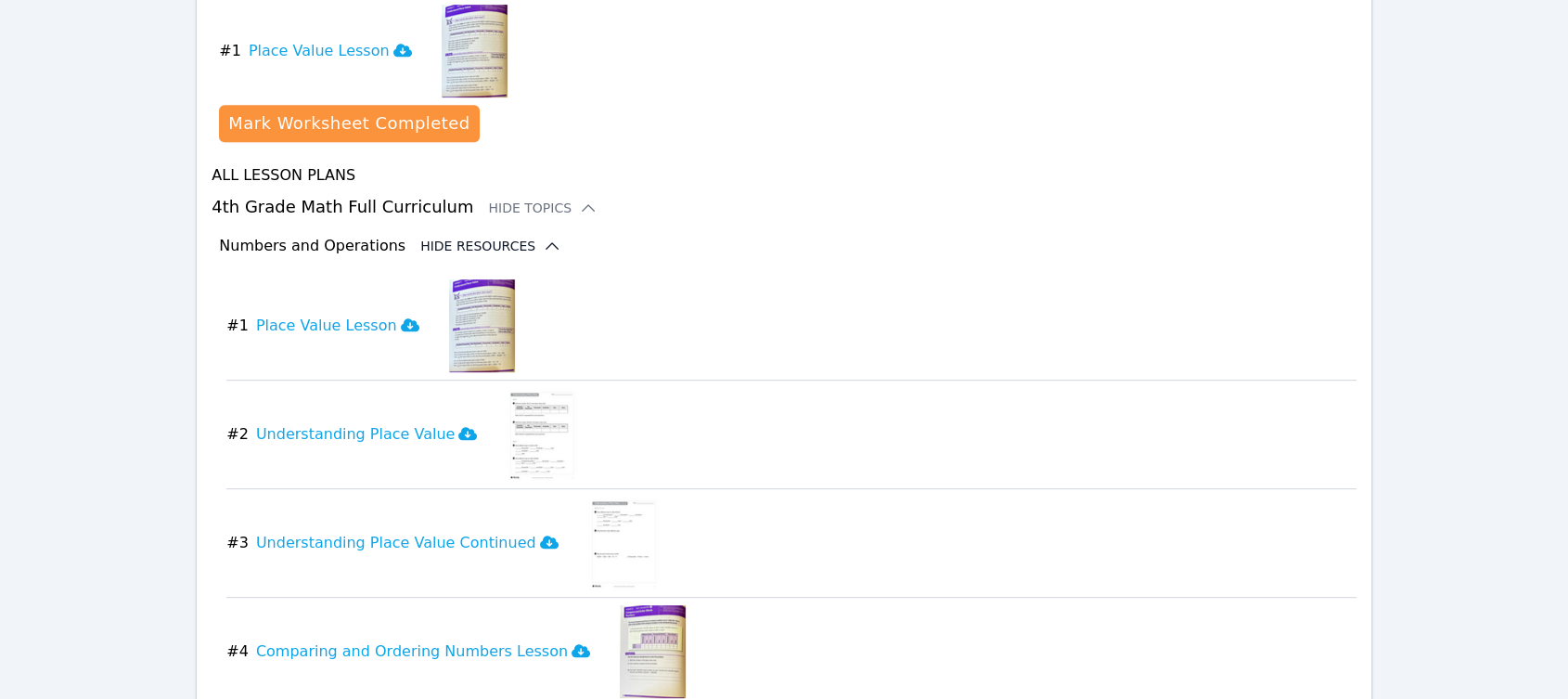
scroll to position [872, 0]
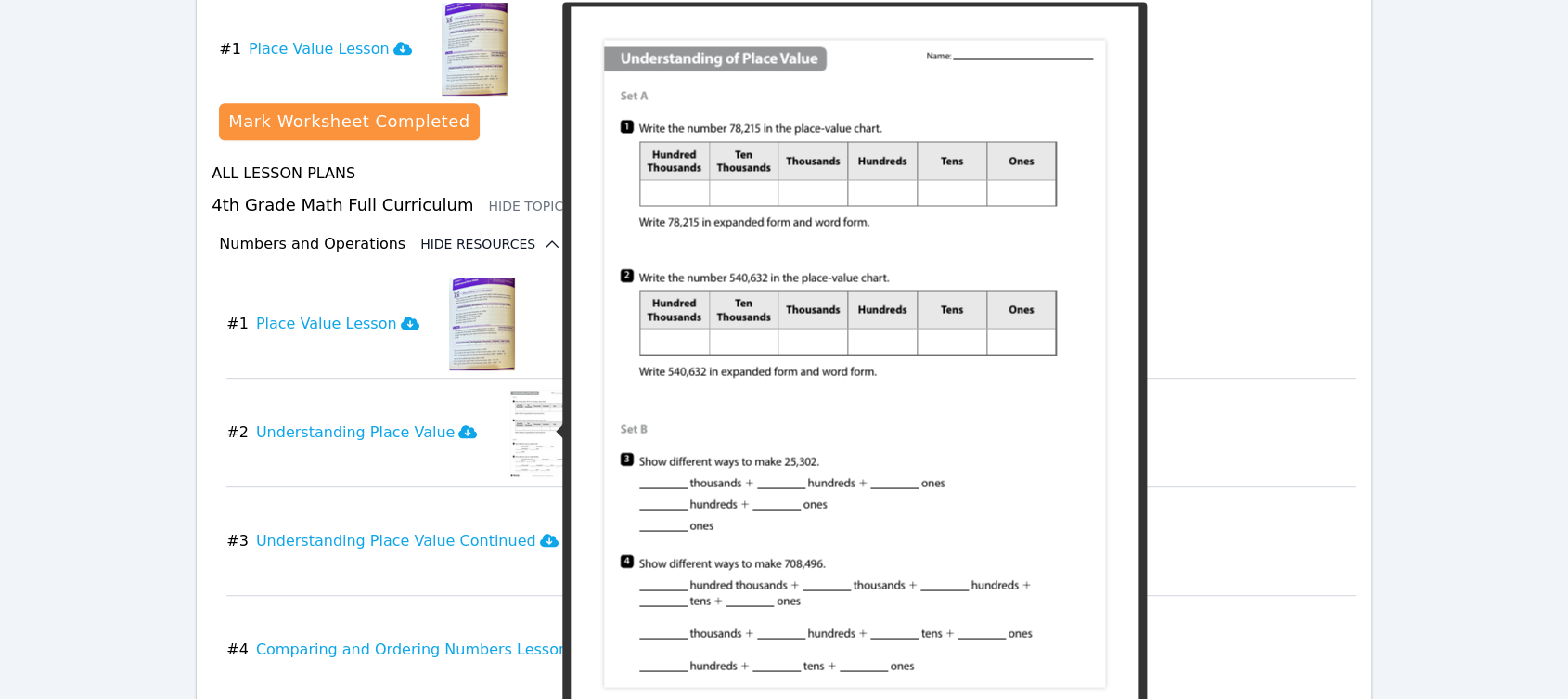
click at [518, 447] on img at bounding box center [542, 432] width 72 height 93
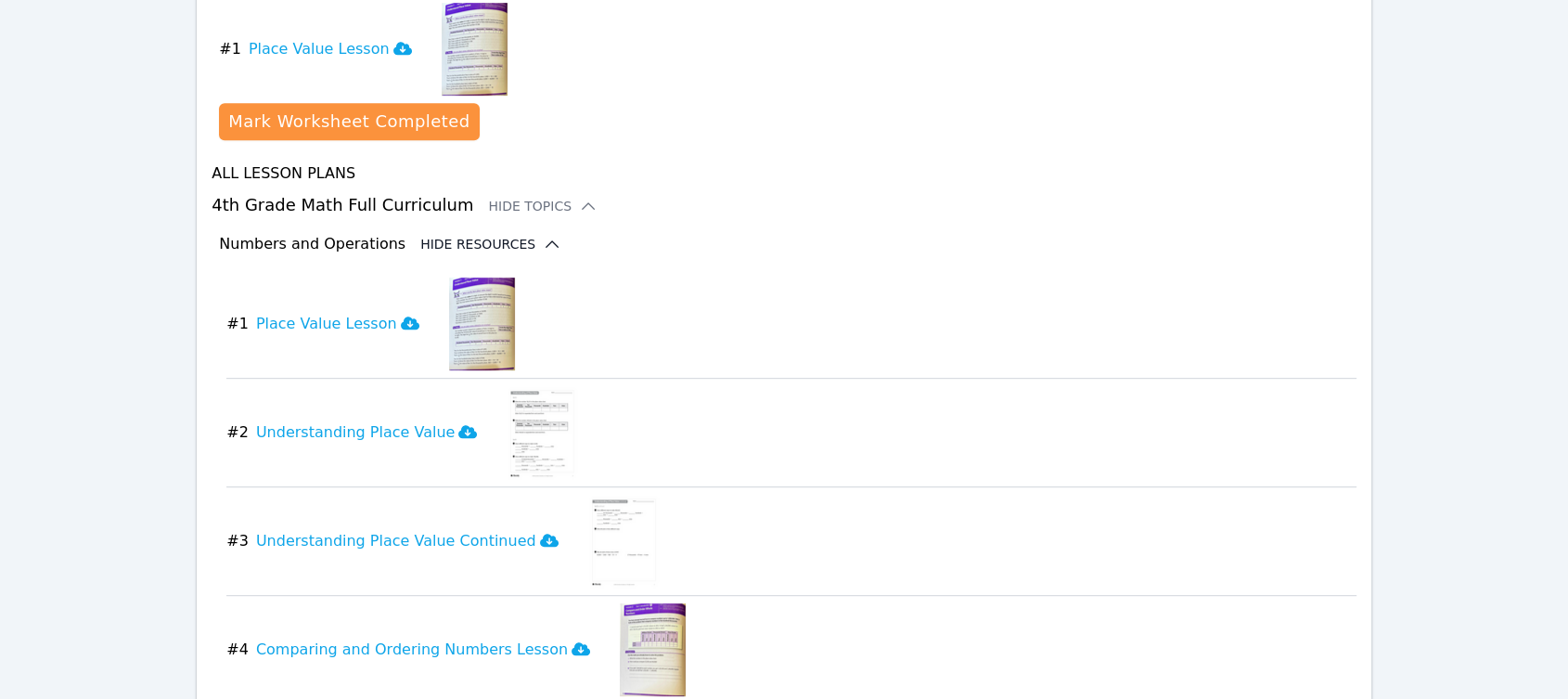
click at [620, 627] on img at bounding box center [653, 650] width 66 height 93
click at [571, 650] on icon at bounding box center [580, 648] width 19 height 13
click at [459, 436] on icon at bounding box center [467, 431] width 19 height 13
click at [571, 642] on icon at bounding box center [580, 648] width 19 height 13
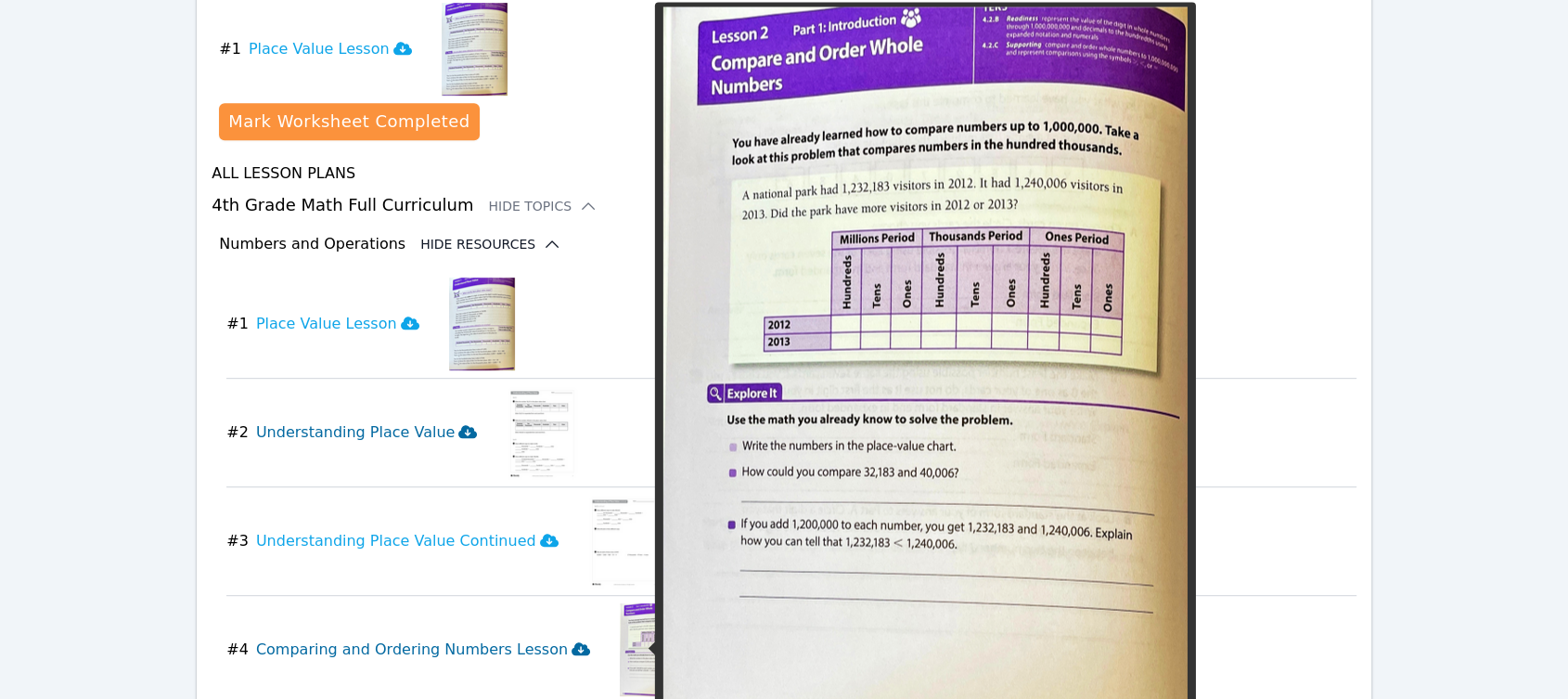
click at [620, 648] on img at bounding box center [653, 650] width 66 height 93
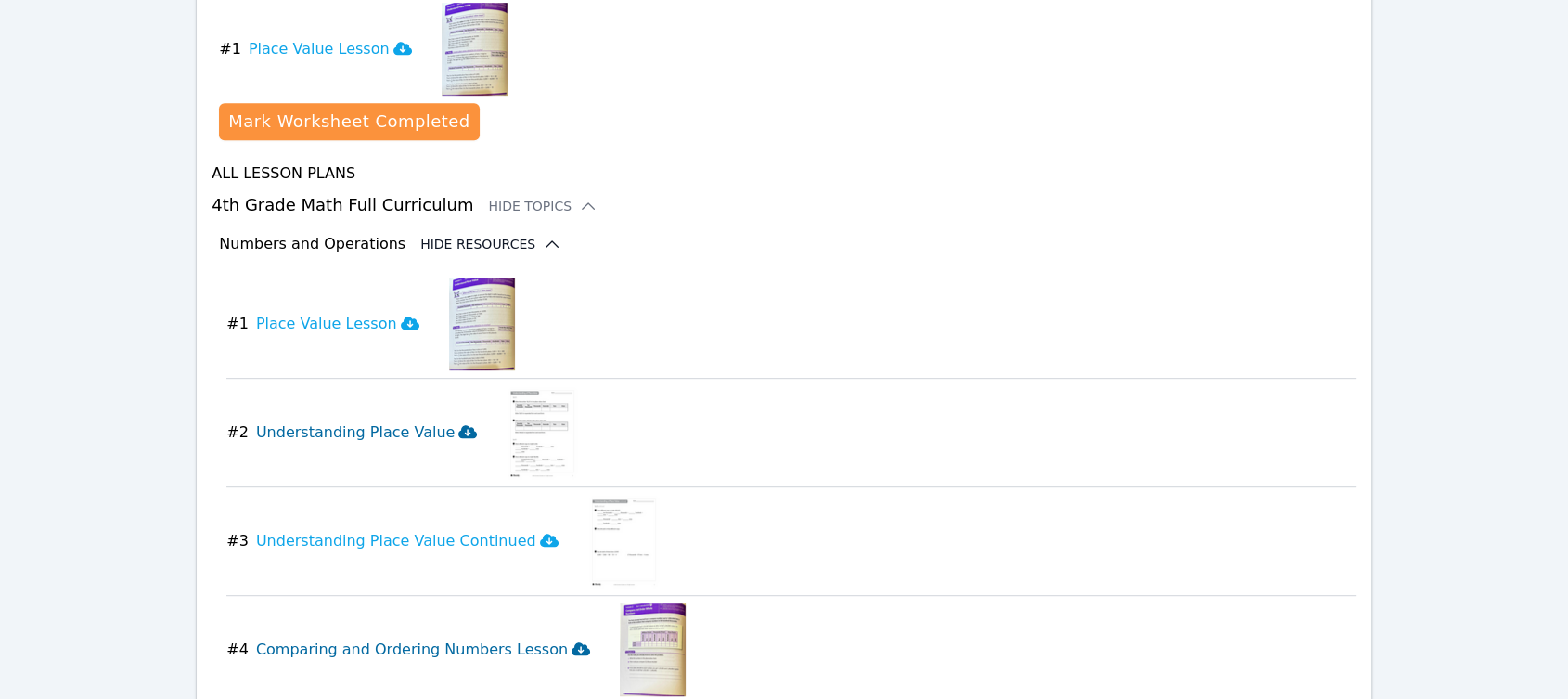
click at [620, 635] on img at bounding box center [653, 650] width 66 height 93
click at [835, 357] on div "download resource # 1 Place Value Lesson" at bounding box center [791, 324] width 1130 height 93
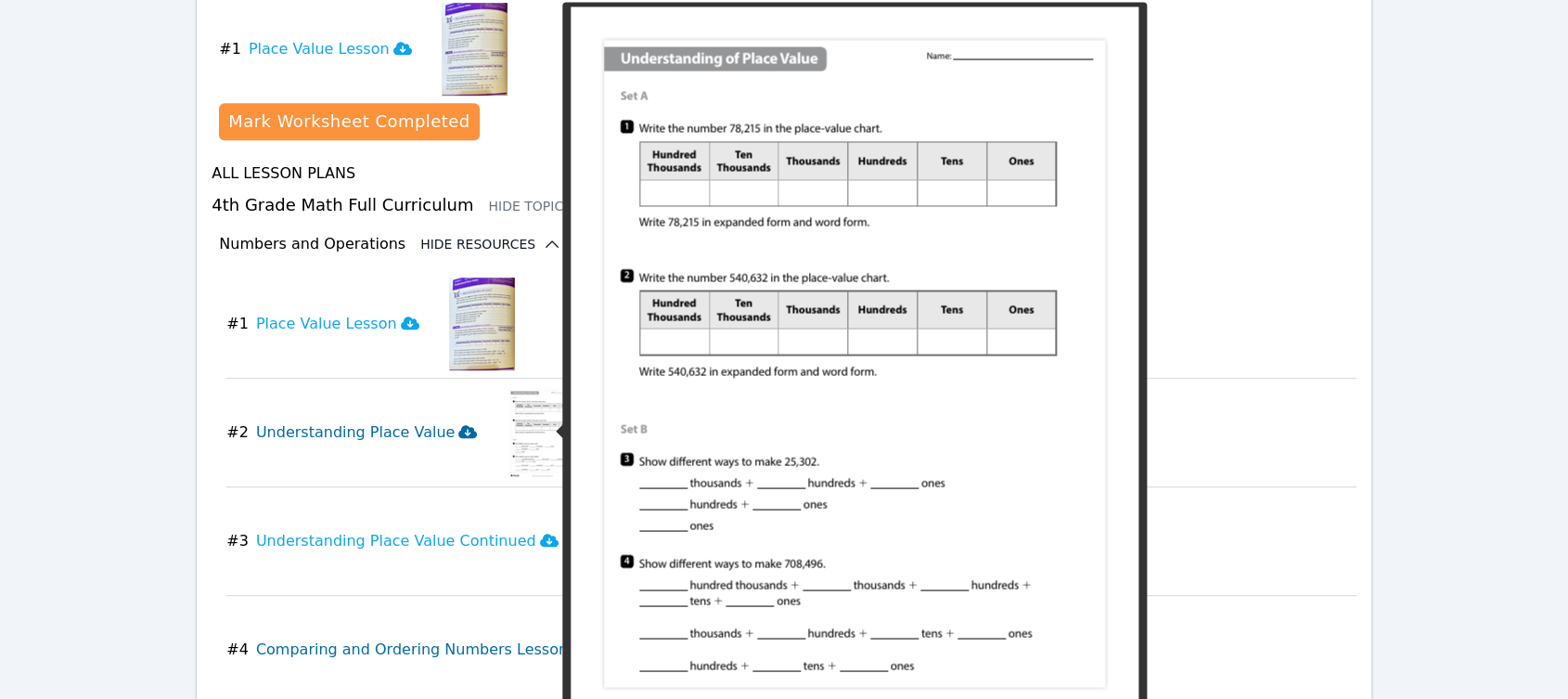
click at [507, 432] on img at bounding box center [542, 432] width 72 height 93
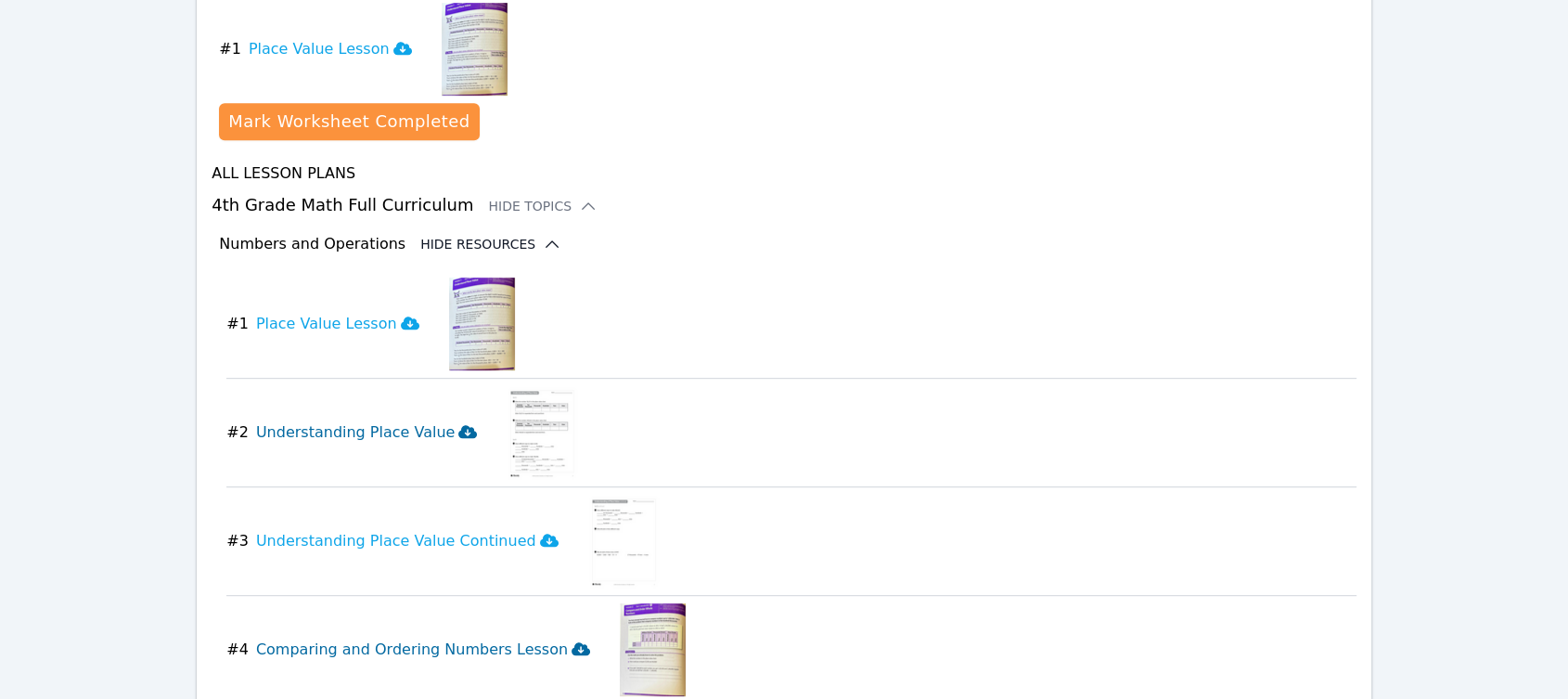
click at [508, 433] on img at bounding box center [542, 432] width 72 height 93
click at [368, 425] on h3 "Understanding Place Value" at bounding box center [367, 432] width 221 height 23
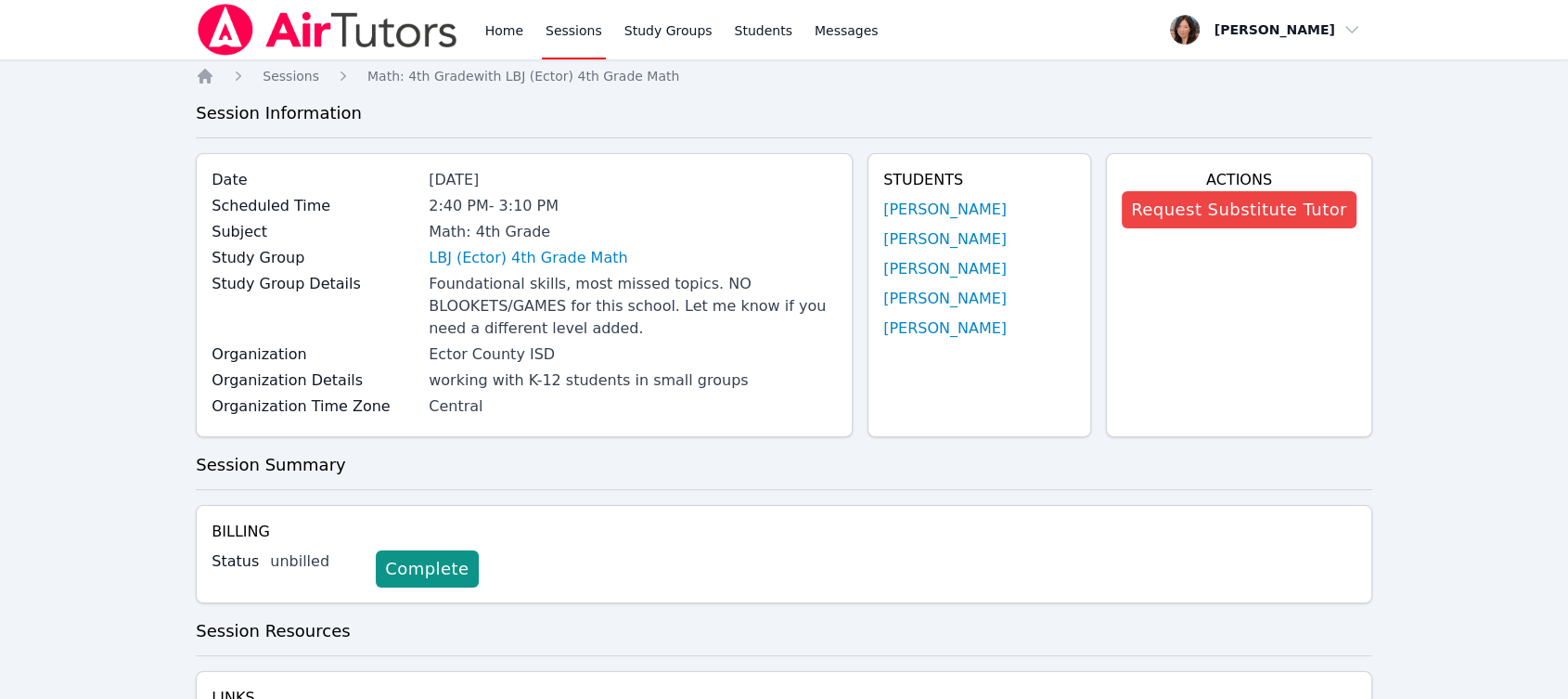
scroll to position [517, 0]
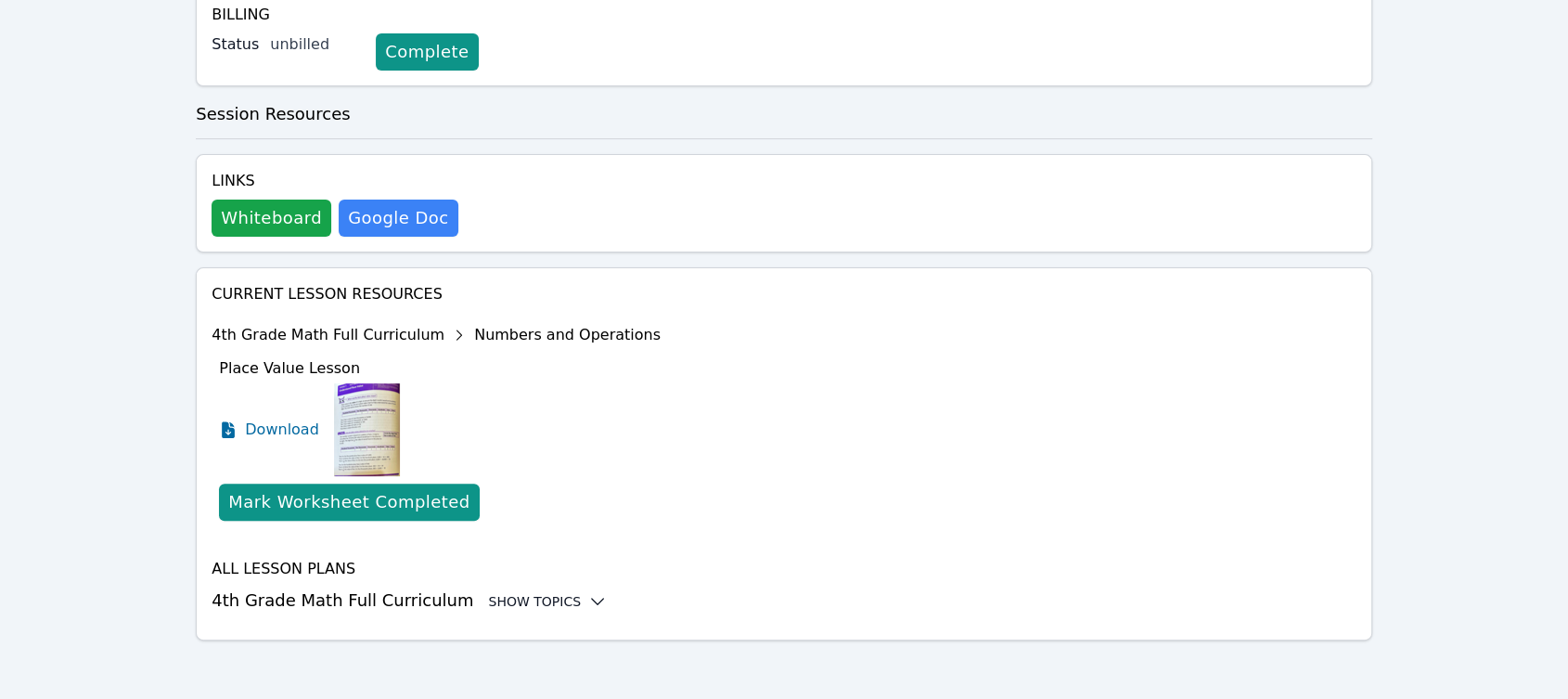
click at [527, 596] on div "Show Topics" at bounding box center [547, 601] width 119 height 19
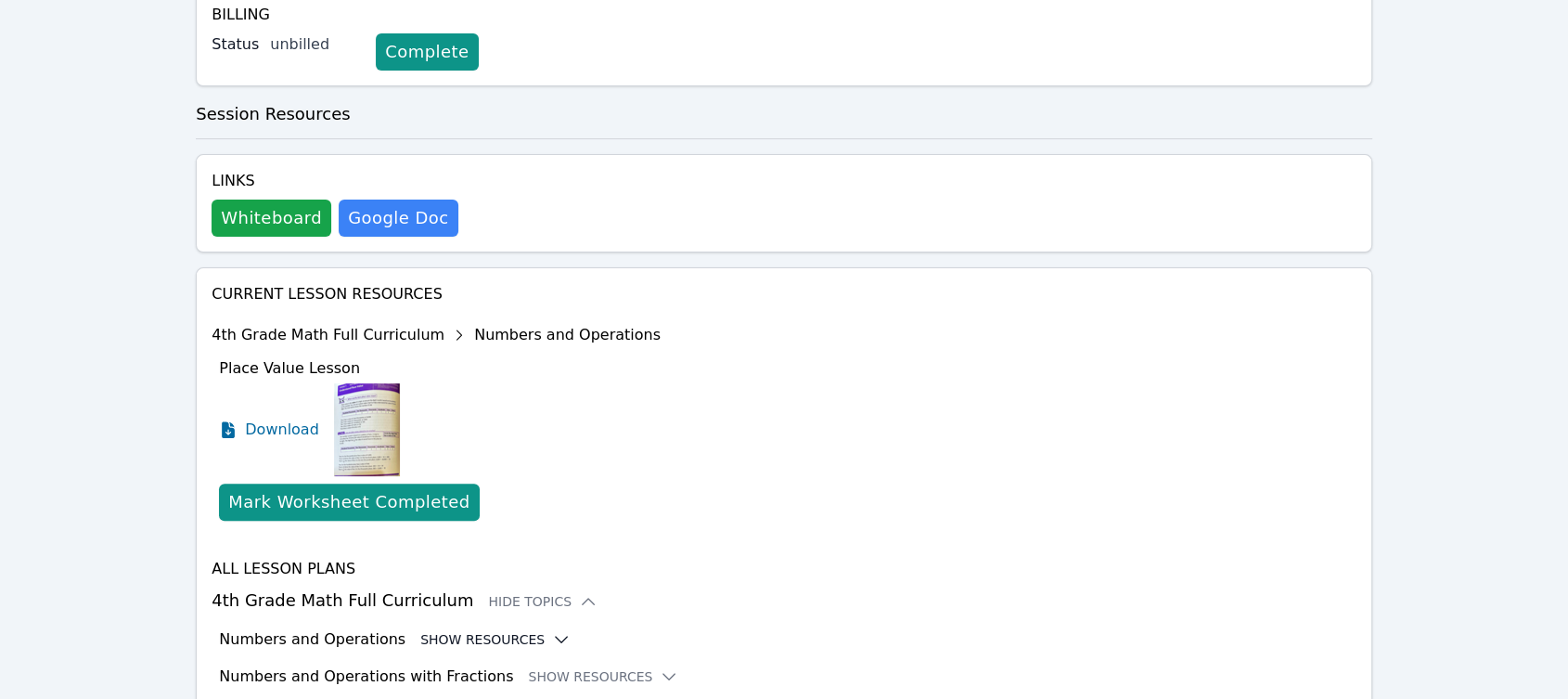
click at [501, 643] on button "Show Resources" at bounding box center [495, 639] width 150 height 19
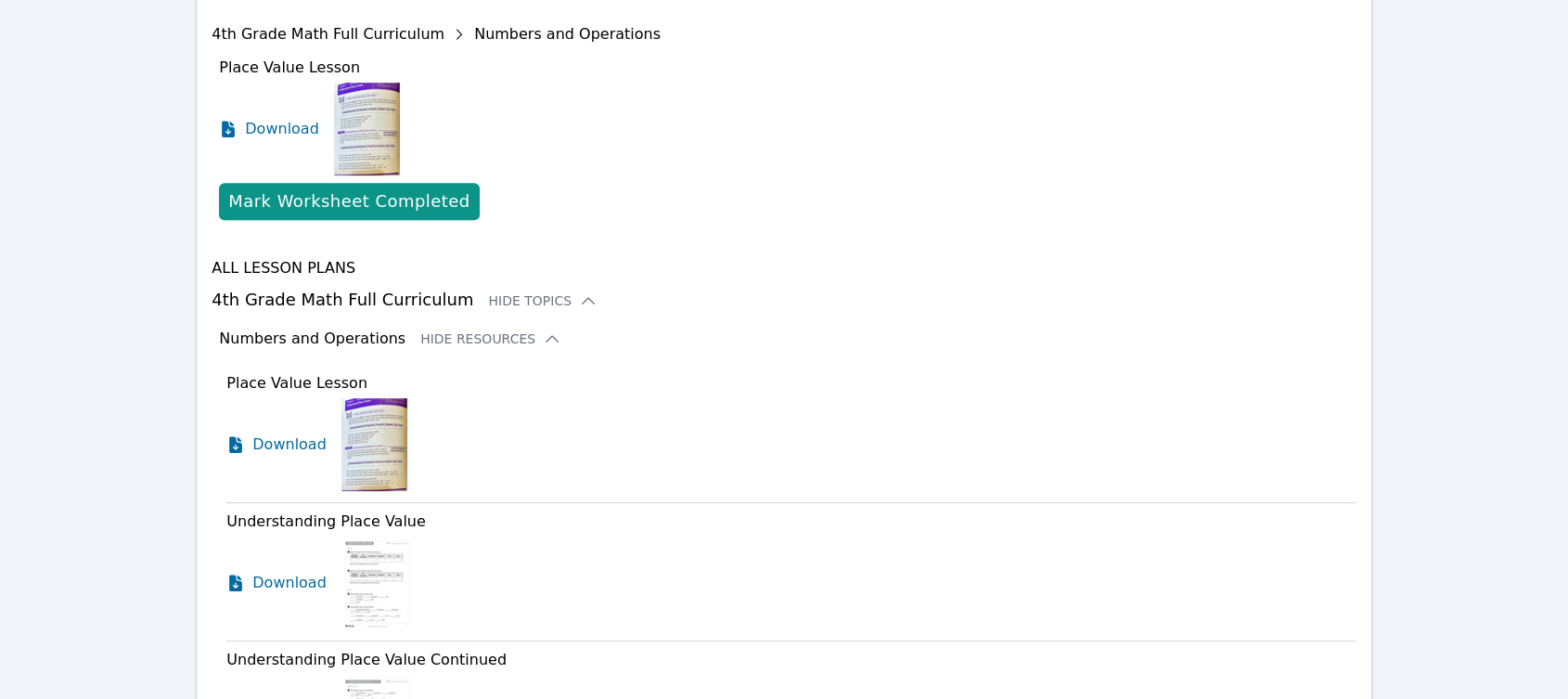
scroll to position [1016, 0]
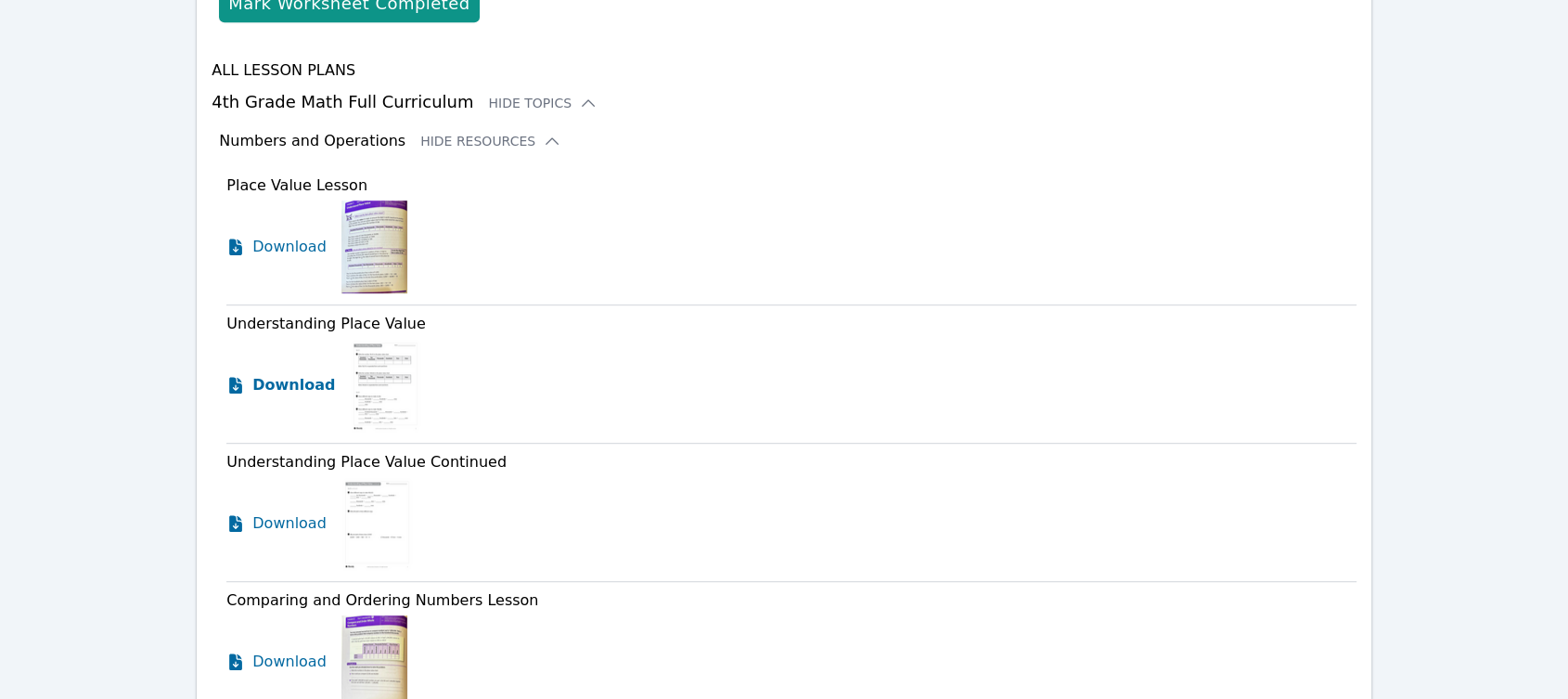
click at [315, 388] on span "Download" at bounding box center [294, 385] width 82 height 23
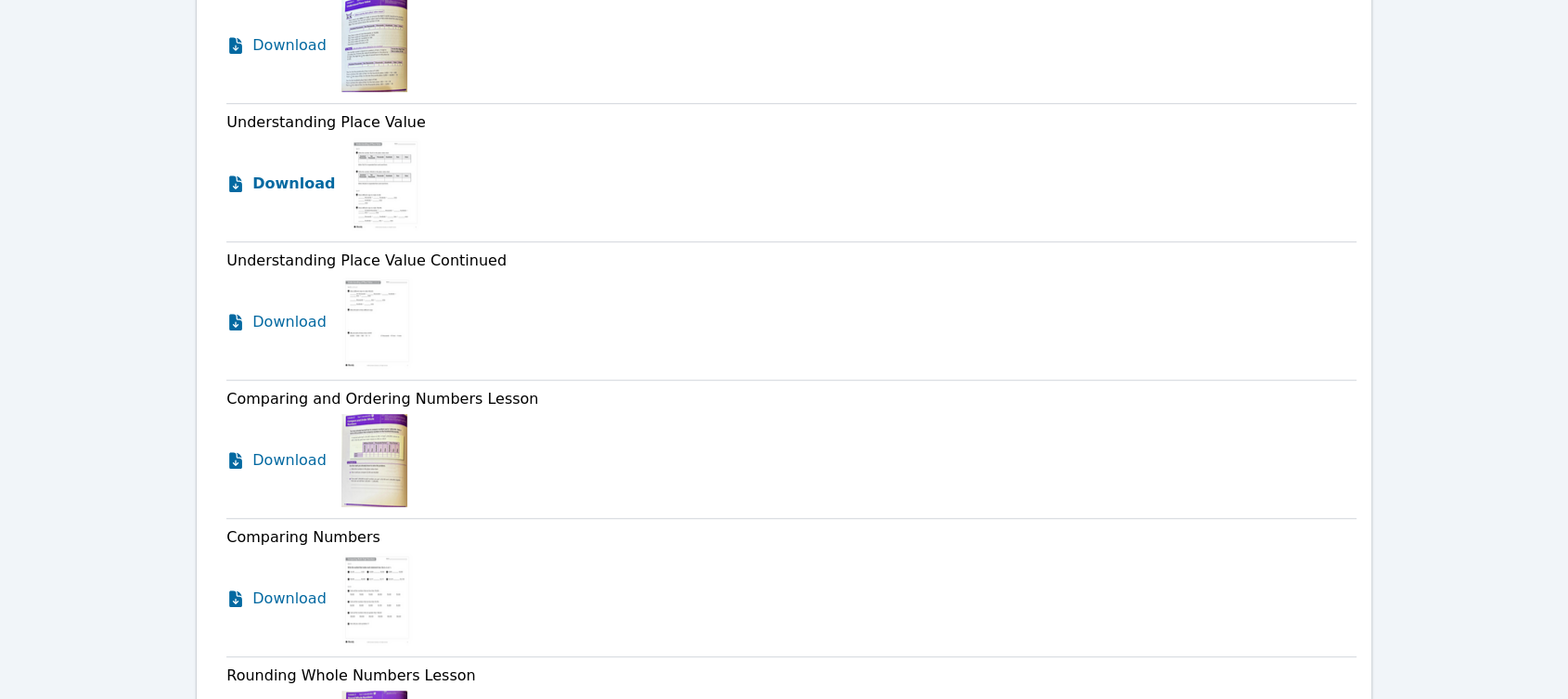
scroll to position [1222, 0]
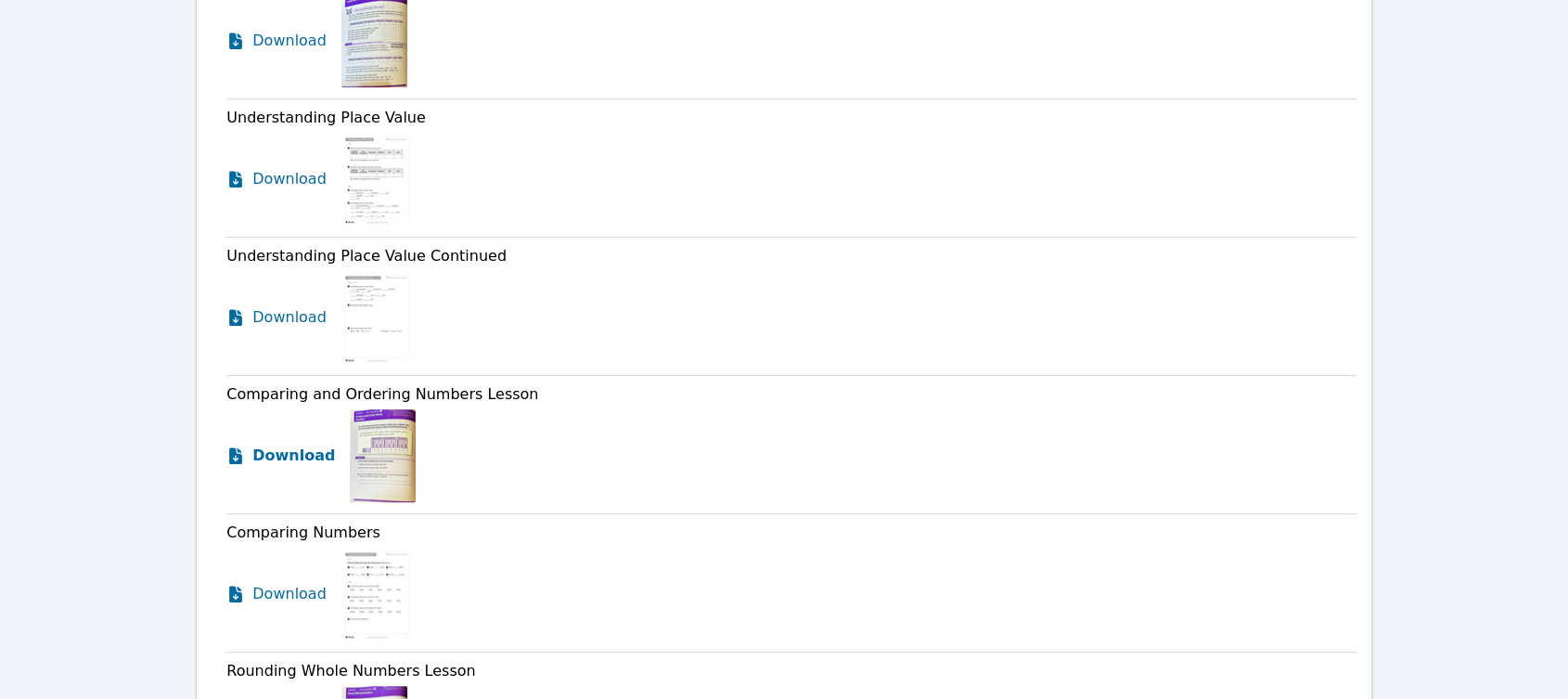
click at [268, 455] on span "Download" at bounding box center [294, 456] width 82 height 23
